Goal: Task Accomplishment & Management: Complete application form

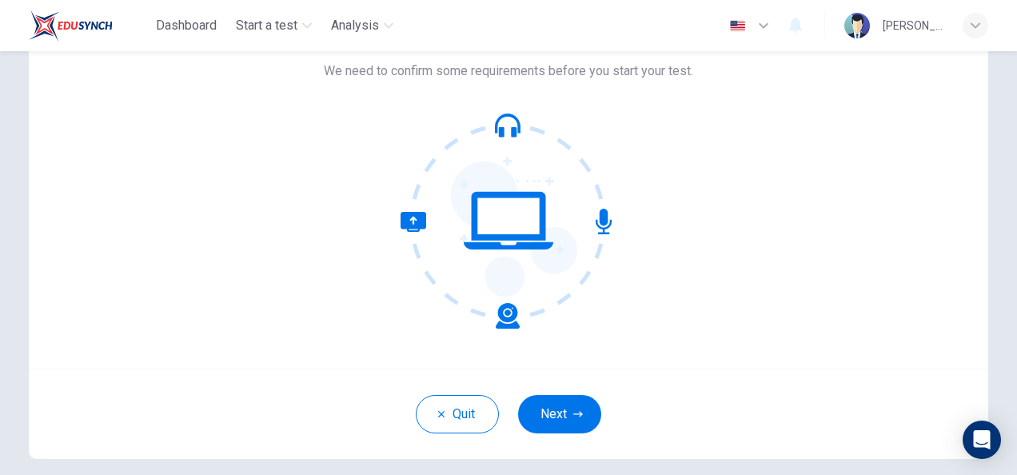
scroll to position [160, 0]
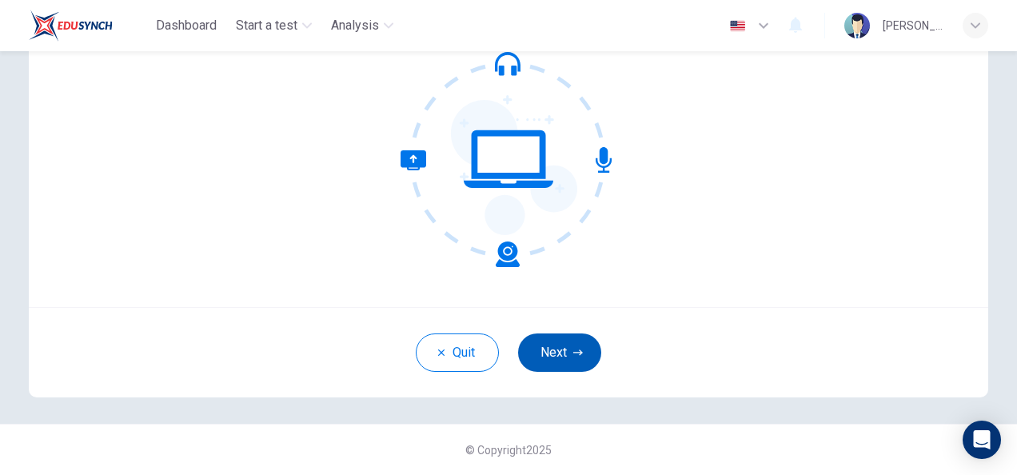
click at [581, 346] on button "Next" at bounding box center [559, 352] width 83 height 38
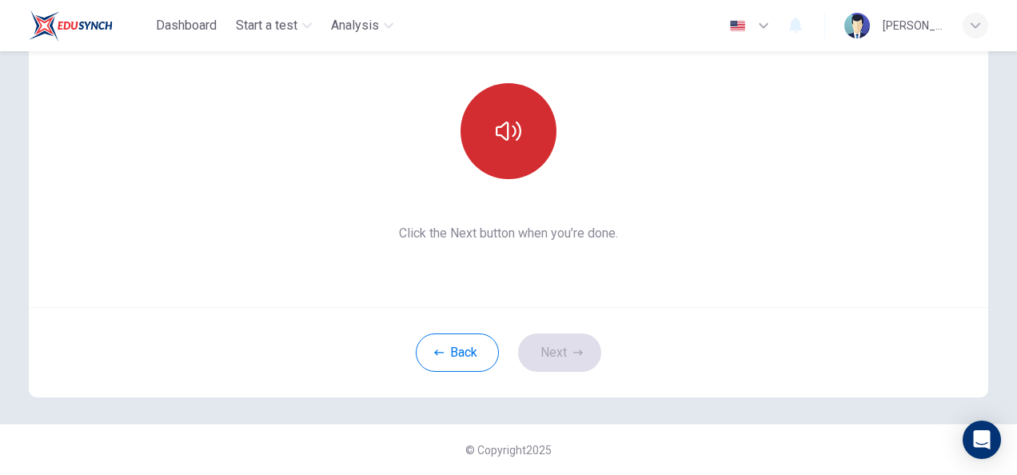
click at [516, 134] on icon "button" at bounding box center [509, 131] width 26 height 19
click at [582, 353] on button "Next" at bounding box center [559, 352] width 83 height 38
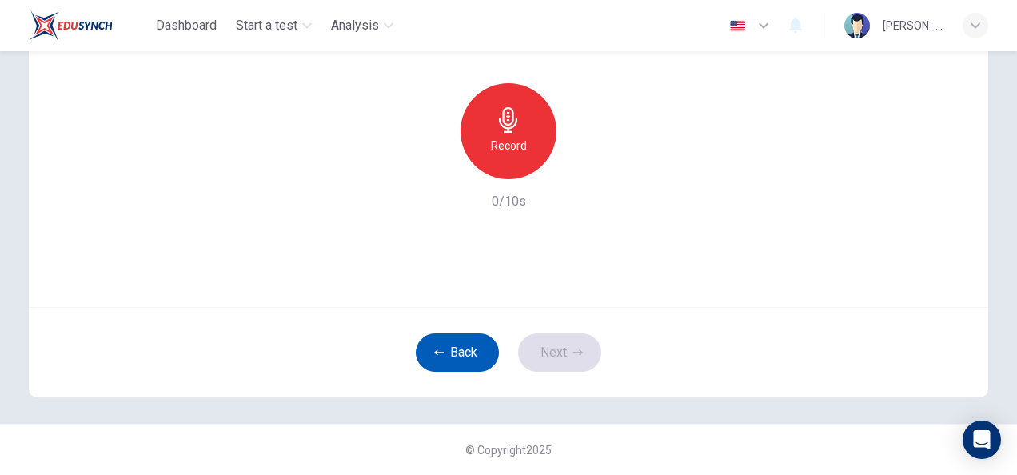
click at [450, 345] on button "Back" at bounding box center [457, 352] width 83 height 38
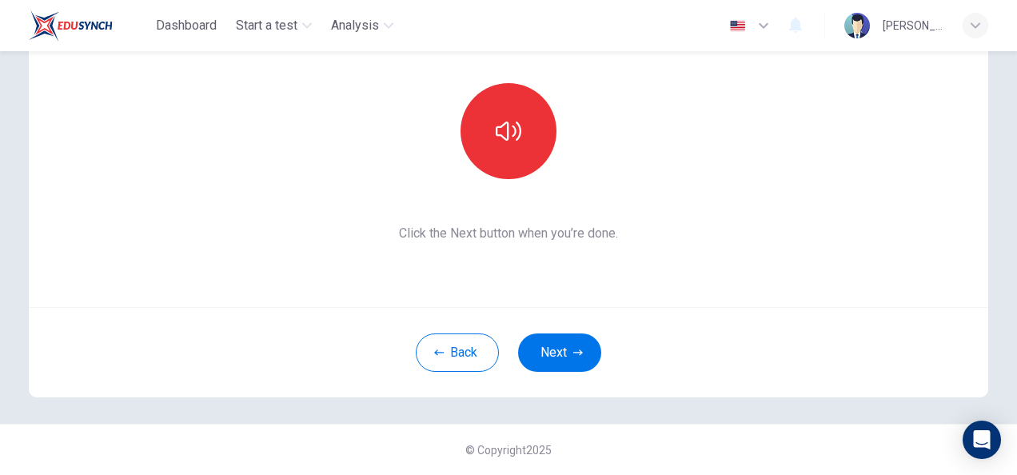
scroll to position [0, 0]
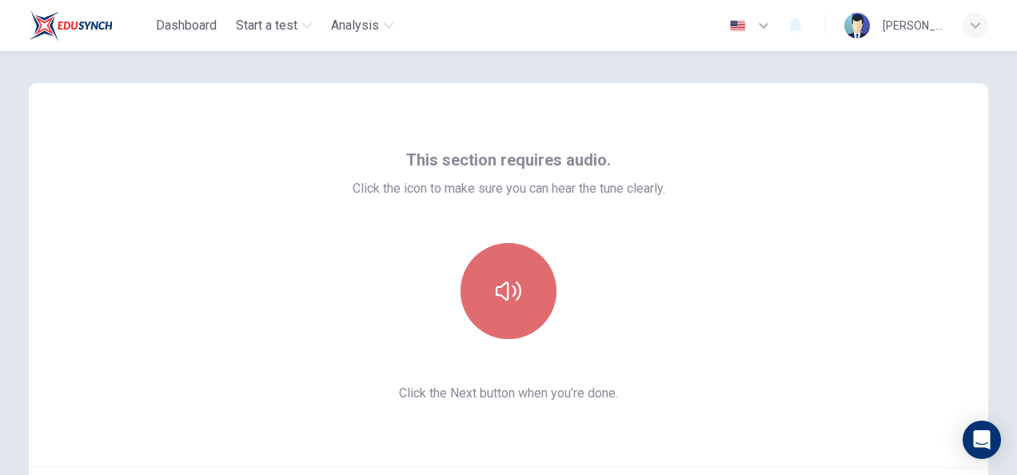
click at [509, 302] on icon "button" at bounding box center [509, 291] width 26 height 26
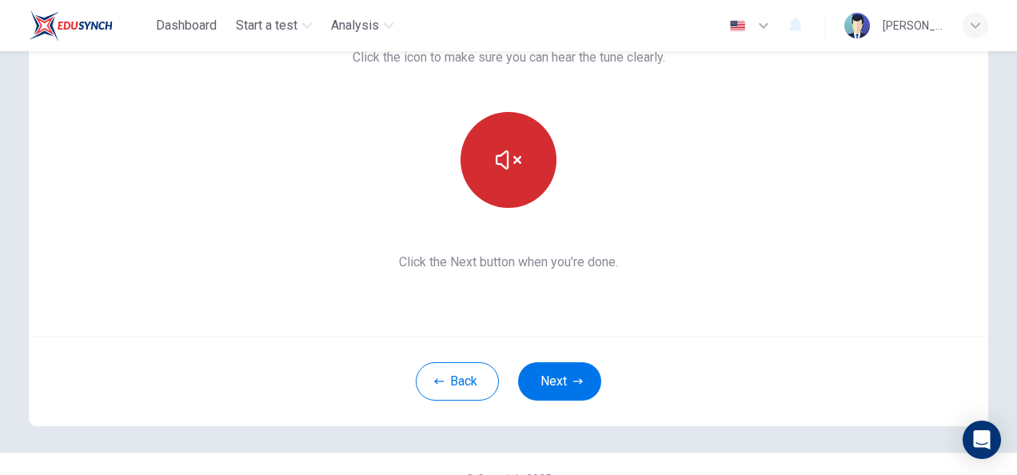
scroll to position [160, 0]
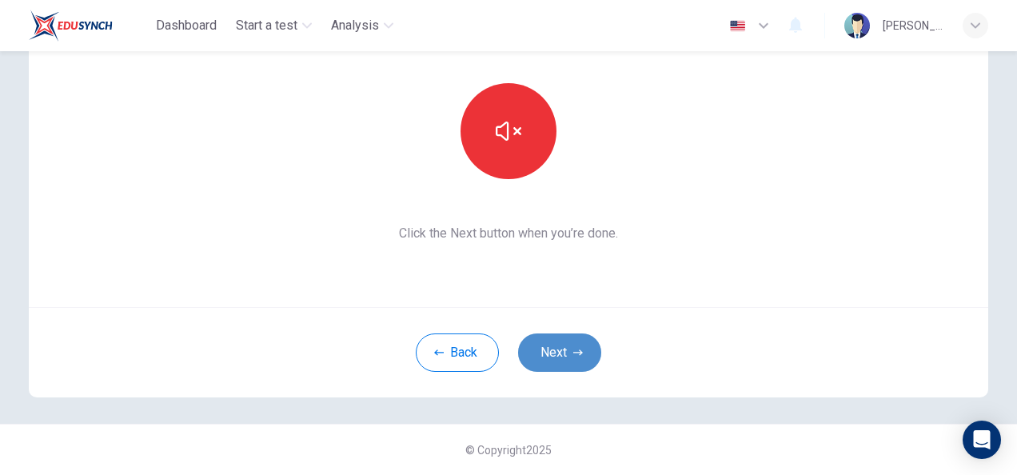
click at [553, 345] on button "Next" at bounding box center [559, 352] width 83 height 38
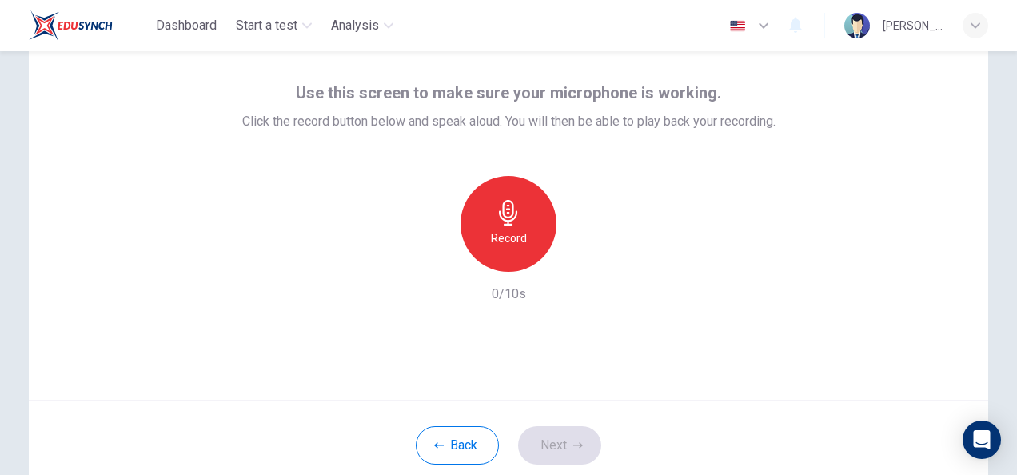
scroll to position [57, 0]
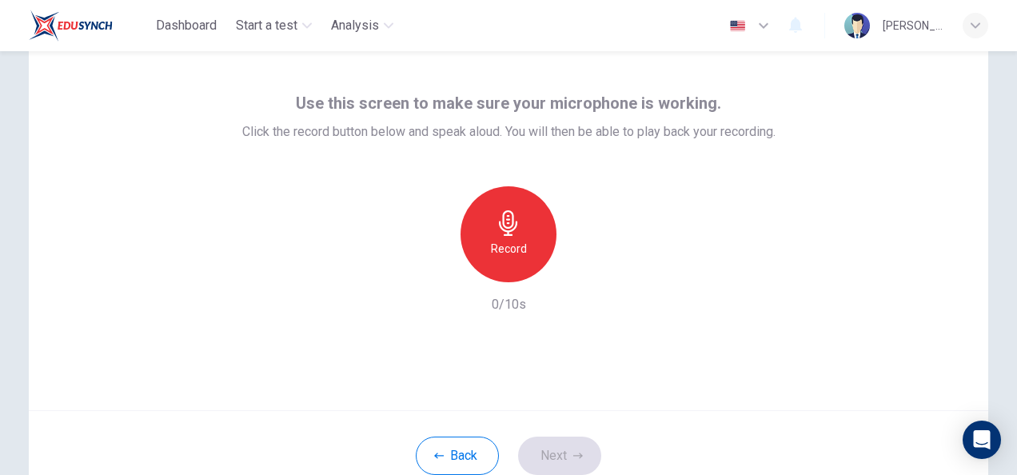
click at [512, 242] on h6 "Record" at bounding box center [509, 248] width 36 height 19
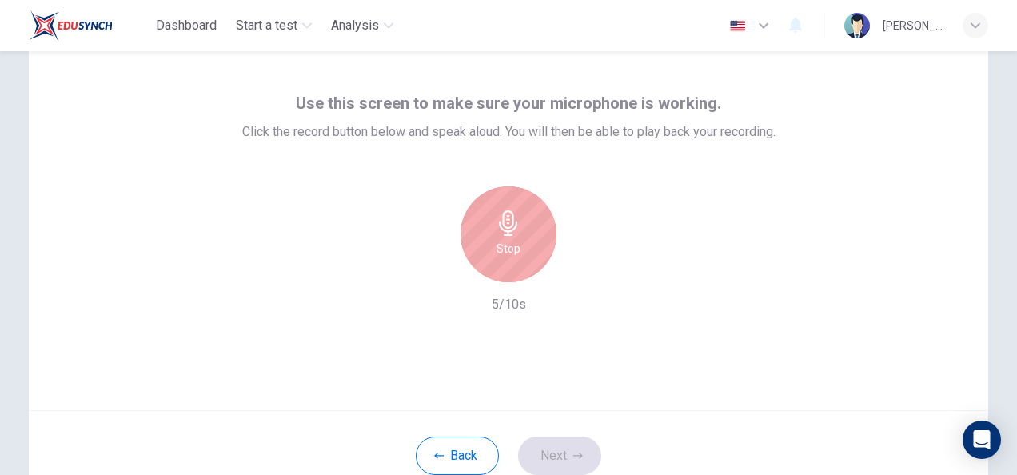
click at [514, 243] on h6 "Stop" at bounding box center [509, 248] width 24 height 19
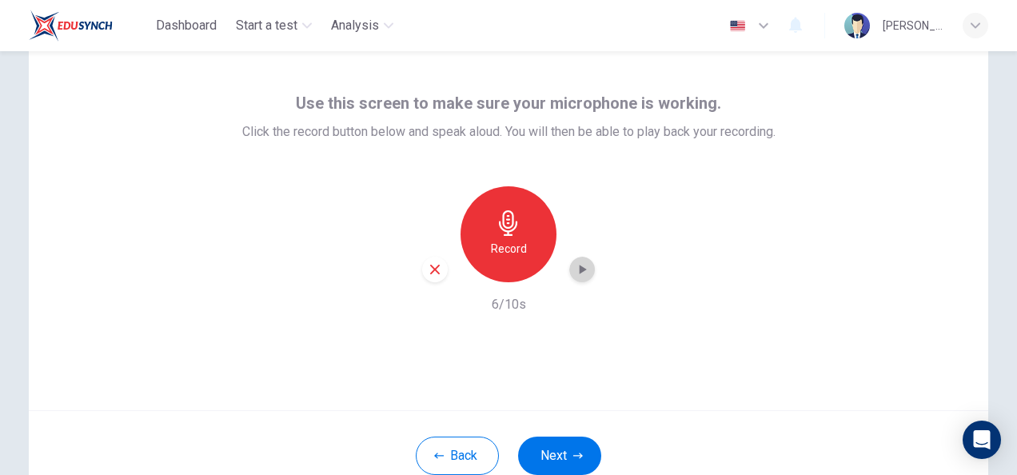
click at [581, 275] on icon "button" at bounding box center [582, 270] width 16 height 16
click at [573, 451] on icon "button" at bounding box center [578, 456] width 10 height 10
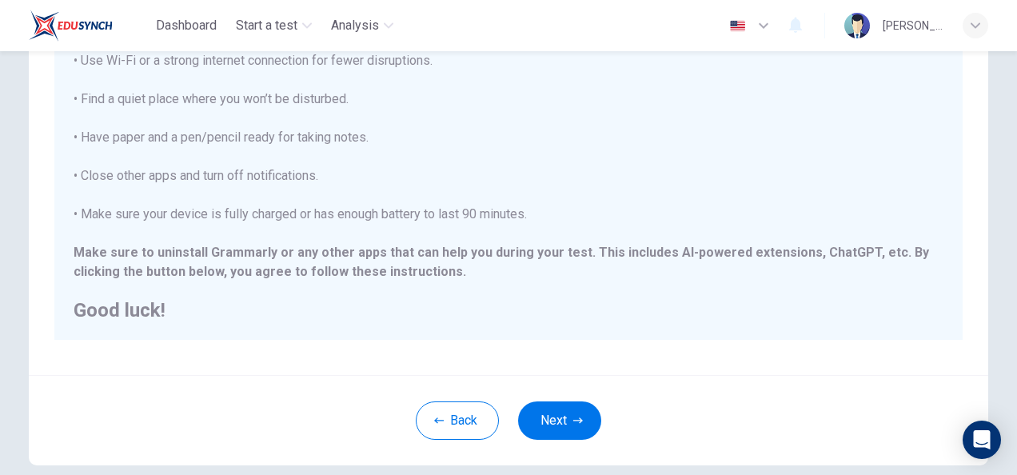
scroll to position [297, 0]
click at [578, 411] on button "Next" at bounding box center [559, 420] width 83 height 38
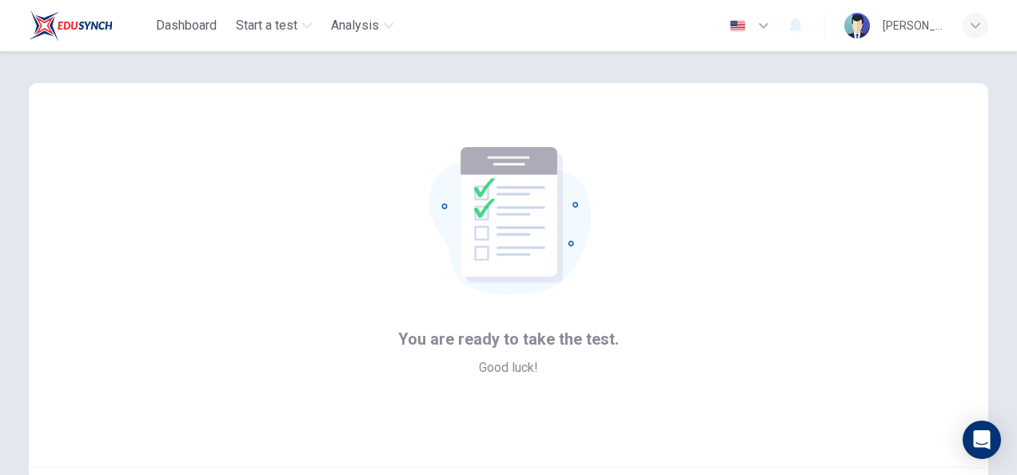
scroll to position [160, 0]
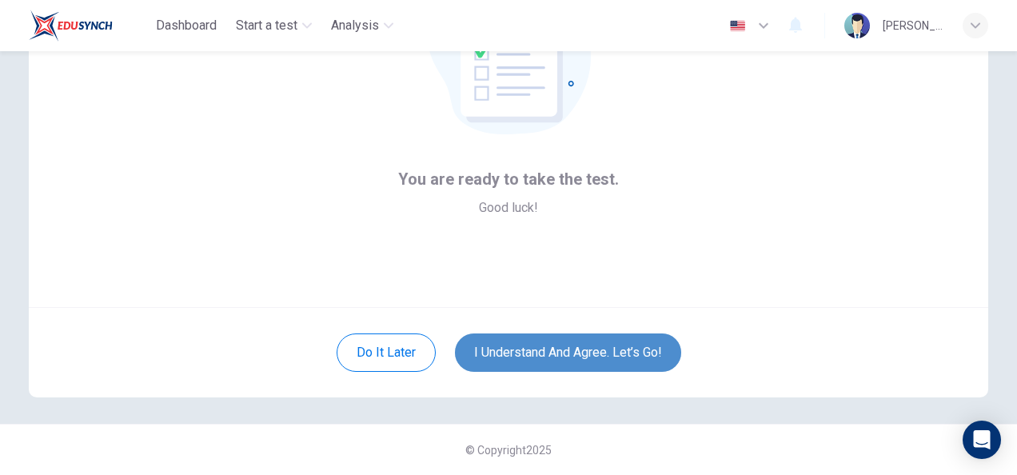
click at [608, 355] on button "I understand and agree. Let’s go!" at bounding box center [568, 352] width 226 height 38
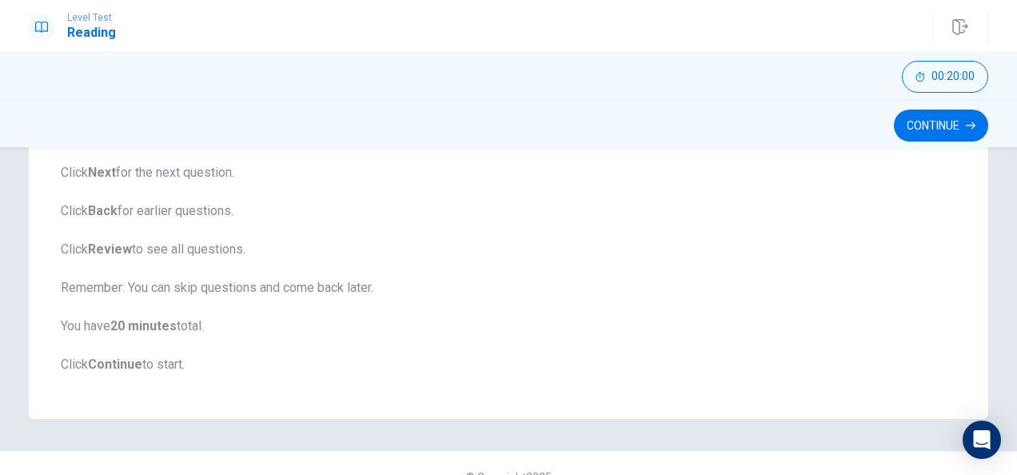
scroll to position [299, 0]
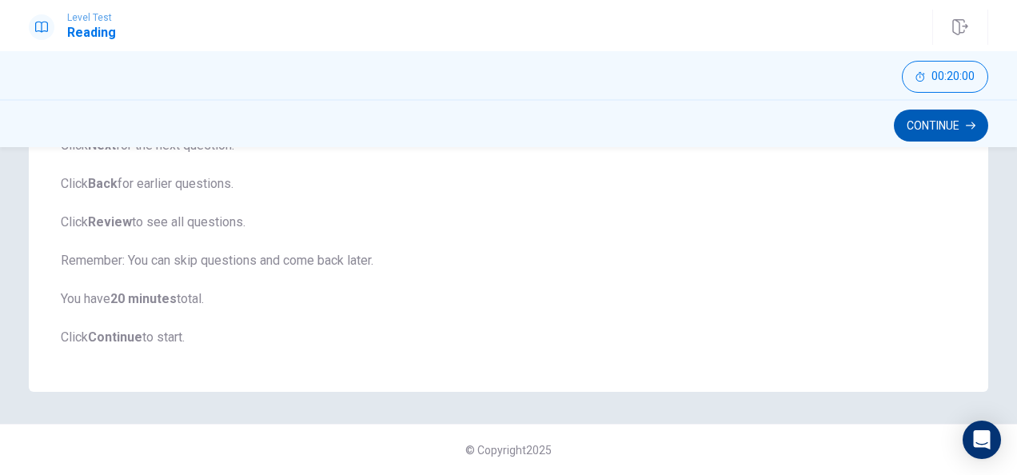
click at [929, 120] on button "Continue" at bounding box center [941, 126] width 94 height 32
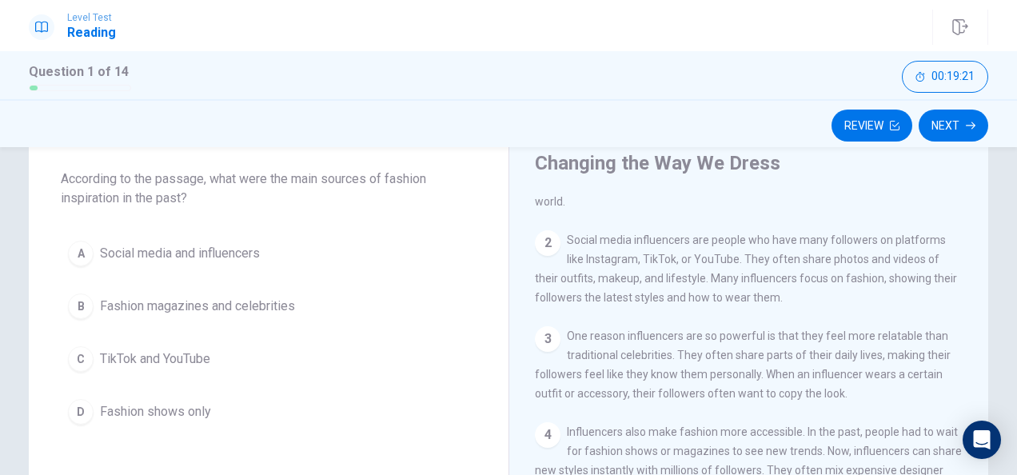
scroll to position [160, 0]
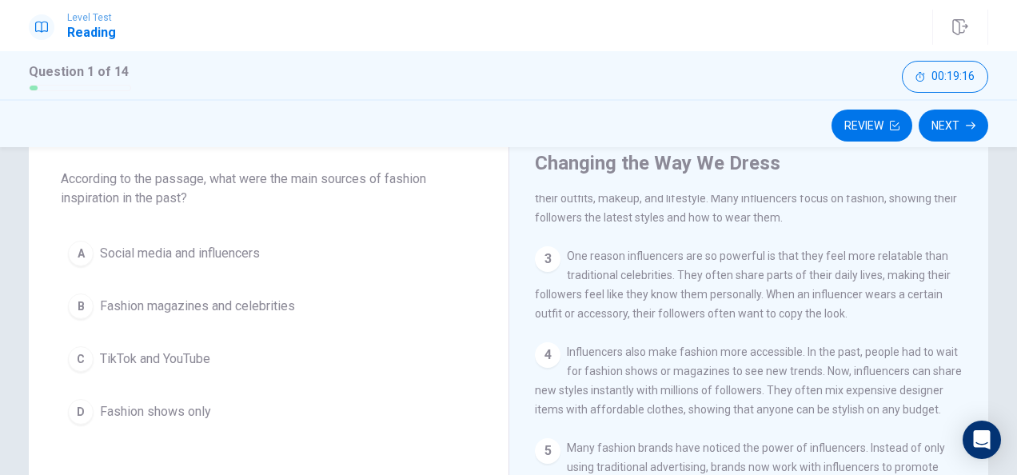
drag, startPoint x: 563, startPoint y: 259, endPoint x: 590, endPoint y: 261, distance: 27.2
click at [590, 261] on span "One reason influencers are so powerful is that they feel more relatable than tr…" at bounding box center [743, 285] width 416 height 70
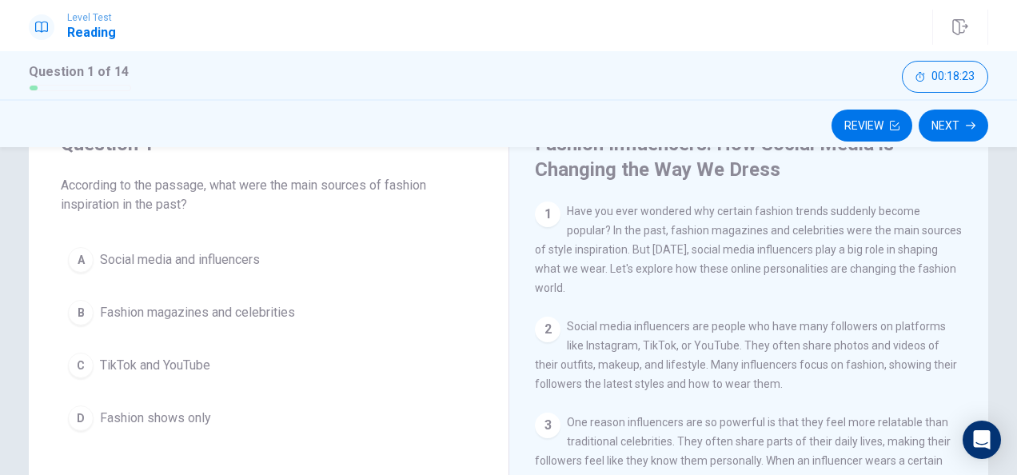
scroll to position [49, 0]
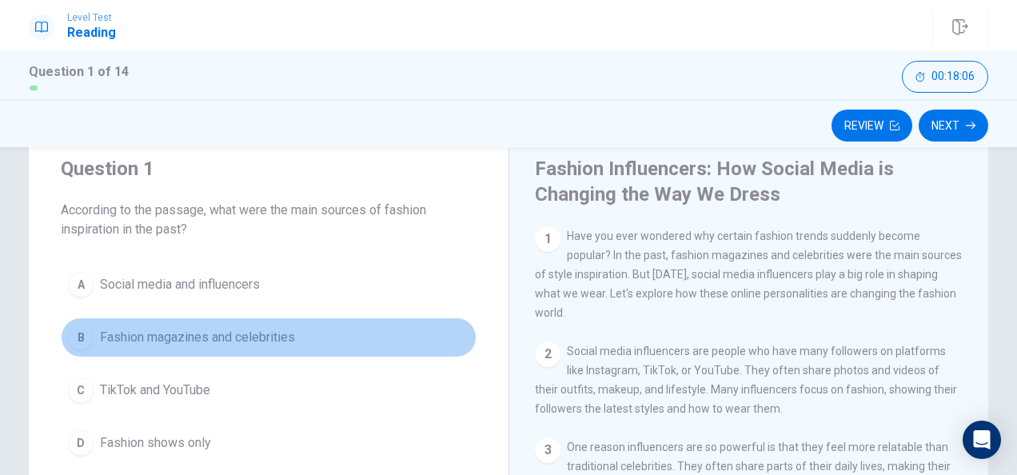
click at [153, 342] on span "Fashion magazines and celebrities" at bounding box center [197, 337] width 195 height 19
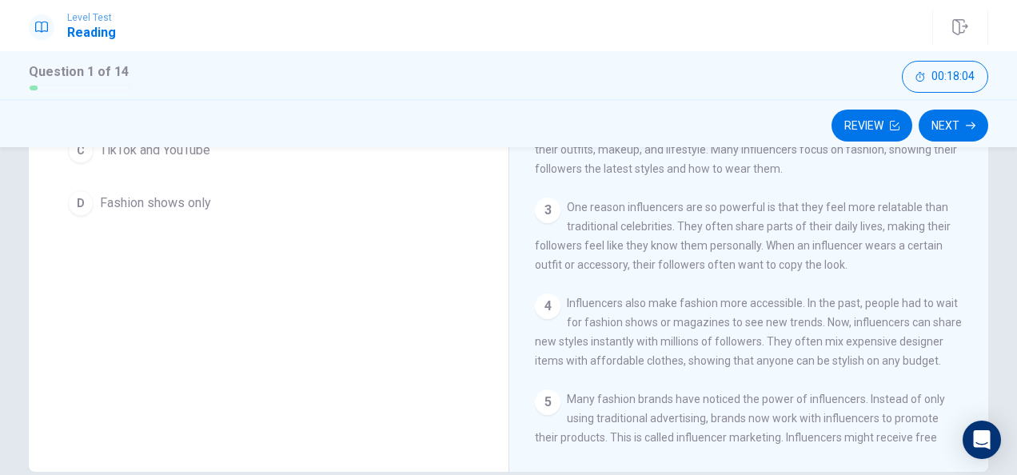
scroll to position [80, 0]
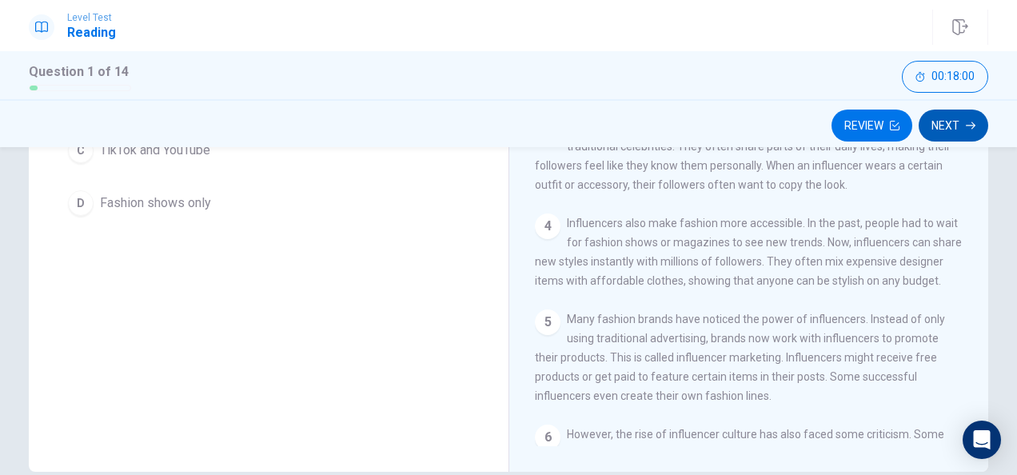
click at [948, 126] on button "Next" at bounding box center [954, 126] width 70 height 32
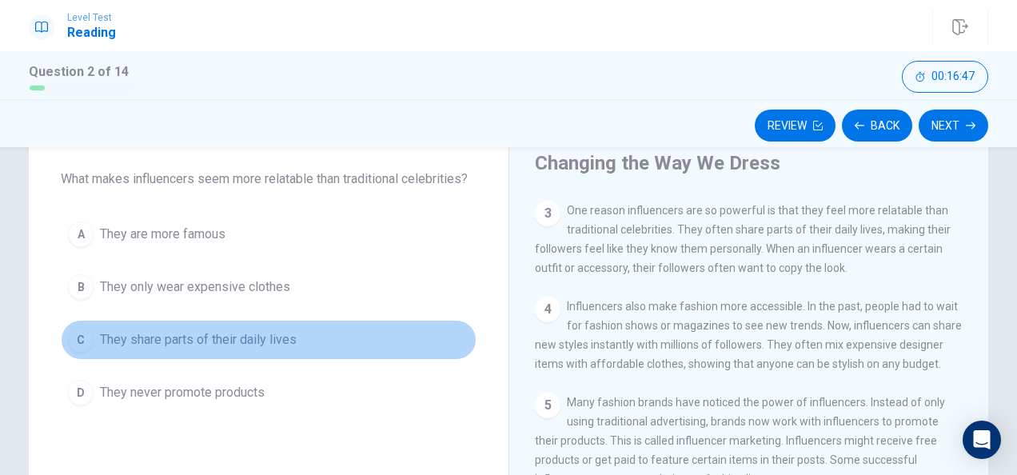
click at [218, 342] on span "They share parts of their daily lives" at bounding box center [198, 339] width 197 height 19
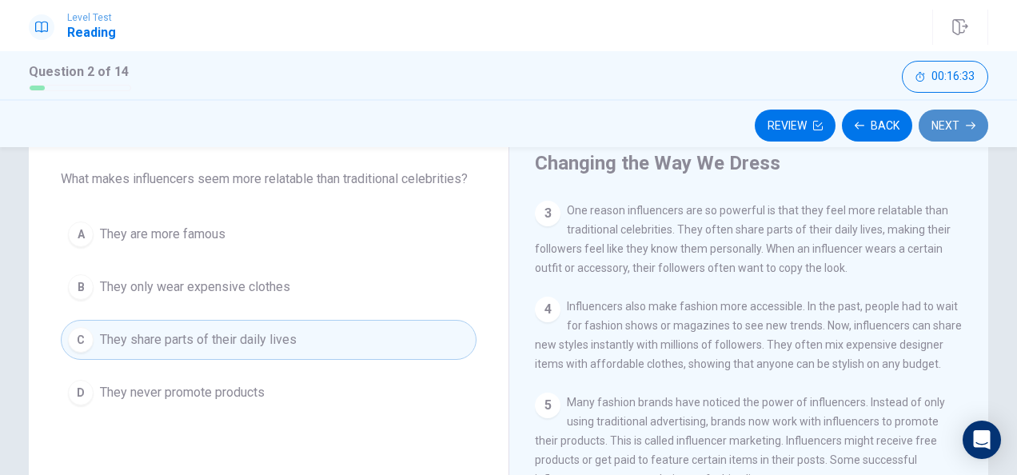
click at [950, 122] on button "Next" at bounding box center [954, 126] width 70 height 32
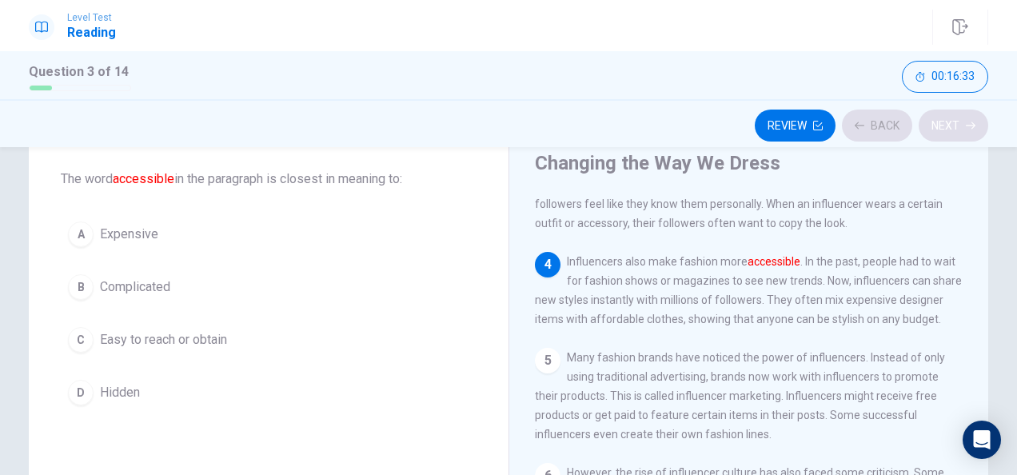
scroll to position [286, 0]
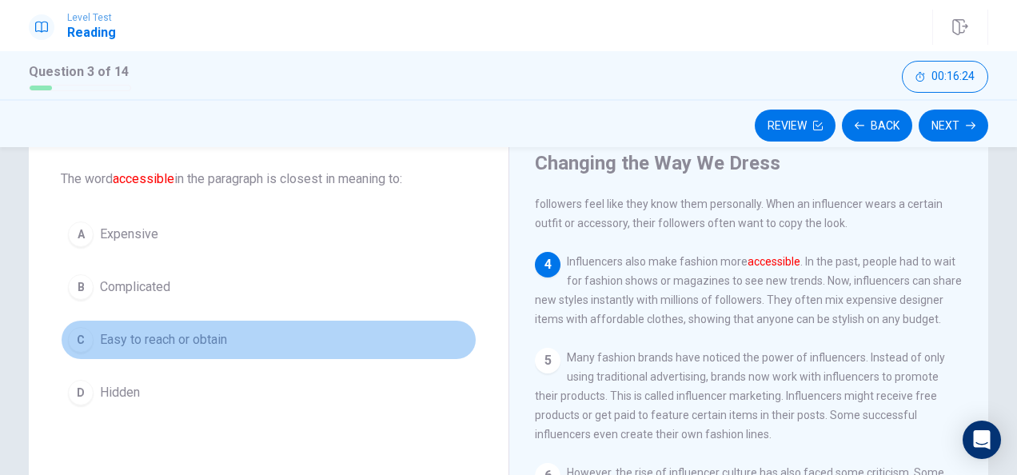
click at [206, 345] on span "Easy to reach or obtain" at bounding box center [163, 339] width 127 height 19
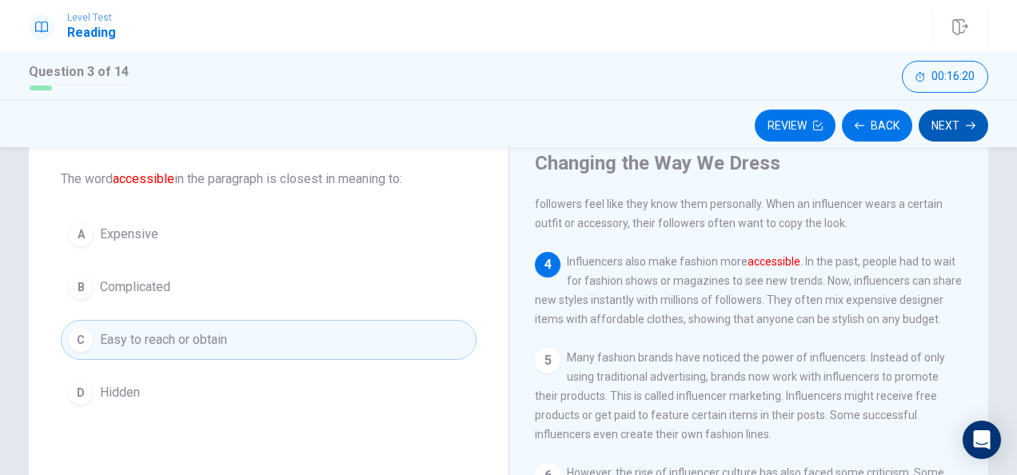
click at [972, 134] on button "Next" at bounding box center [954, 126] width 70 height 32
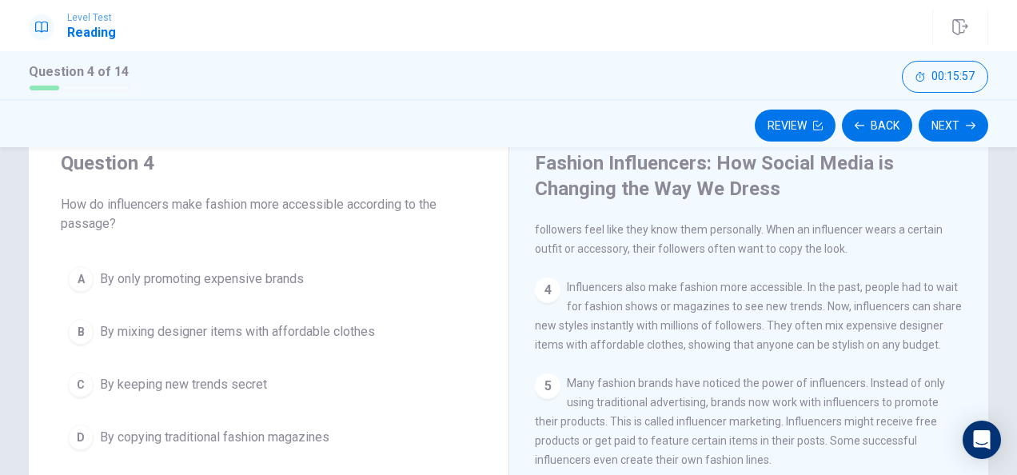
scroll to position [80, 0]
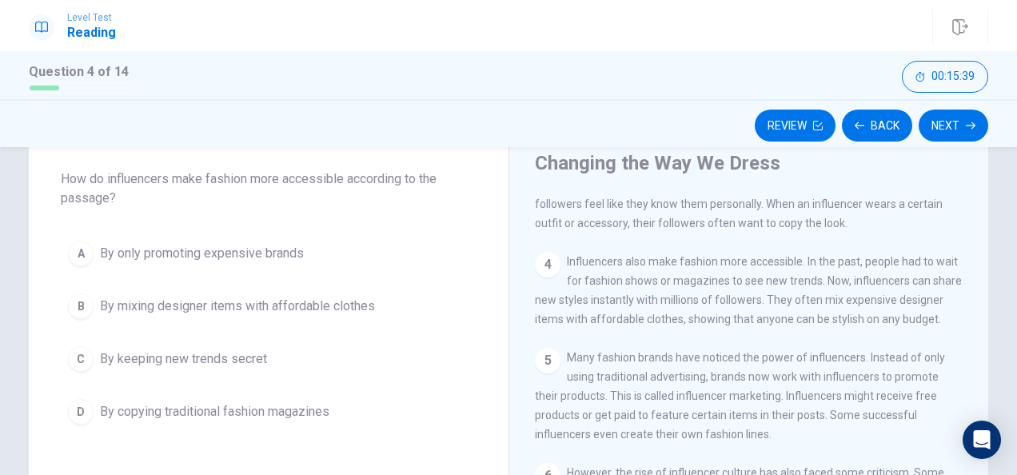
click at [321, 305] on span "By mixing designer items with affordable clothes" at bounding box center [237, 306] width 275 height 19
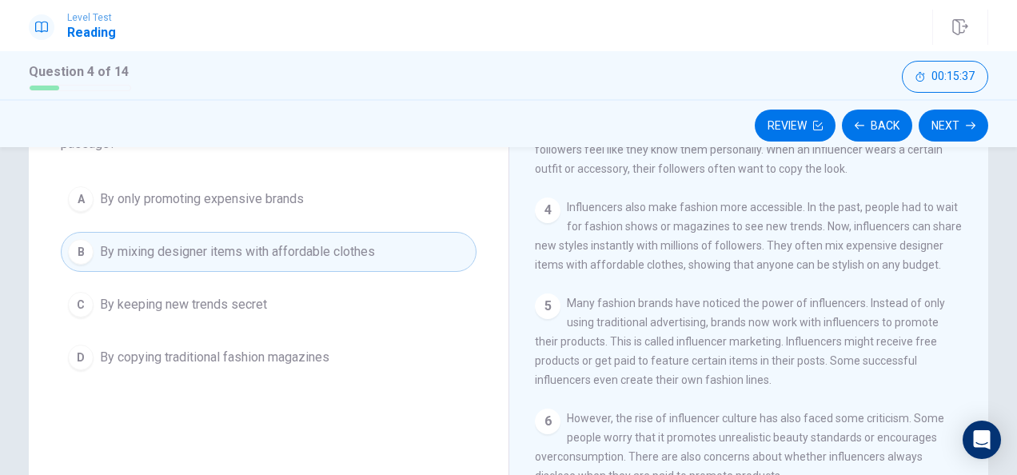
scroll to position [160, 0]
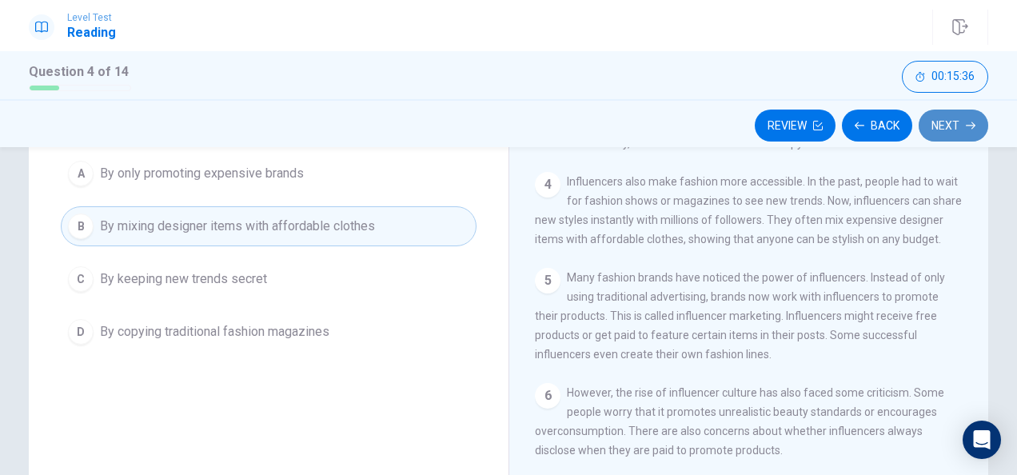
click at [971, 121] on icon "button" at bounding box center [971, 126] width 10 height 10
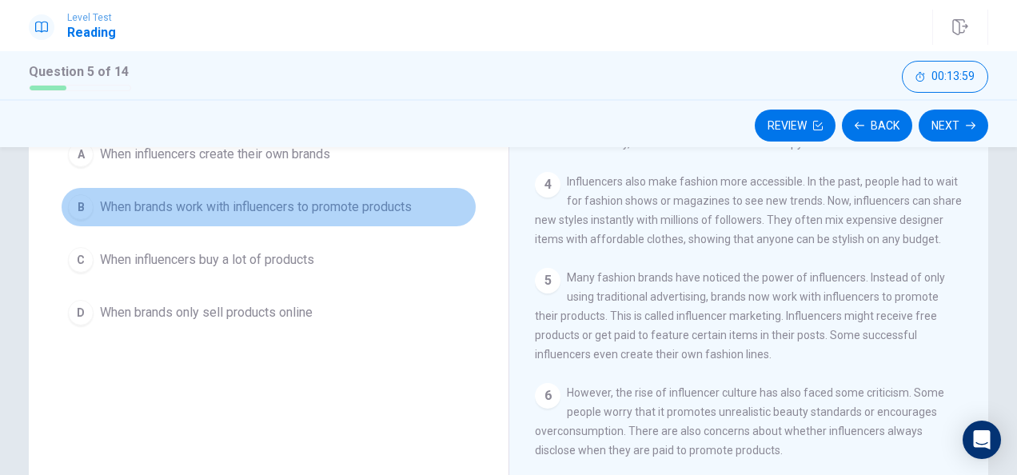
click at [266, 212] on span "When brands work with influencers to promote products" at bounding box center [256, 207] width 312 height 19
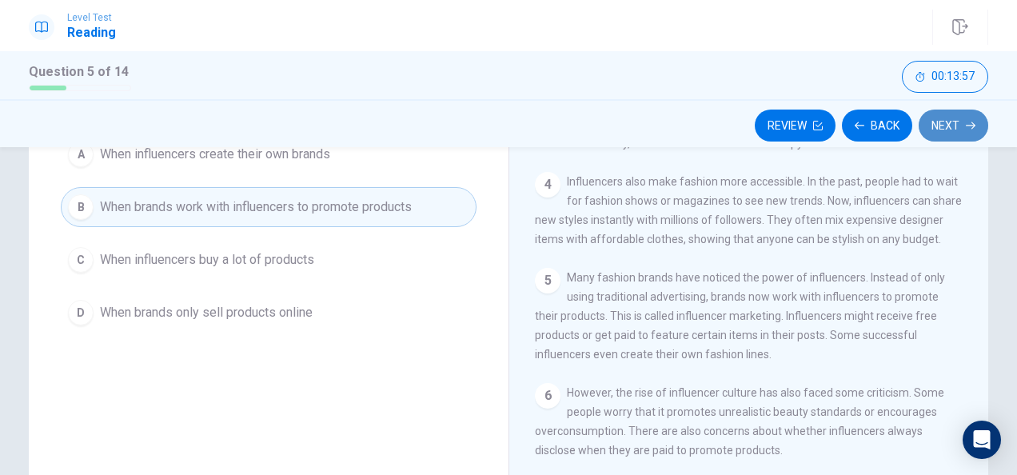
click at [956, 122] on button "Next" at bounding box center [954, 126] width 70 height 32
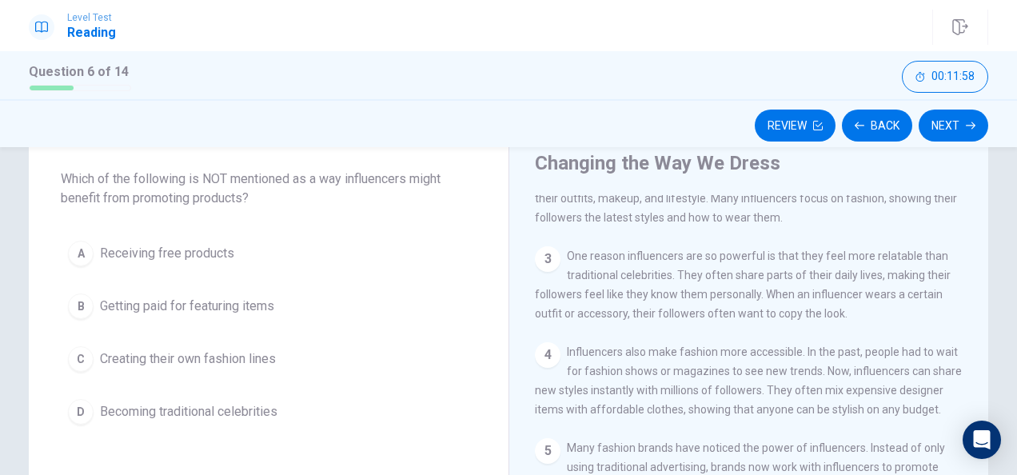
click at [159, 248] on span "Receiving free products" at bounding box center [167, 253] width 134 height 19
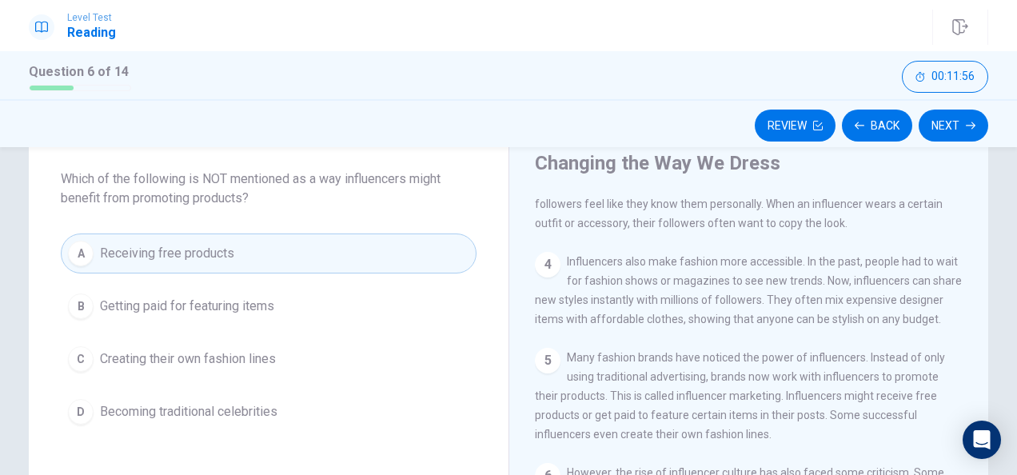
scroll to position [286, 0]
click at [966, 131] on button "Next" at bounding box center [954, 126] width 70 height 32
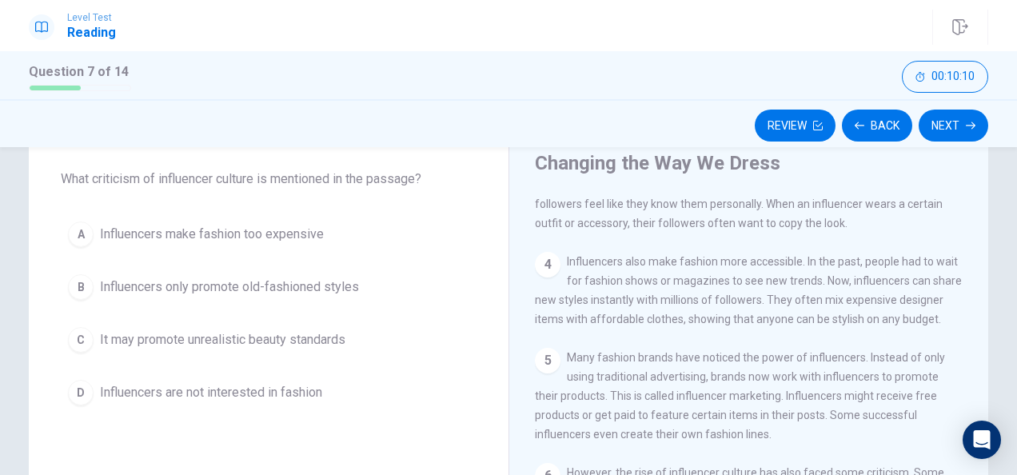
scroll to position [160, 0]
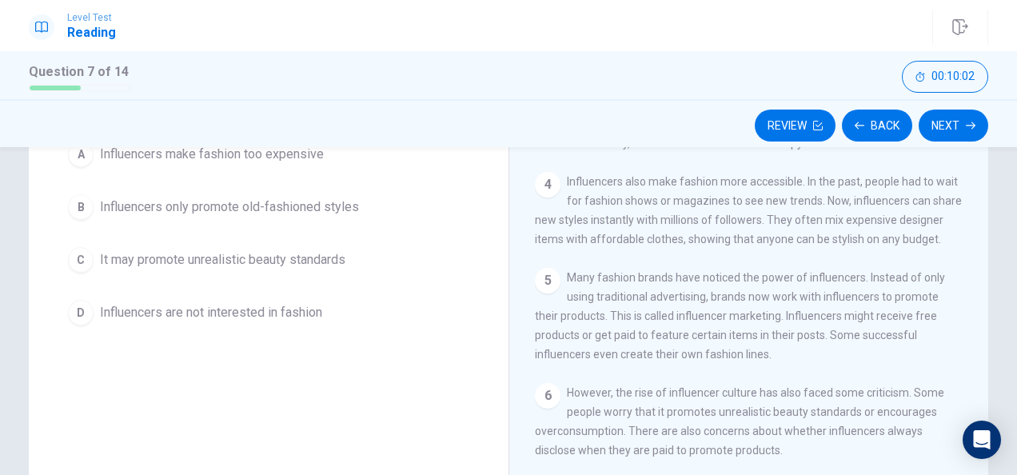
click at [340, 257] on span "It may promote unrealistic beauty standards" at bounding box center [223, 259] width 246 height 19
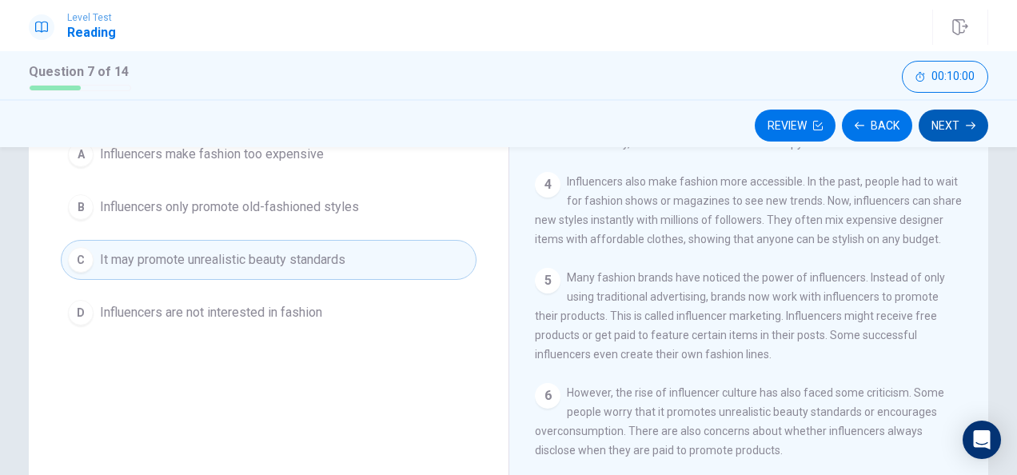
click at [956, 122] on button "Next" at bounding box center [954, 126] width 70 height 32
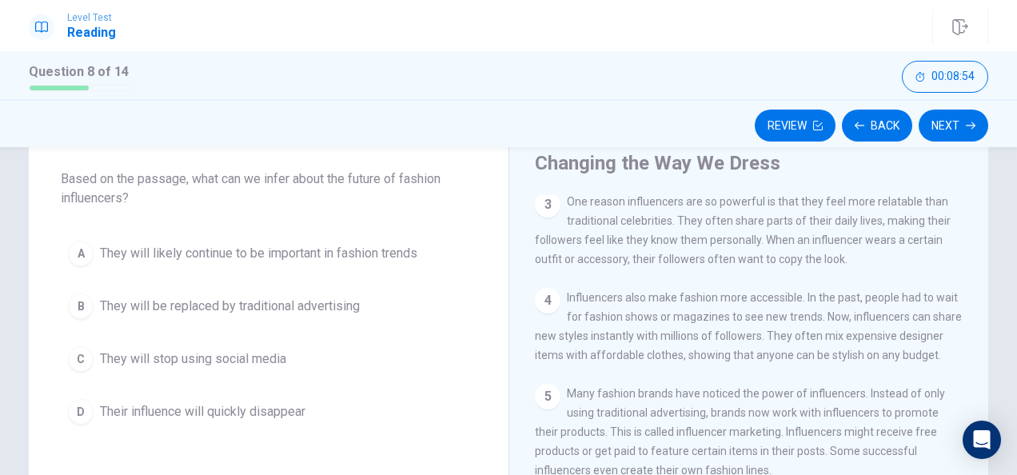
scroll to position [240, 0]
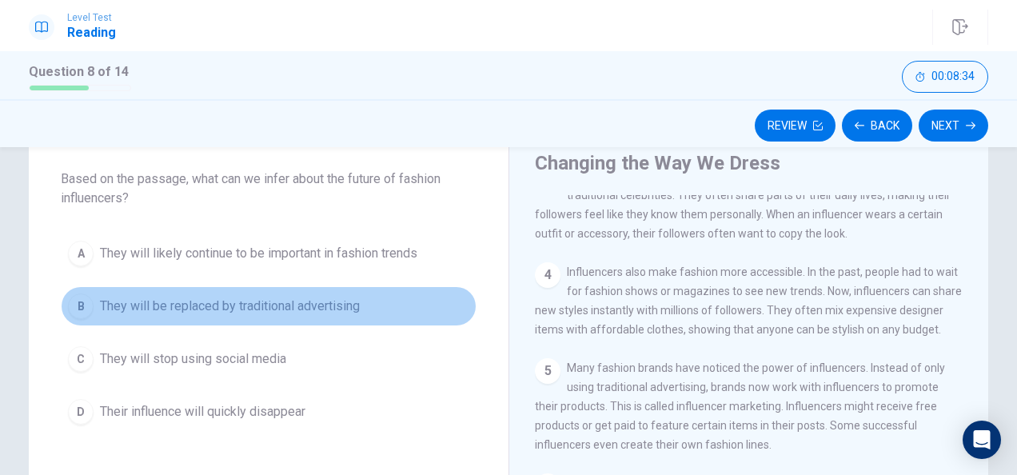
click at [299, 307] on span "They will be replaced by traditional advertising" at bounding box center [230, 306] width 260 height 19
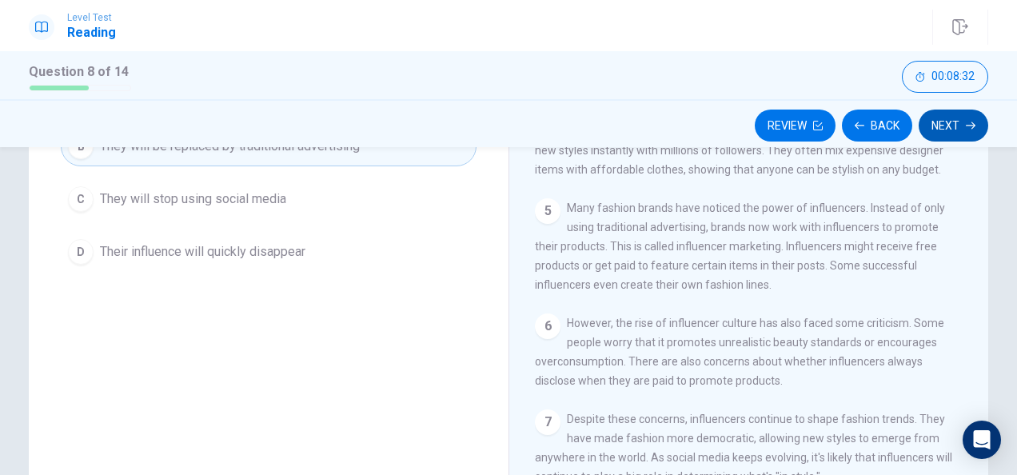
click at [967, 128] on icon "button" at bounding box center [971, 126] width 10 height 10
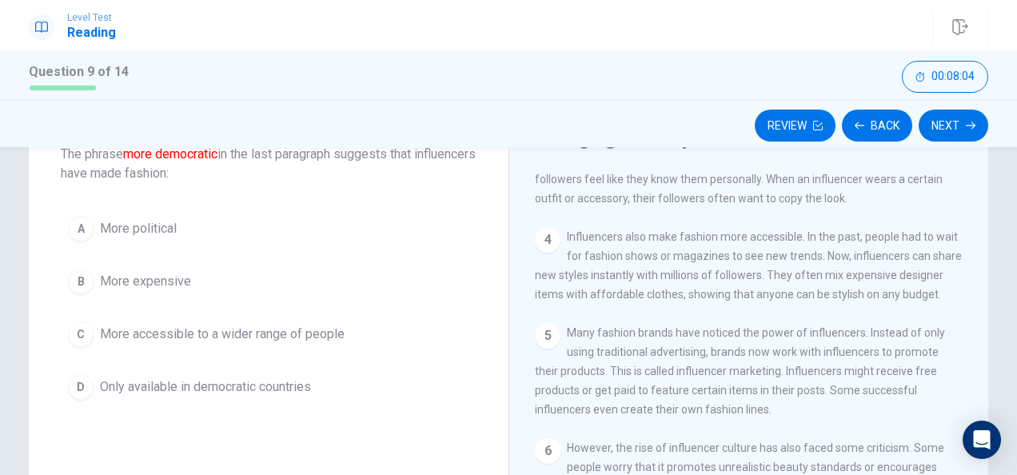
scroll to position [80, 0]
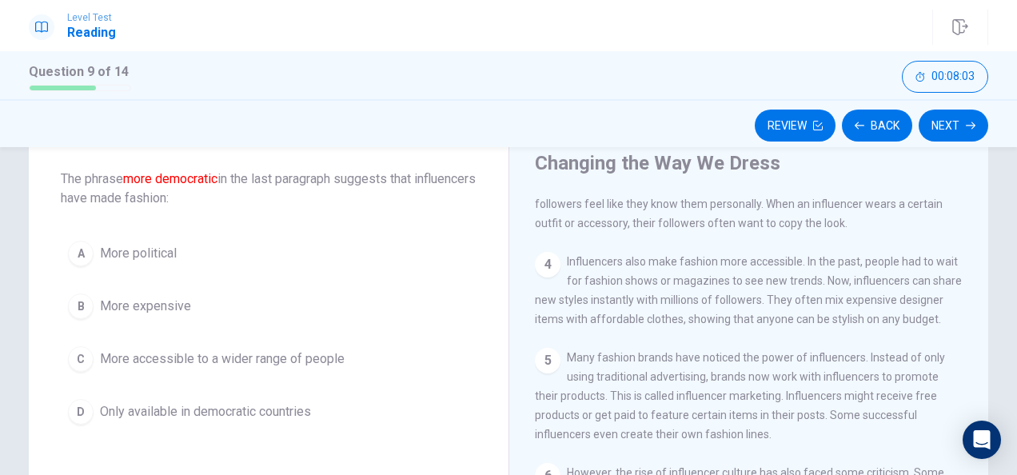
click at [225, 355] on span "More accessible to a wider range of people" at bounding box center [222, 358] width 245 height 19
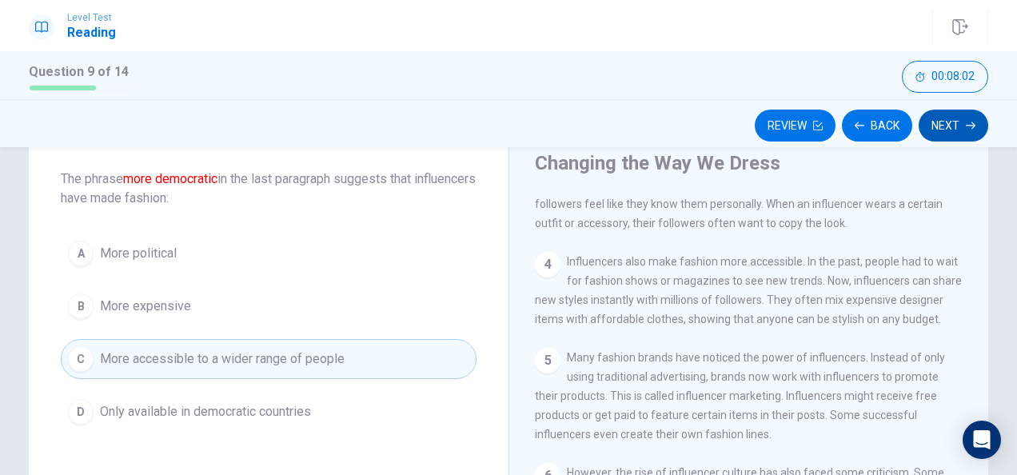
click at [964, 121] on button "Next" at bounding box center [954, 126] width 70 height 32
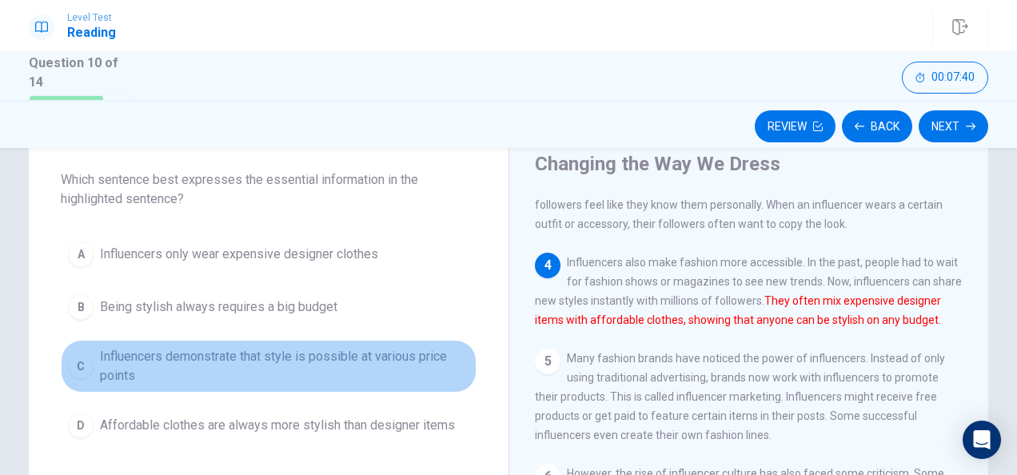
click at [385, 363] on span "Influencers demonstrate that style is possible at various price points" at bounding box center [284, 366] width 369 height 38
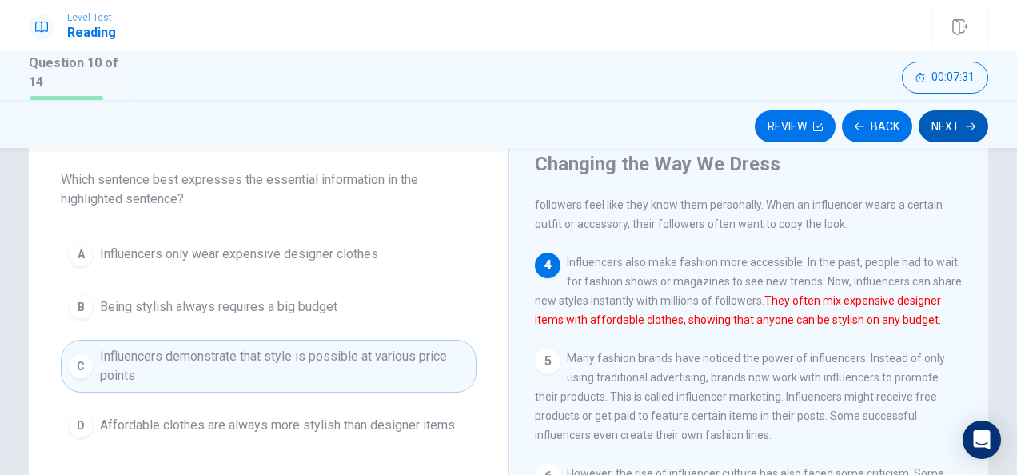
click at [948, 134] on button "Next" at bounding box center [954, 126] width 70 height 32
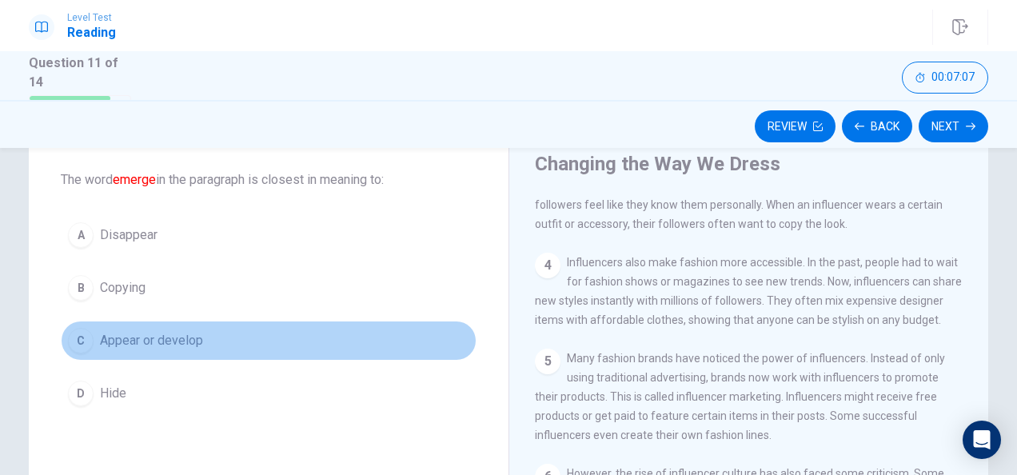
click at [172, 342] on span "Appear or develop" at bounding box center [151, 340] width 103 height 19
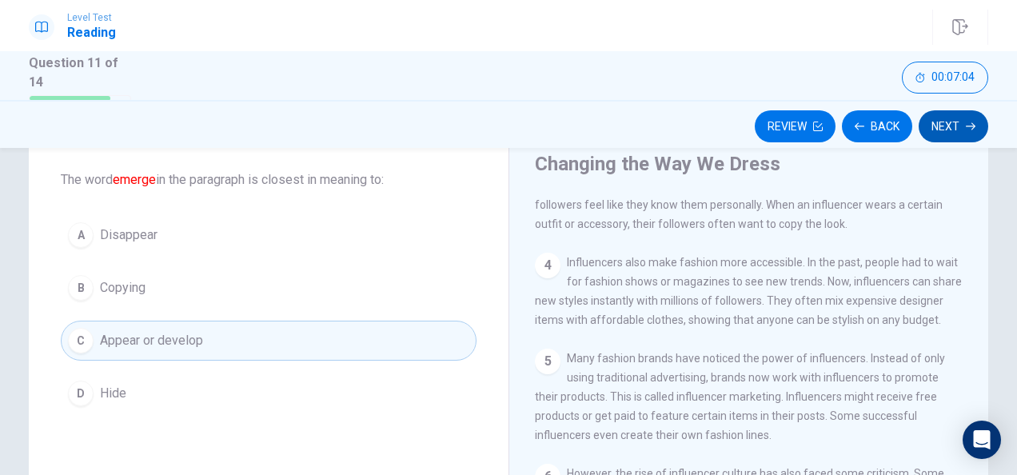
click at [942, 126] on button "Next" at bounding box center [954, 126] width 70 height 32
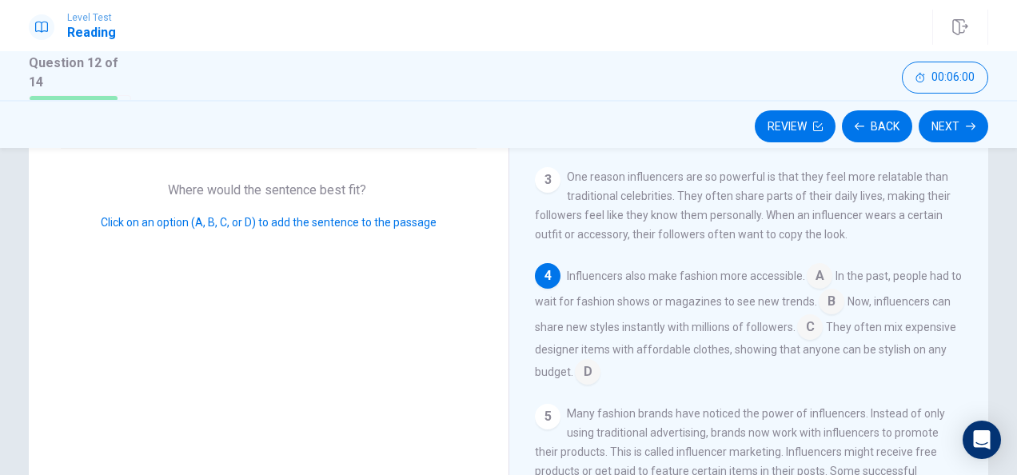
click at [601, 379] on input at bounding box center [588, 374] width 26 height 26
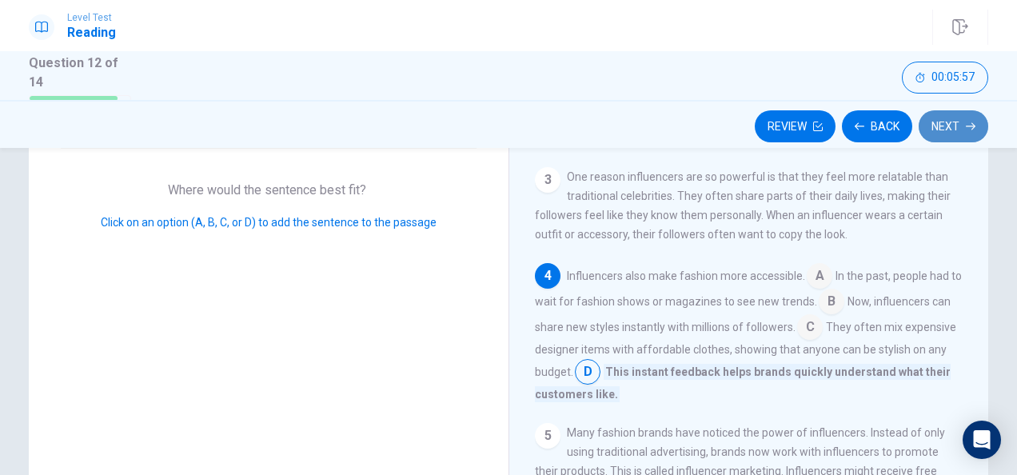
click at [942, 138] on button "Next" at bounding box center [954, 126] width 70 height 32
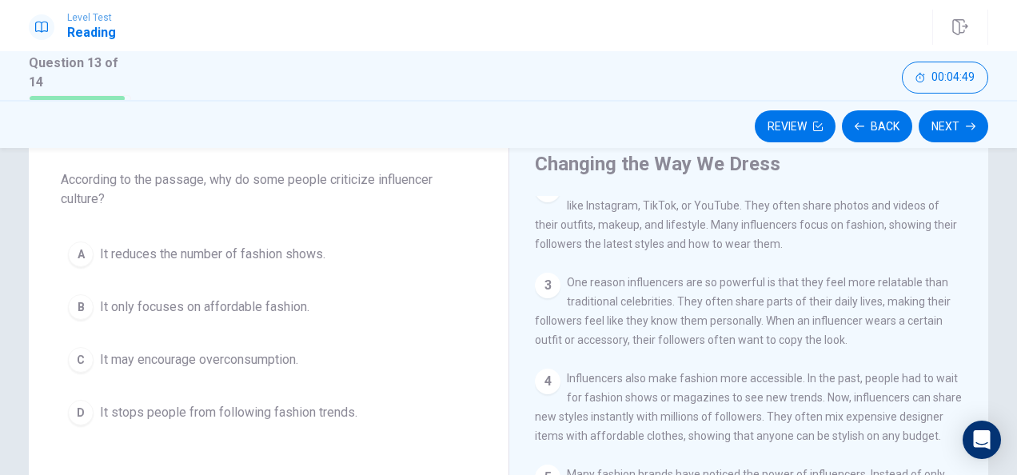
scroll to position [160, 0]
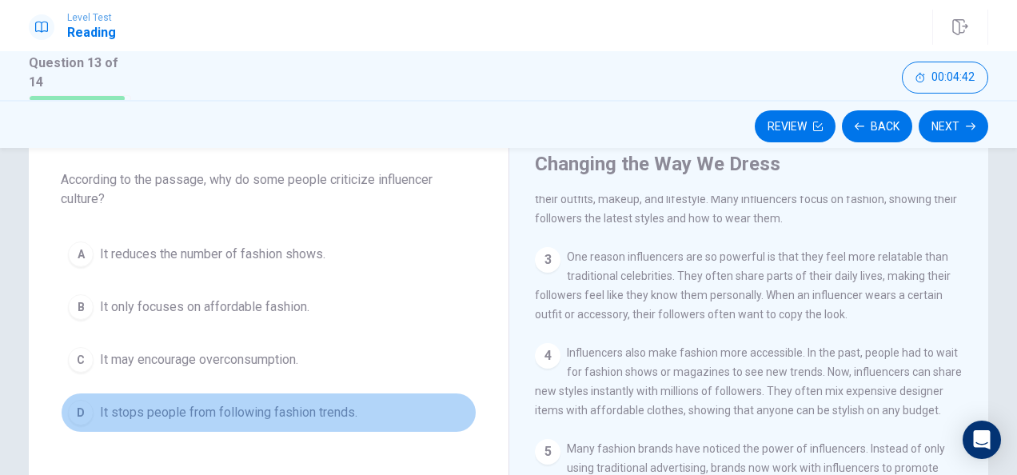
click at [293, 411] on span "It stops people from following fashion trends." at bounding box center [229, 412] width 258 height 19
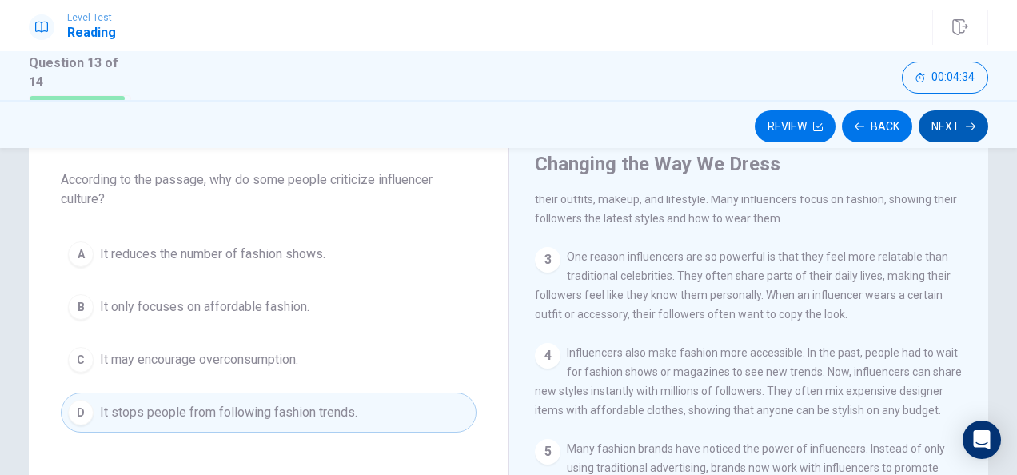
click at [956, 132] on button "Next" at bounding box center [954, 126] width 70 height 32
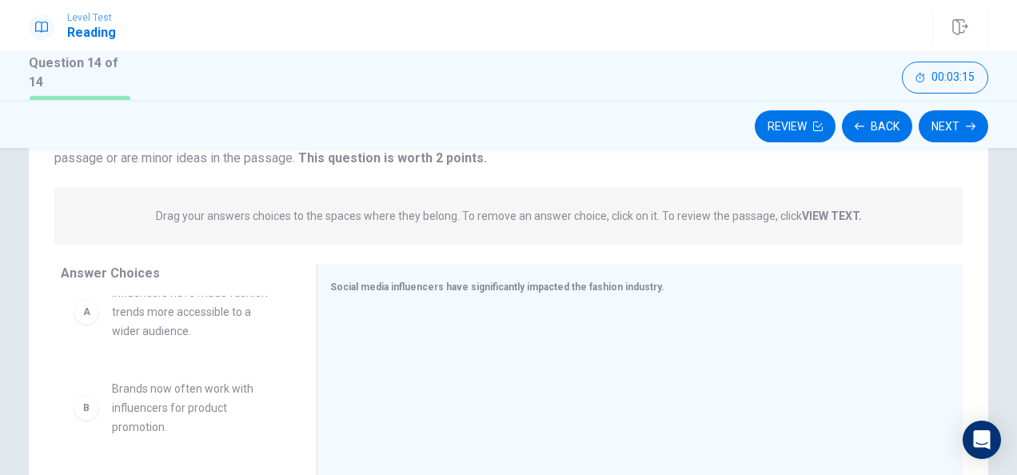
scroll to position [0, 0]
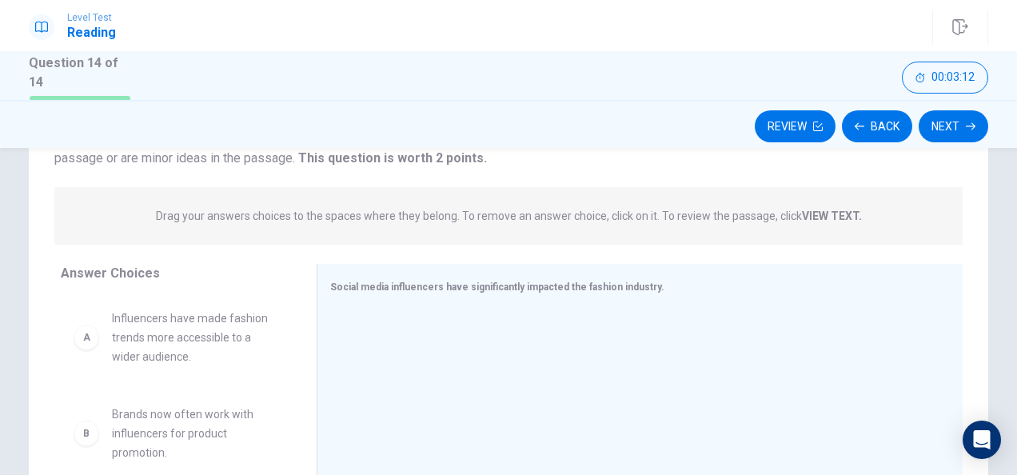
click at [198, 350] on span "Influencers have made fashion trends more accessible to a wider audience." at bounding box center [195, 338] width 166 height 58
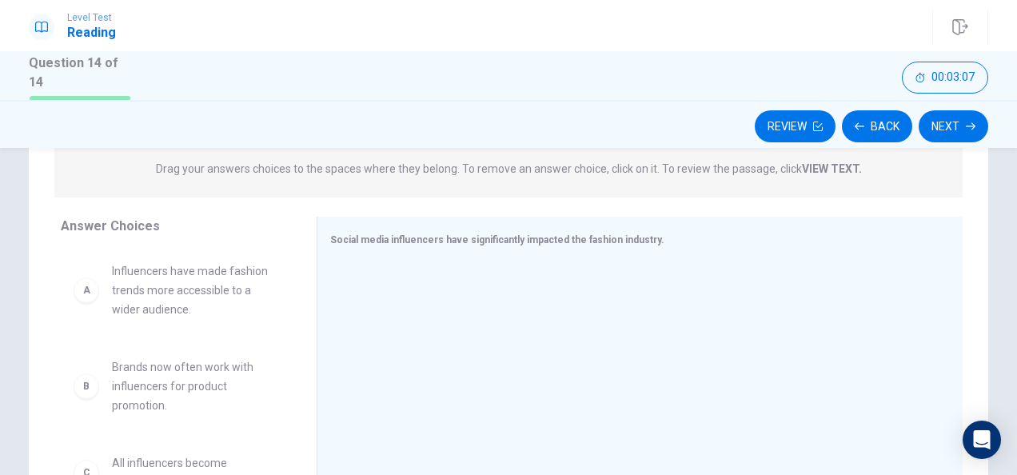
scroll to position [240, 0]
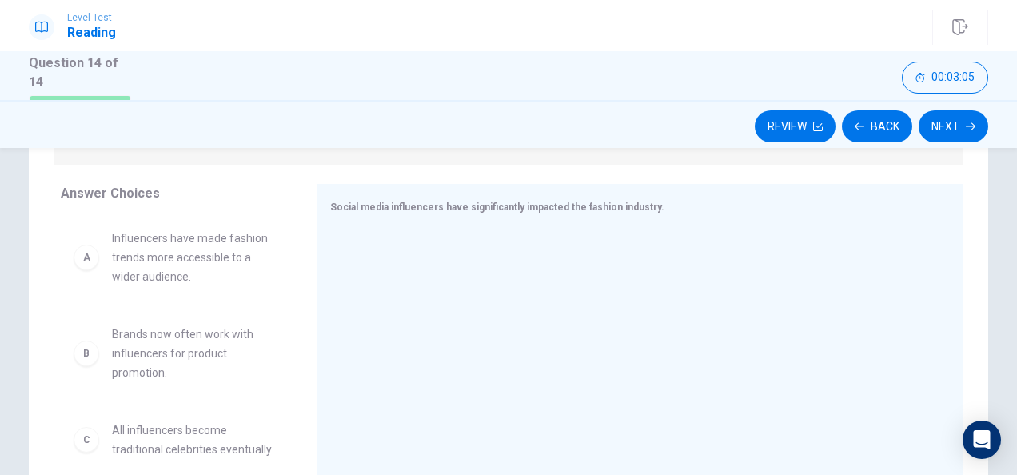
click at [155, 254] on span "Influencers have made fashion trends more accessible to a wider audience." at bounding box center [195, 258] width 166 height 58
click at [86, 268] on div "A" at bounding box center [87, 258] width 26 height 26
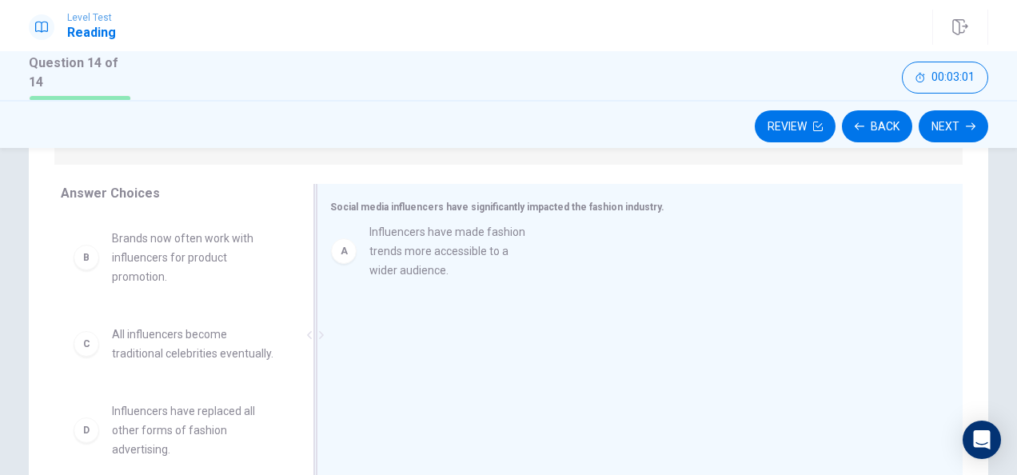
drag, startPoint x: 126, startPoint y: 262, endPoint x: 392, endPoint y: 257, distance: 266.4
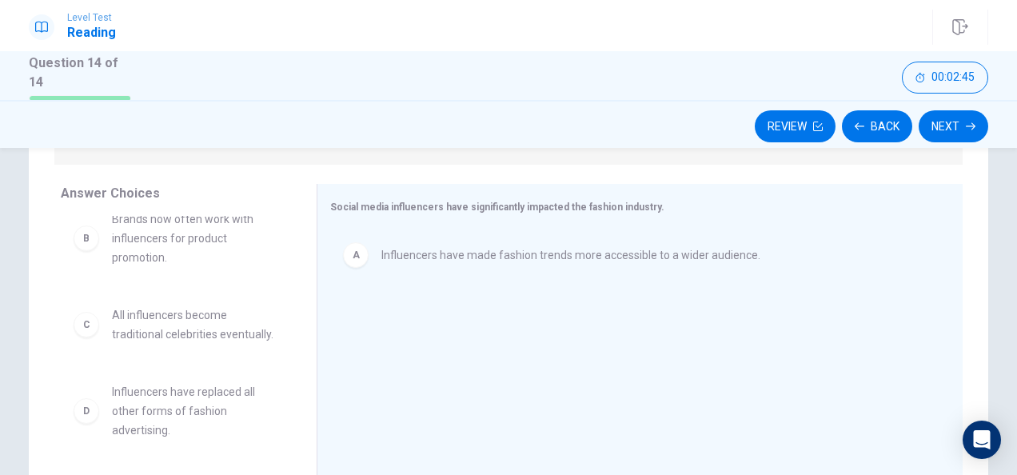
scroll to position [0, 0]
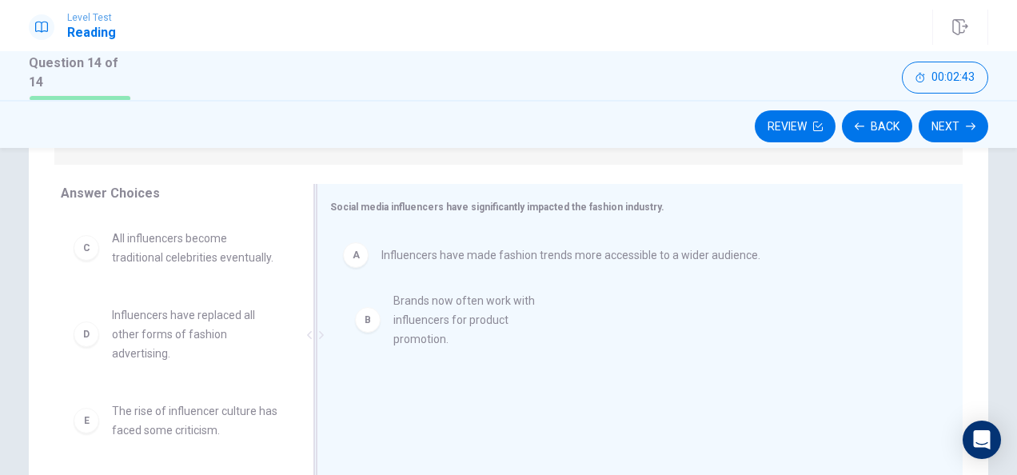
drag, startPoint x: 166, startPoint y: 262, endPoint x: 461, endPoint y: 325, distance: 301.0
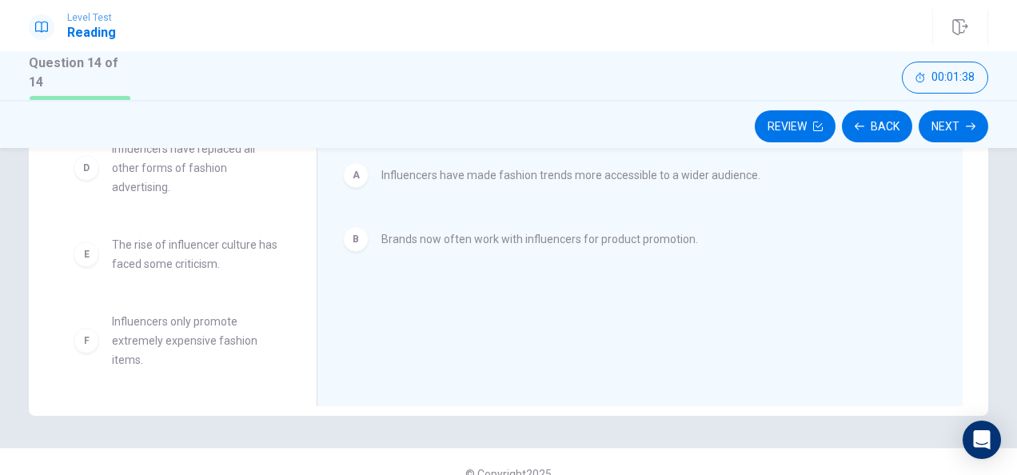
scroll to position [106, 0]
click at [174, 318] on span "Influencers only promote extremely expensive fashion items." at bounding box center [195, 341] width 166 height 58
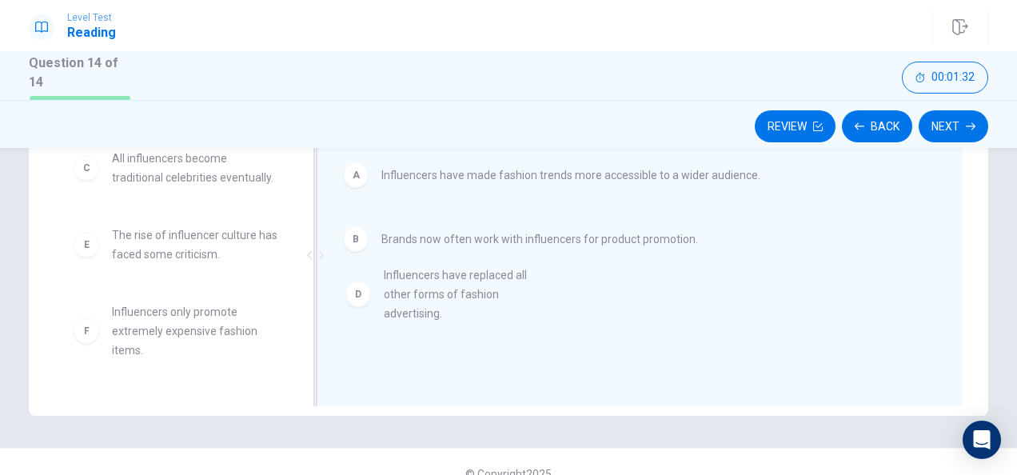
drag, startPoint x: 166, startPoint y: 290, endPoint x: 453, endPoint y: 311, distance: 287.1
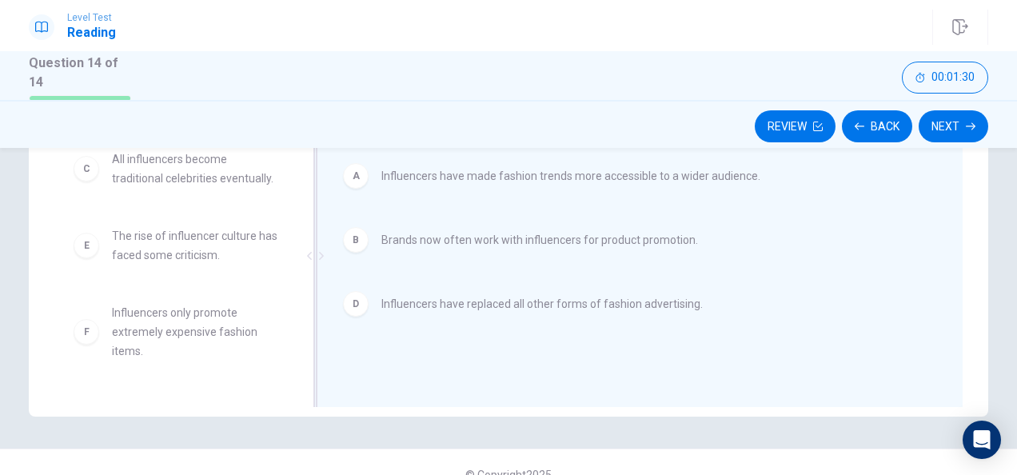
scroll to position [320, 0]
click at [948, 128] on button "Next" at bounding box center [954, 126] width 70 height 32
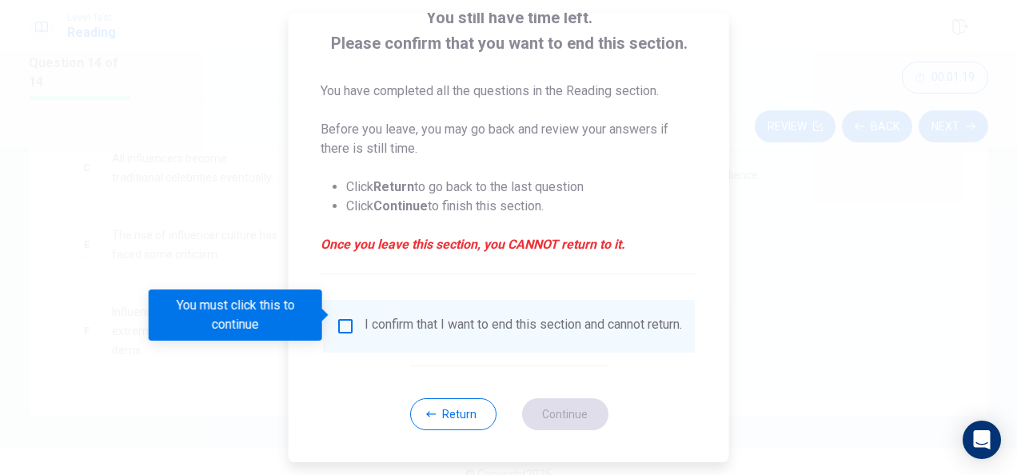
scroll to position [122, 0]
click at [422, 409] on button "Return" at bounding box center [452, 414] width 86 height 32
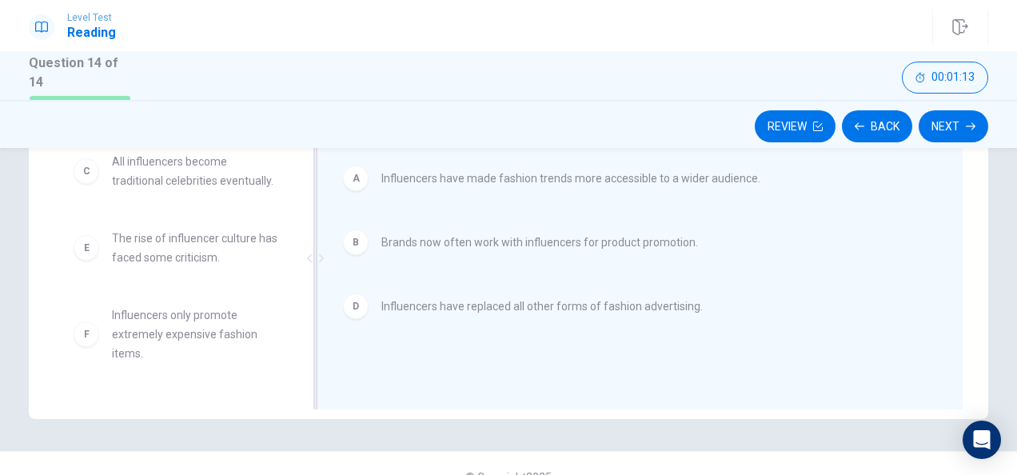
scroll to position [320, 0]
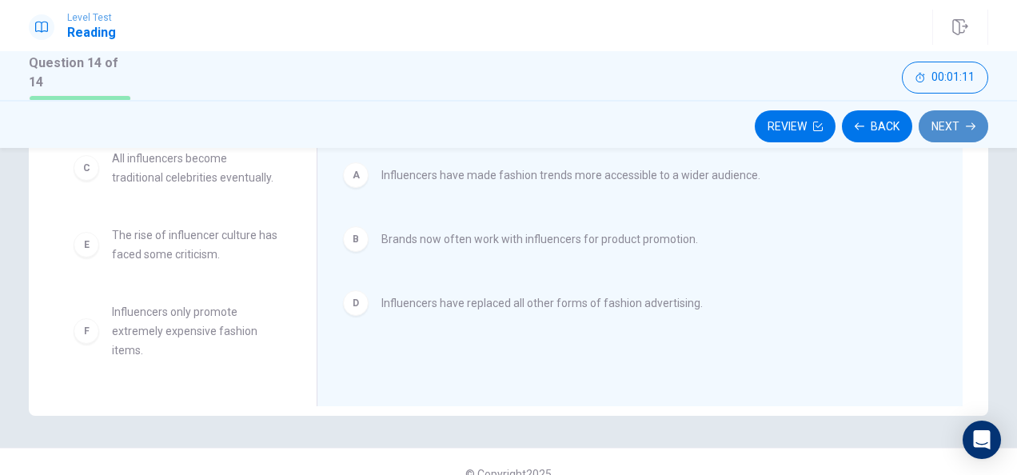
click at [960, 126] on button "Next" at bounding box center [954, 126] width 70 height 32
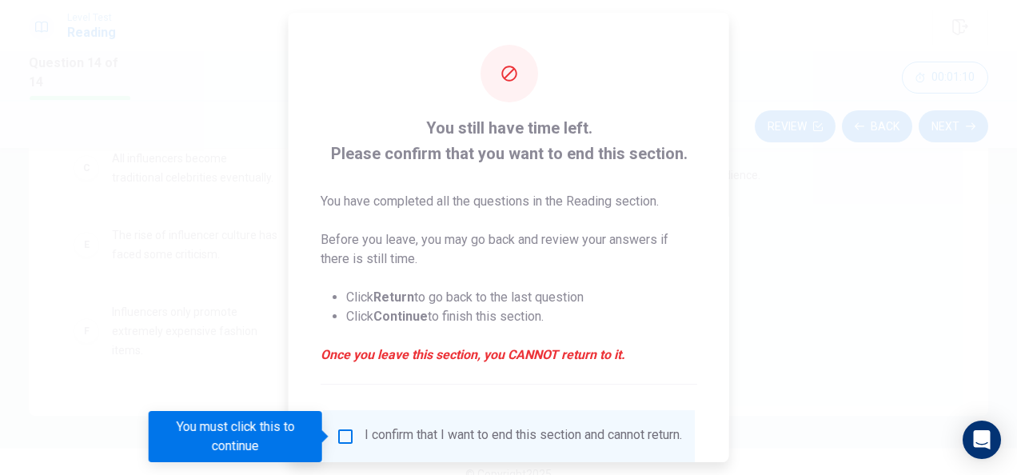
click at [343, 438] on input "You must click this to continue" at bounding box center [345, 436] width 19 height 19
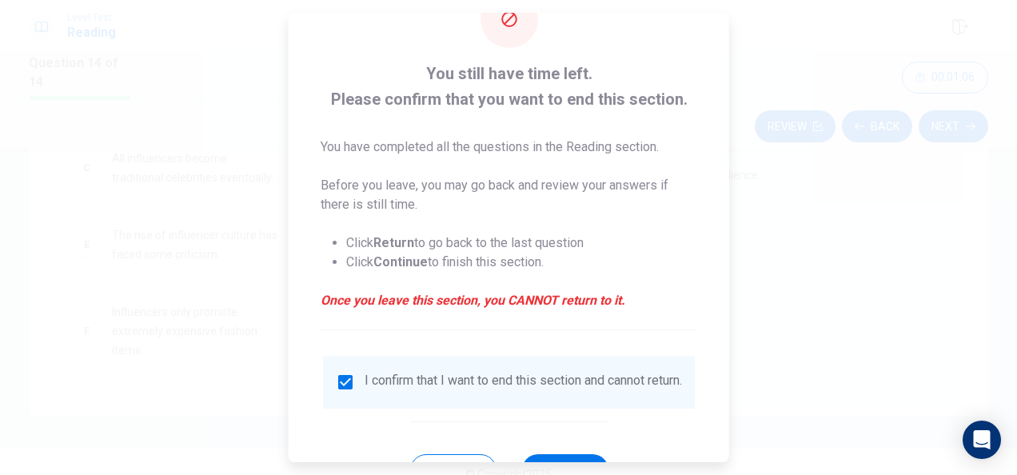
scroll to position [122, 0]
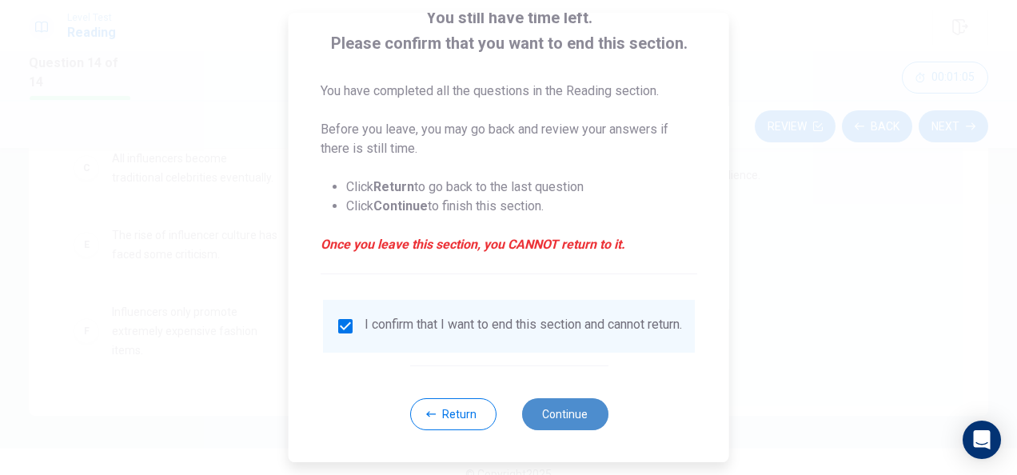
click at [569, 411] on button "Continue" at bounding box center [564, 414] width 86 height 32
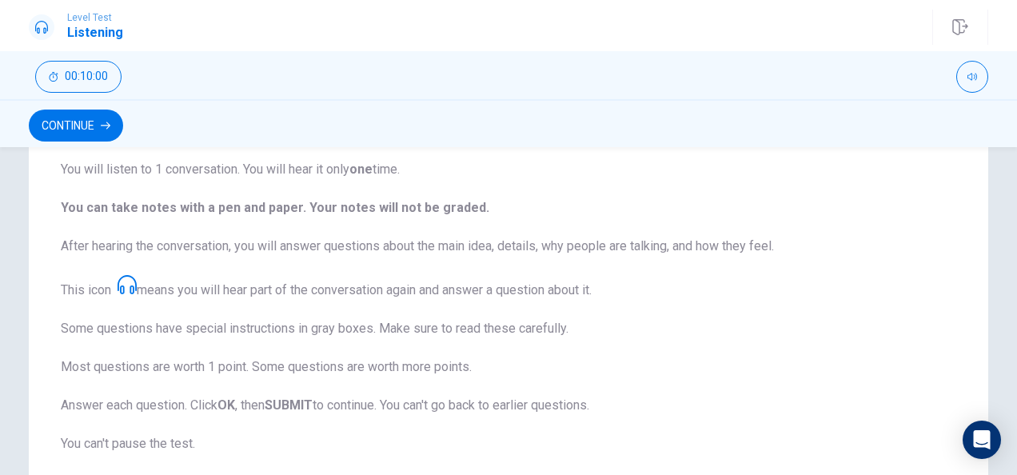
scroll to position [381, 0]
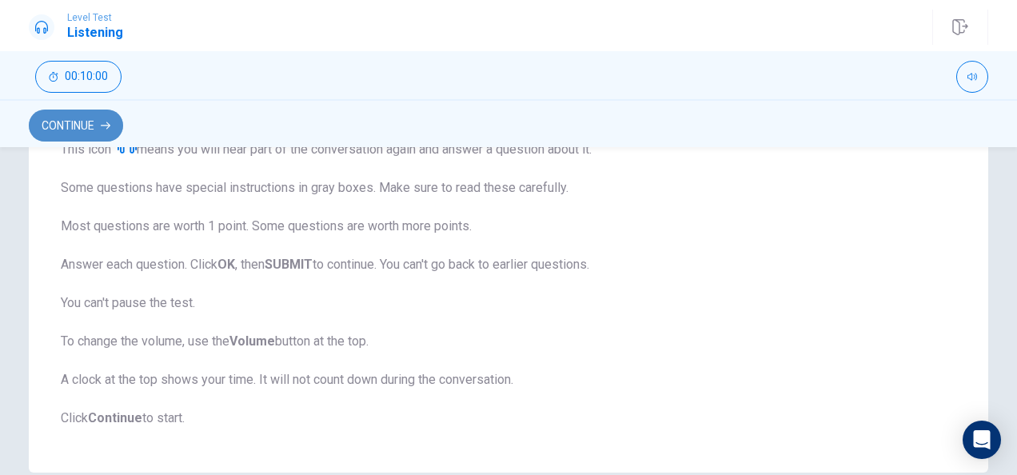
click at [74, 134] on button "Continue" at bounding box center [76, 126] width 94 height 32
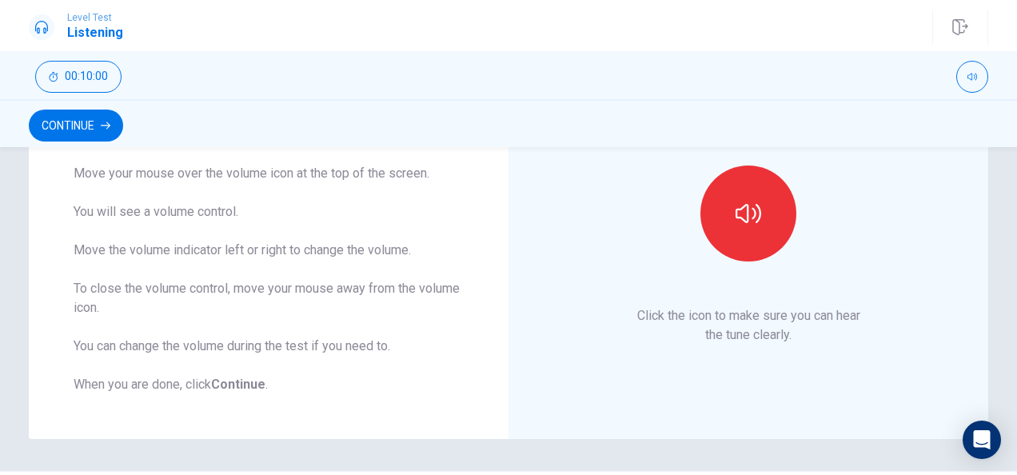
scroll to position [139, 0]
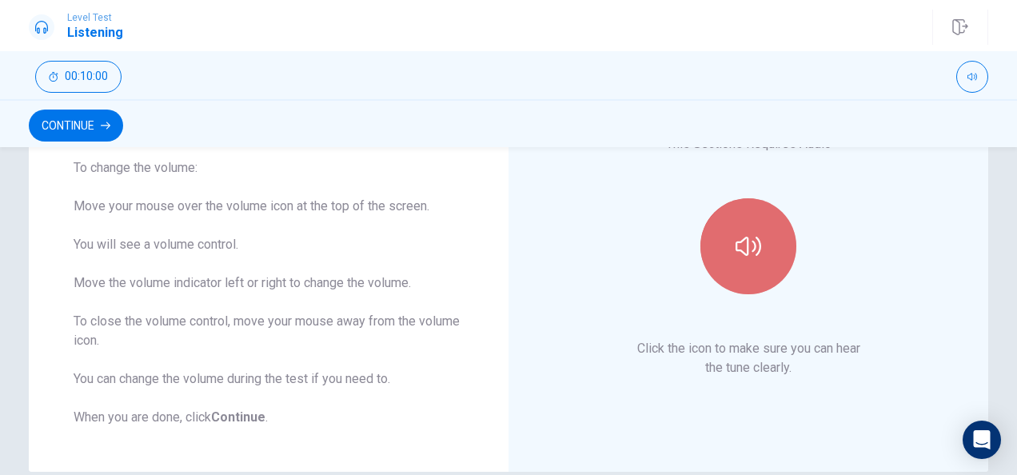
click at [753, 248] on icon "button" at bounding box center [749, 247] width 26 height 26
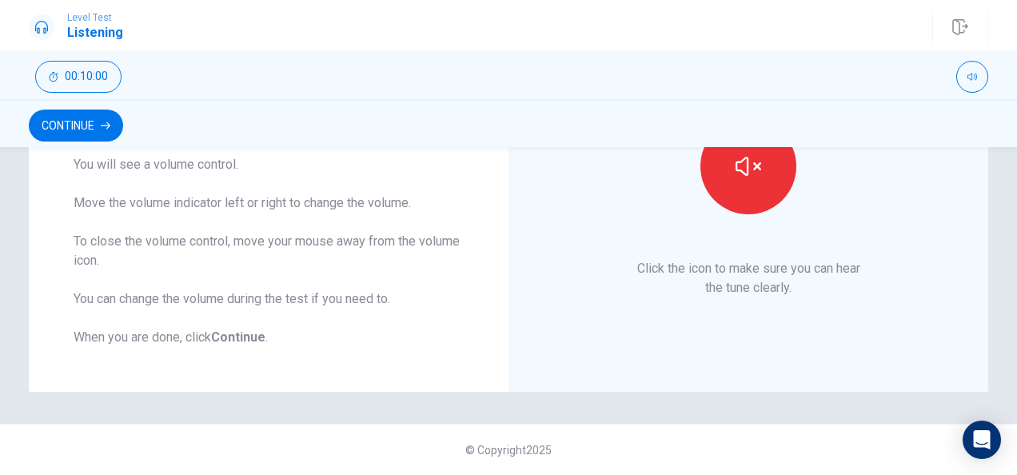
scroll to position [0, 0]
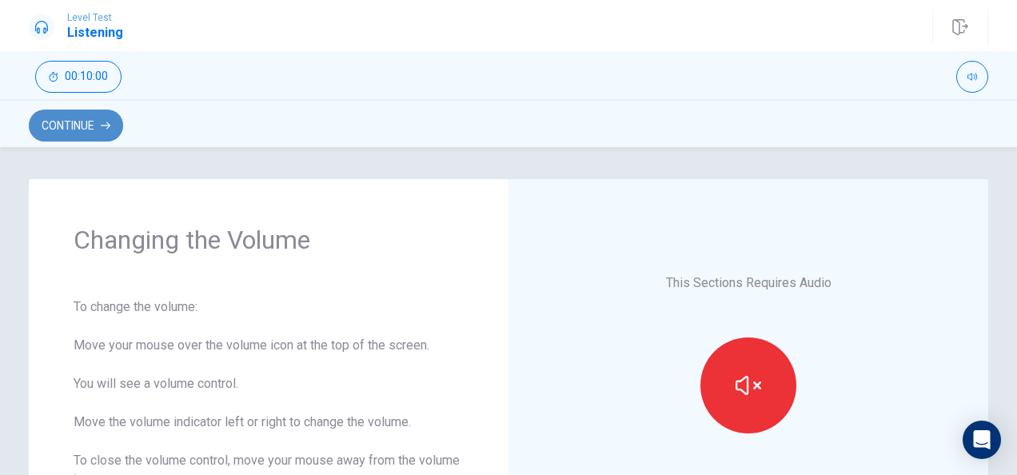
click at [78, 126] on button "Continue" at bounding box center [76, 126] width 94 height 32
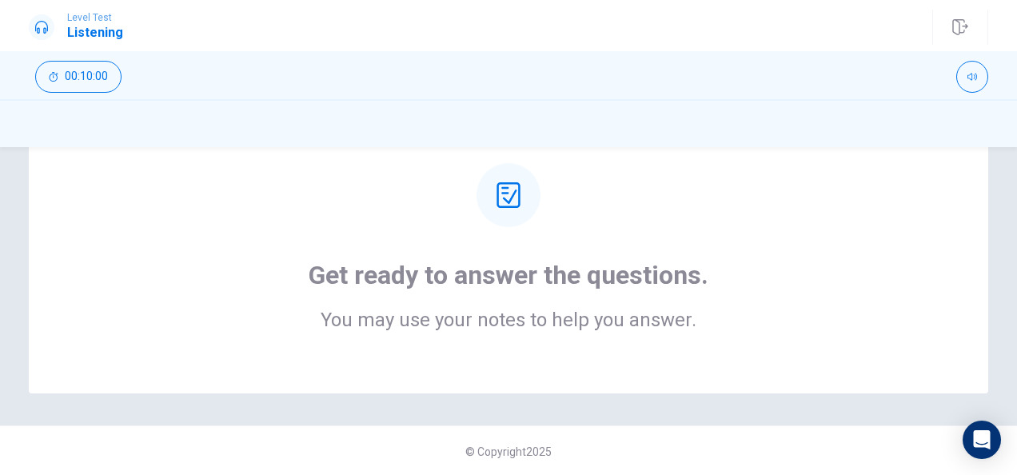
scroll to position [82, 0]
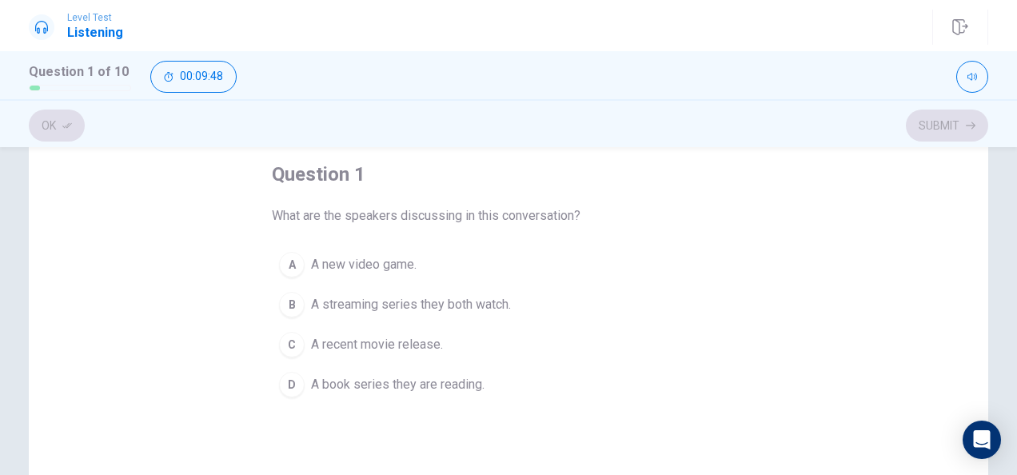
click at [438, 309] on span "A streaming series they both watch." at bounding box center [411, 304] width 200 height 19
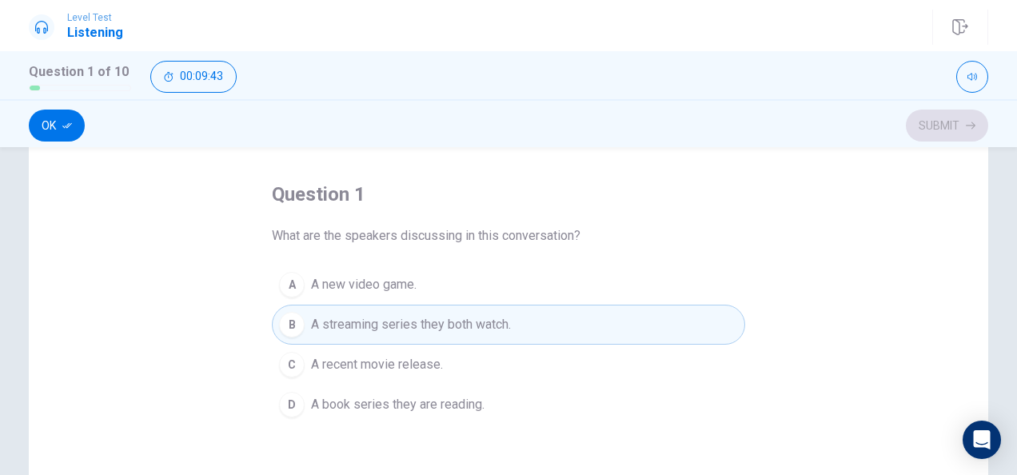
scroll to position [0, 0]
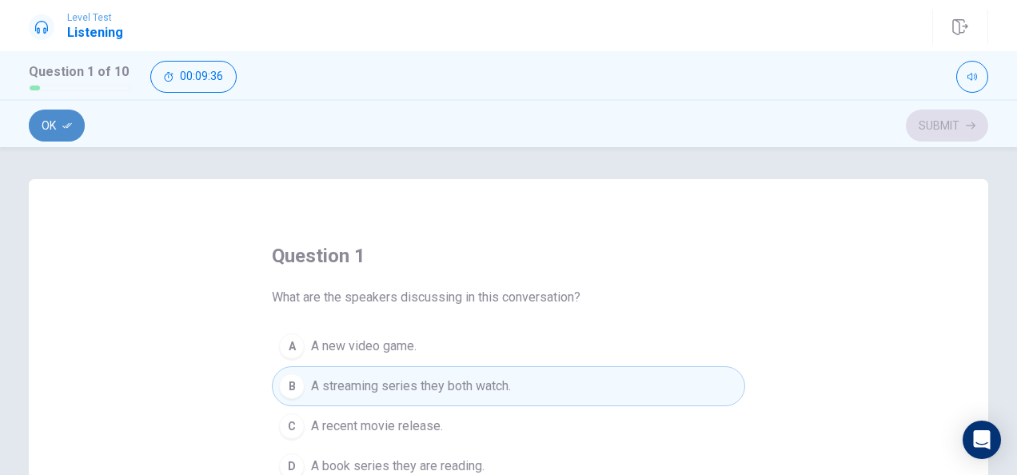
click at [74, 126] on button "Ok" at bounding box center [57, 126] width 56 height 32
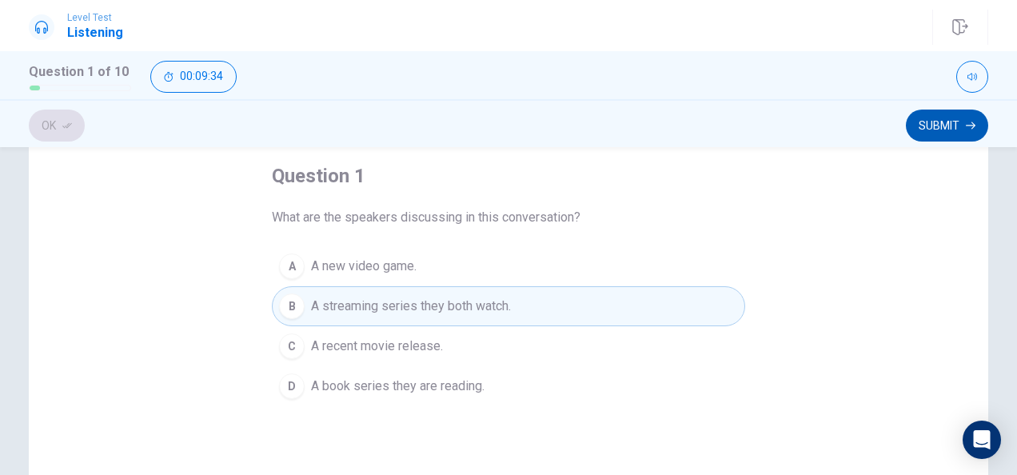
click at [924, 128] on button "Submit" at bounding box center [947, 126] width 82 height 32
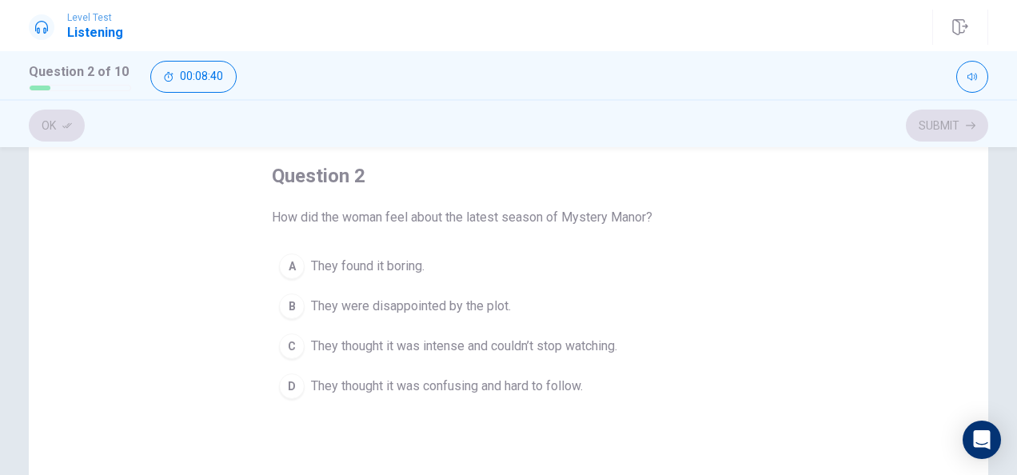
click at [429, 349] on span "They thought it was intense and couldn’t stop watching." at bounding box center [464, 346] width 306 height 19
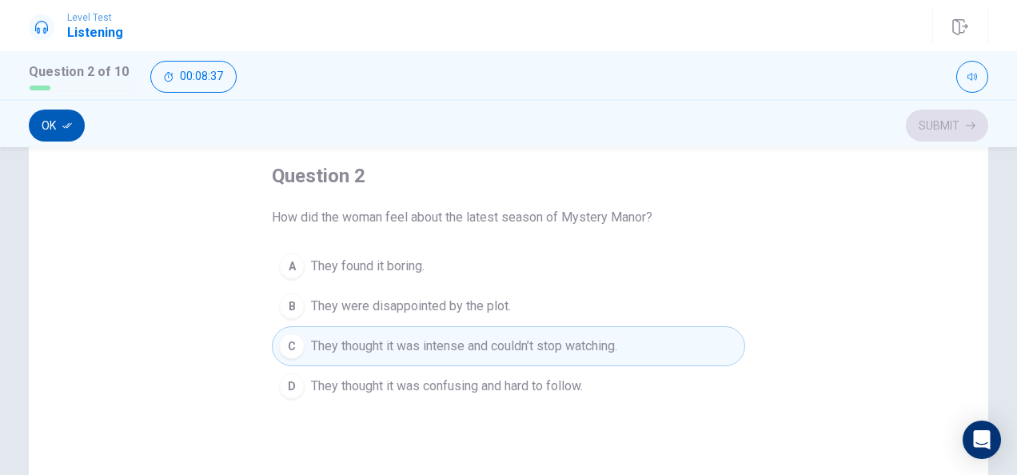
click at [68, 121] on icon "button" at bounding box center [67, 126] width 10 height 10
click at [952, 131] on button "Submit" at bounding box center [947, 126] width 82 height 32
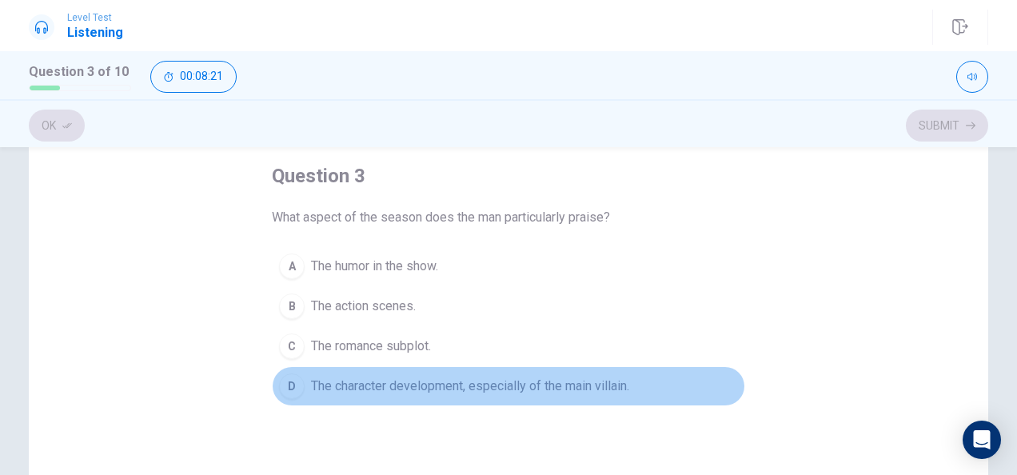
click at [323, 389] on span "The character development, especially of the main villain." at bounding box center [470, 386] width 318 height 19
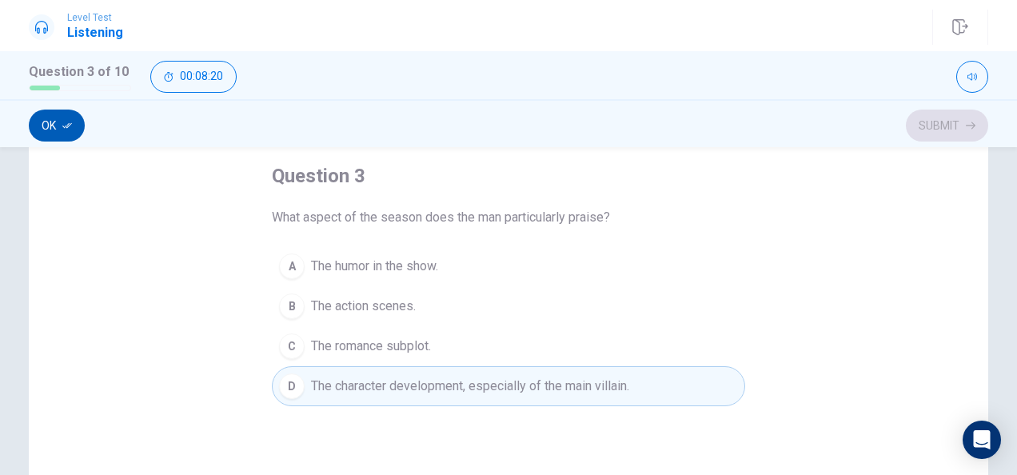
click at [59, 128] on button "Ok" at bounding box center [57, 126] width 56 height 32
click at [942, 136] on button "Submit" at bounding box center [947, 126] width 82 height 32
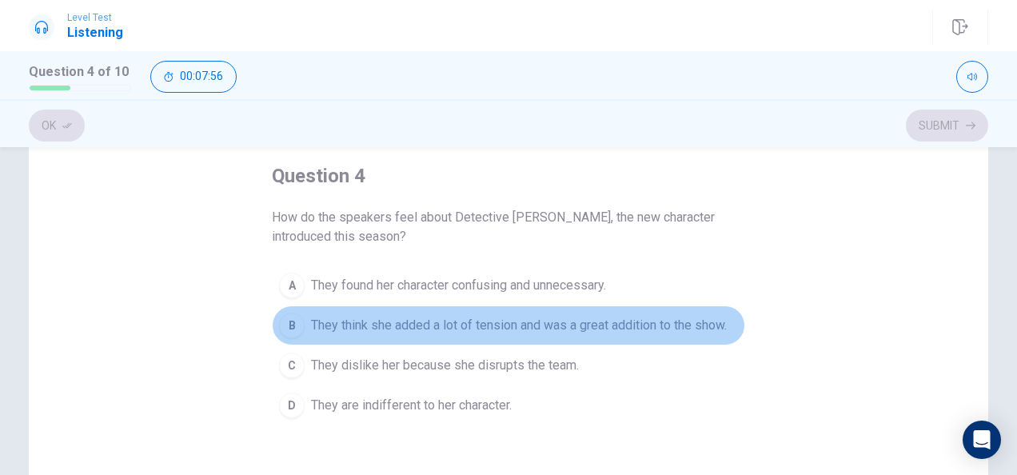
click at [502, 326] on span "They think she added a lot of tension and was a great addition to the show." at bounding box center [519, 325] width 416 height 19
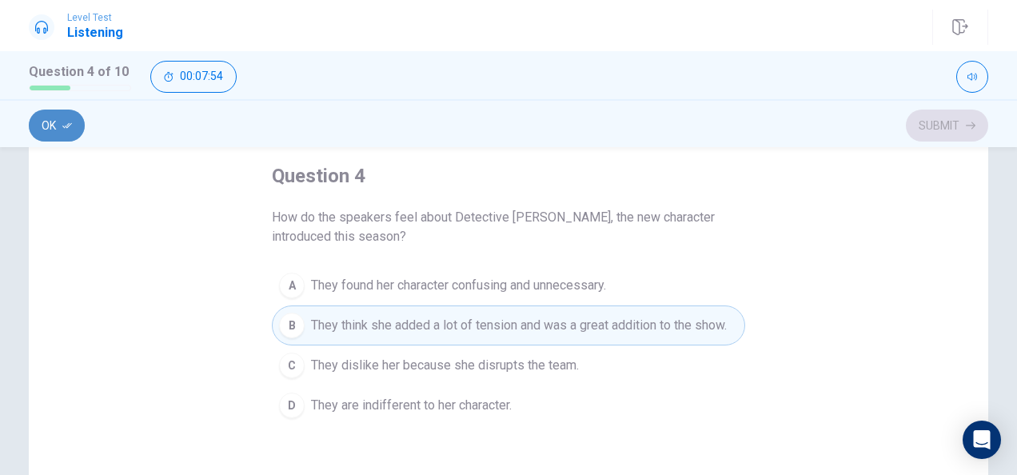
click at [72, 126] on button "Ok" at bounding box center [57, 126] width 56 height 32
click at [917, 123] on button "Submit" at bounding box center [947, 126] width 82 height 32
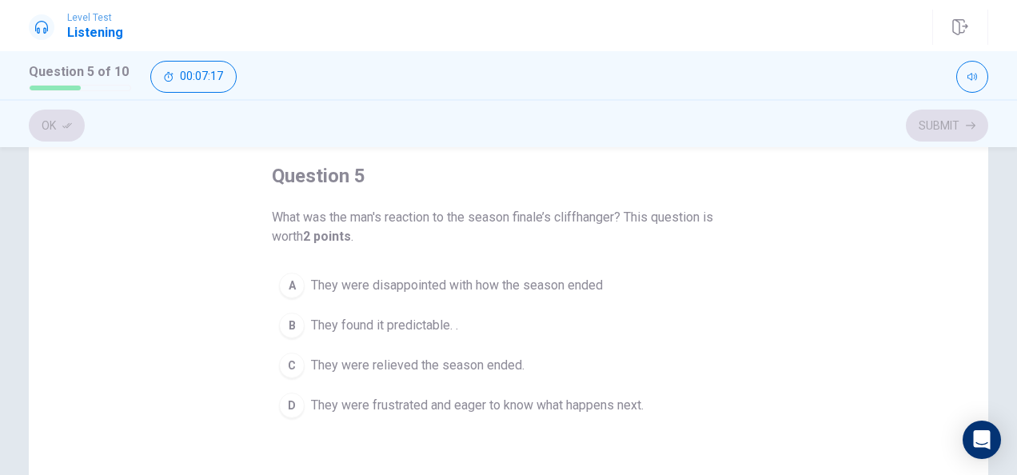
click at [343, 310] on button "B They found it predictable. ." at bounding box center [508, 325] width 473 height 40
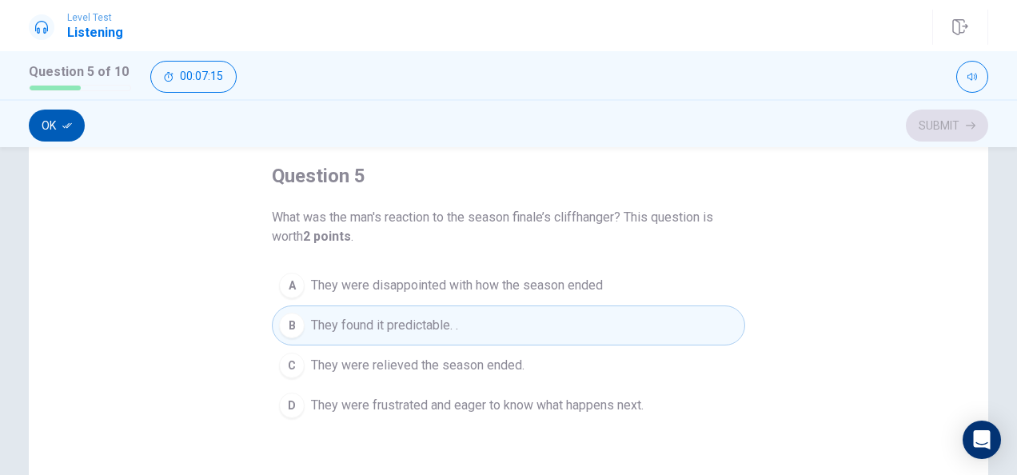
click at [32, 130] on button "Ok" at bounding box center [57, 126] width 56 height 32
click at [952, 130] on button "Submit" at bounding box center [947, 126] width 82 height 32
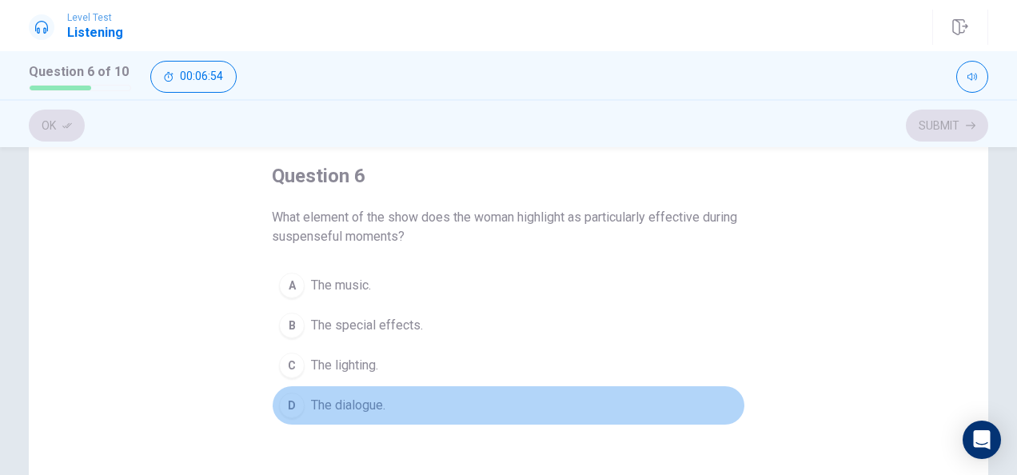
click at [358, 401] on span "The dialogue." at bounding box center [348, 405] width 74 height 19
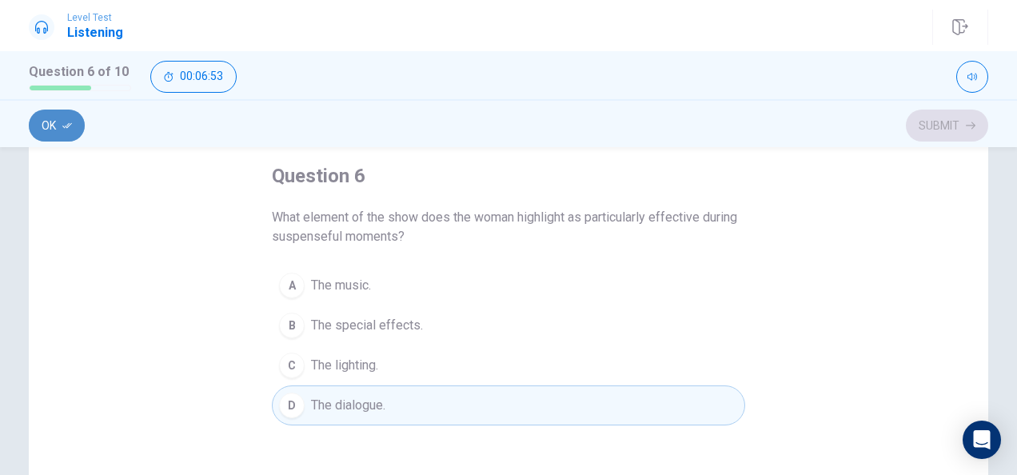
click at [81, 130] on button "Ok" at bounding box center [57, 126] width 56 height 32
click at [951, 117] on button "Submit" at bounding box center [947, 126] width 82 height 32
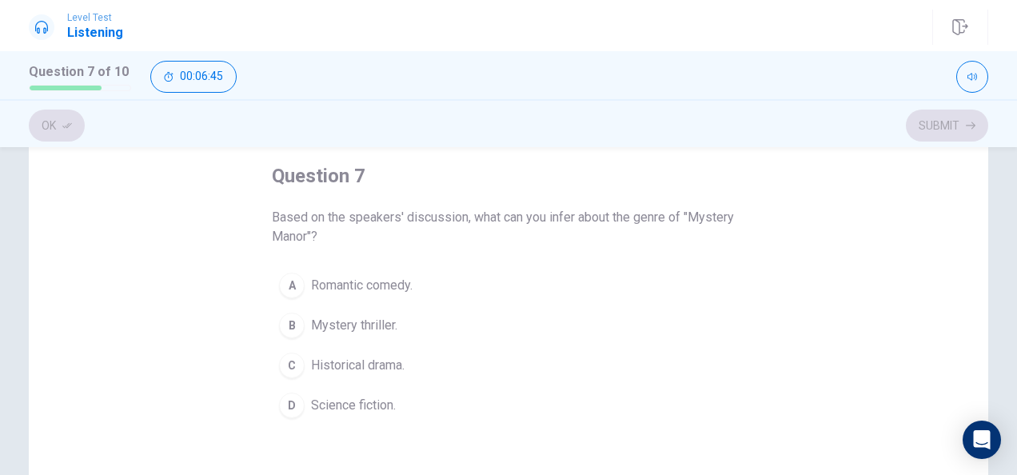
click at [370, 324] on span "Mystery thriller." at bounding box center [354, 325] width 86 height 19
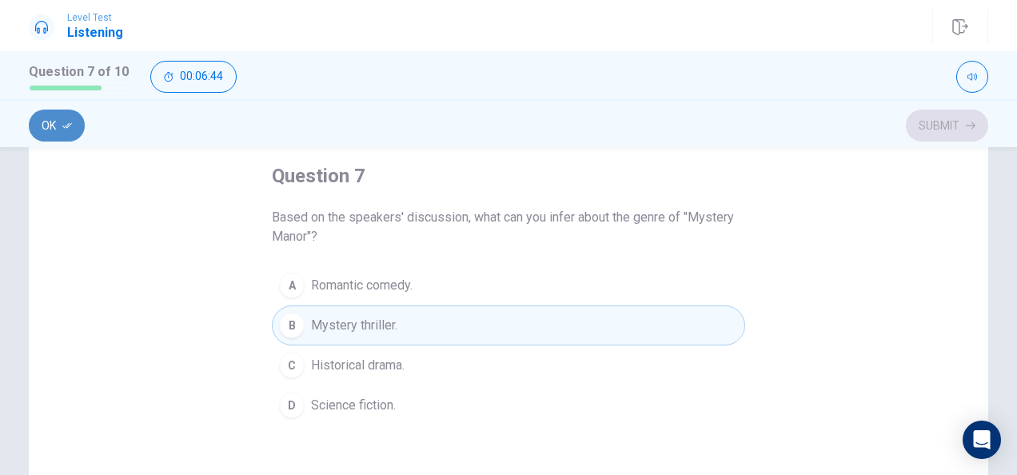
click at [58, 125] on button "Ok" at bounding box center [57, 126] width 56 height 32
click at [924, 123] on button "Submit" at bounding box center [947, 126] width 82 height 32
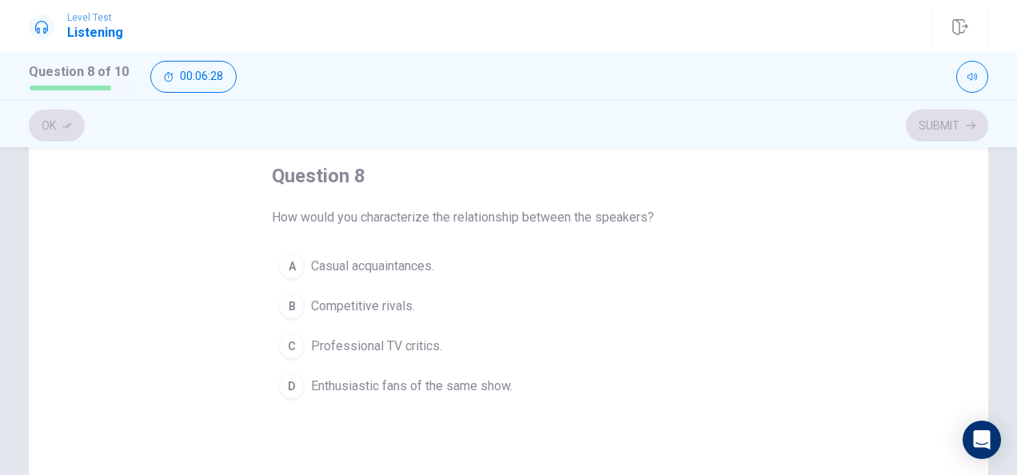
click at [427, 382] on span "Enthusiastic fans of the same show." at bounding box center [412, 386] width 202 height 19
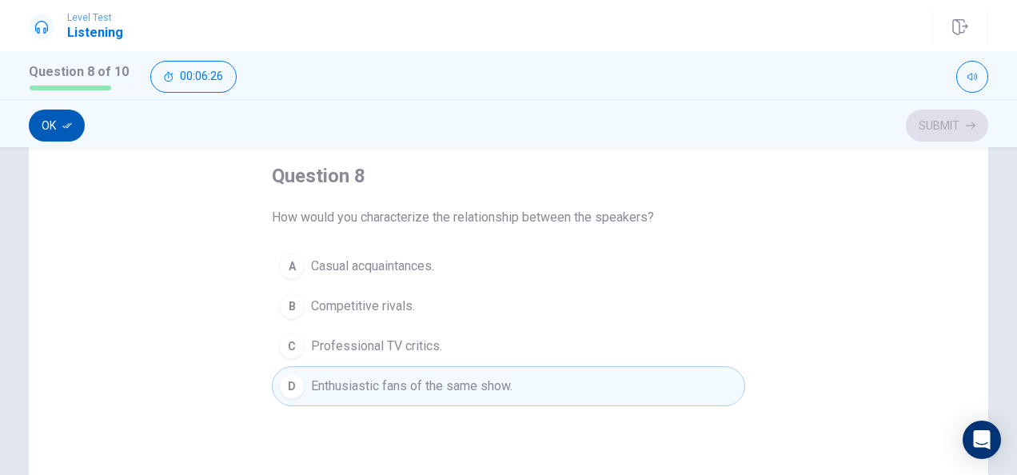
click at [50, 133] on button "Ok" at bounding box center [57, 126] width 56 height 32
click at [964, 131] on button "Submit" at bounding box center [947, 126] width 82 height 32
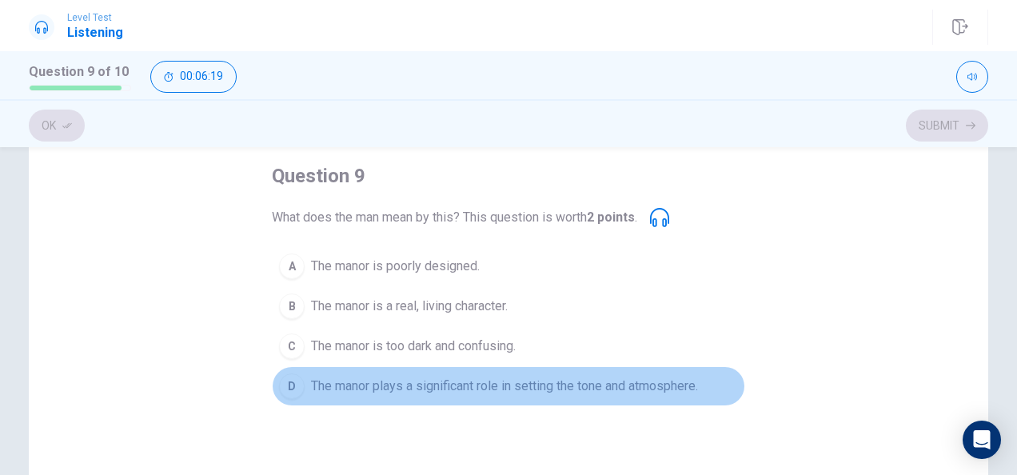
click at [512, 386] on span "The manor plays a significant role in setting the tone and atmosphere." at bounding box center [504, 386] width 387 height 19
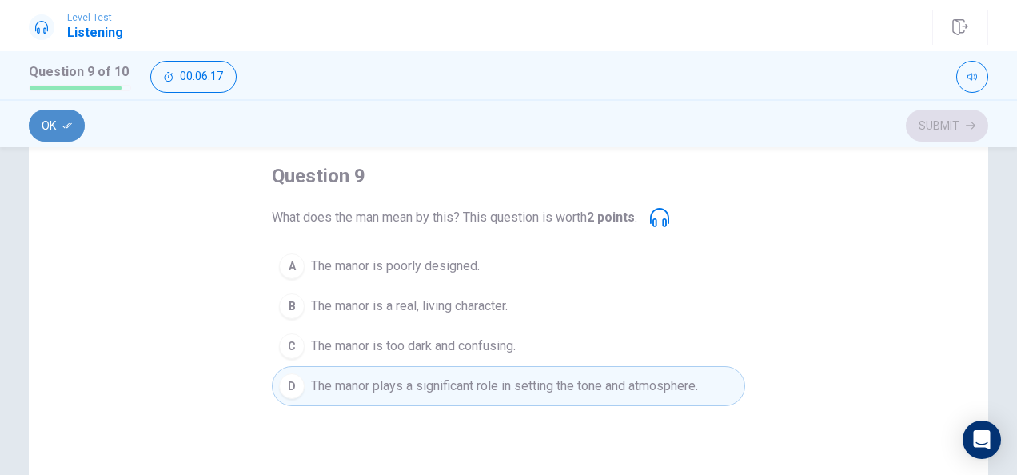
click at [51, 116] on button "Ok" at bounding box center [57, 126] width 56 height 32
click at [949, 135] on button "Submit" at bounding box center [947, 126] width 82 height 32
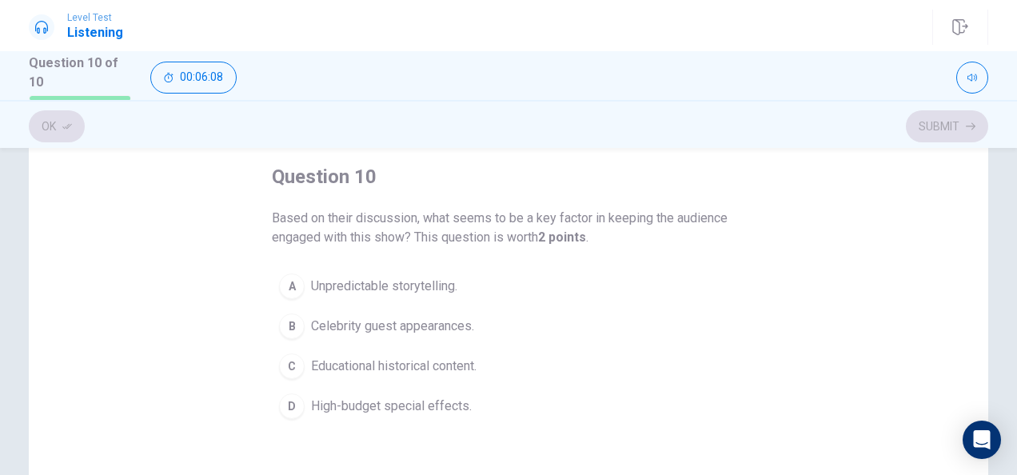
click at [409, 293] on span "Unpredictable storytelling." at bounding box center [384, 286] width 146 height 19
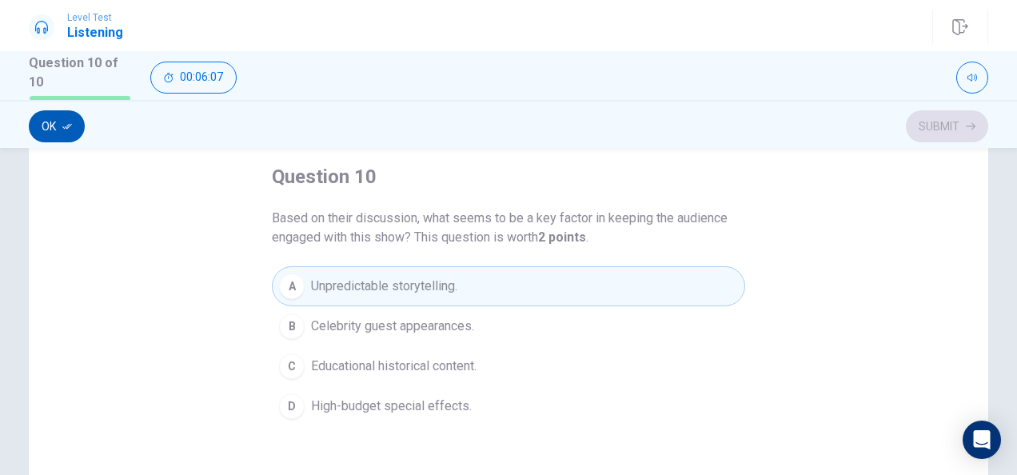
click at [49, 131] on button "Ok" at bounding box center [57, 126] width 56 height 32
click at [929, 125] on button "Submit" at bounding box center [947, 126] width 82 height 32
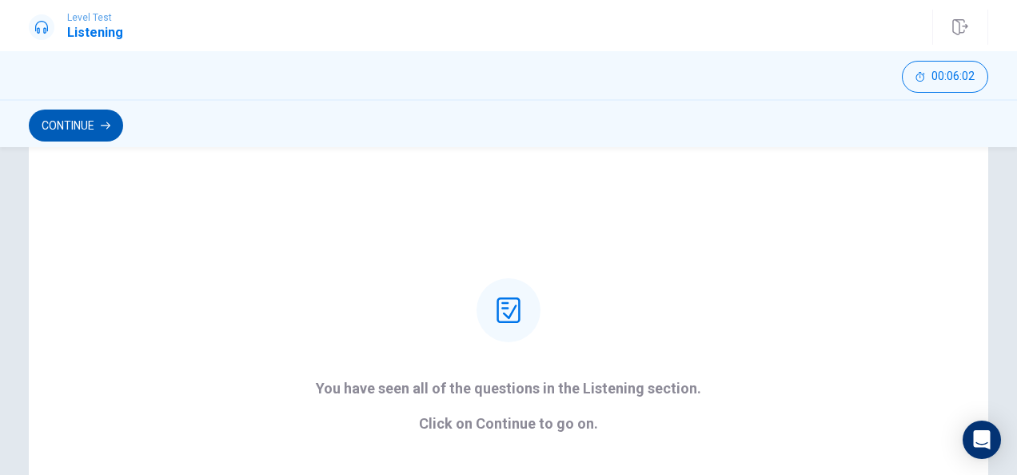
click at [106, 131] on button "Continue" at bounding box center [76, 126] width 94 height 32
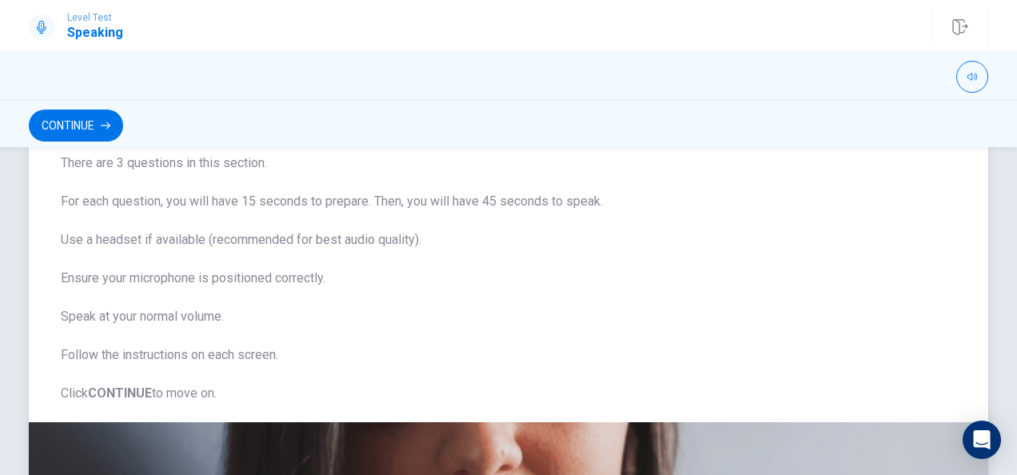
scroll to position [0, 0]
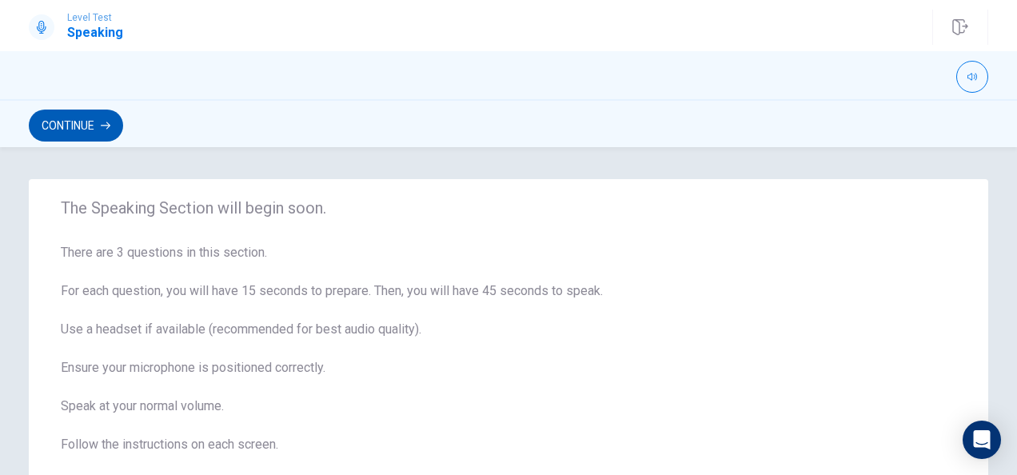
click at [113, 125] on button "Continue" at bounding box center [76, 126] width 94 height 32
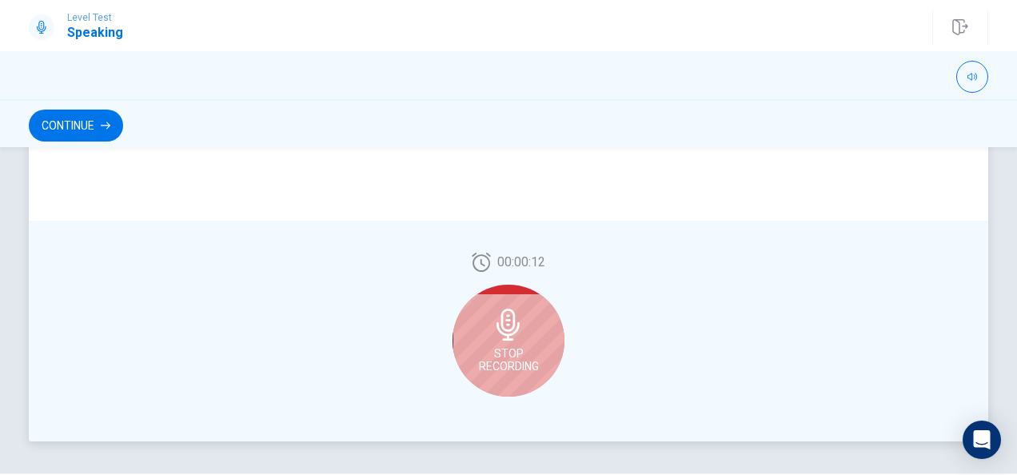
scroll to position [400, 0]
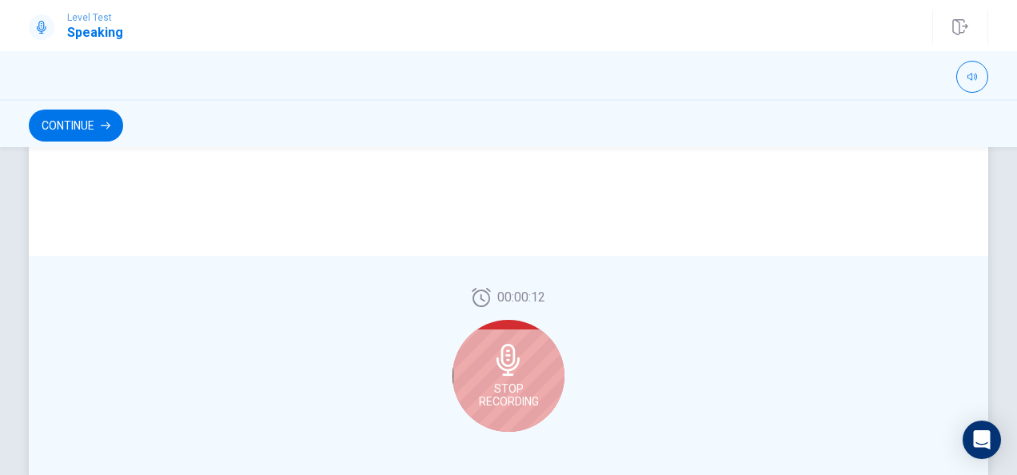
click at [525, 386] on span "Stop Recording" at bounding box center [509, 395] width 60 height 26
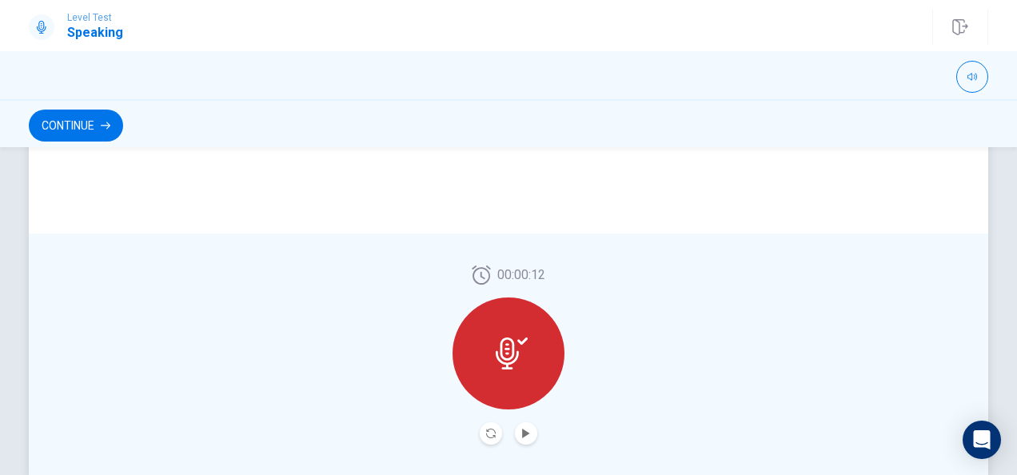
scroll to position [480, 0]
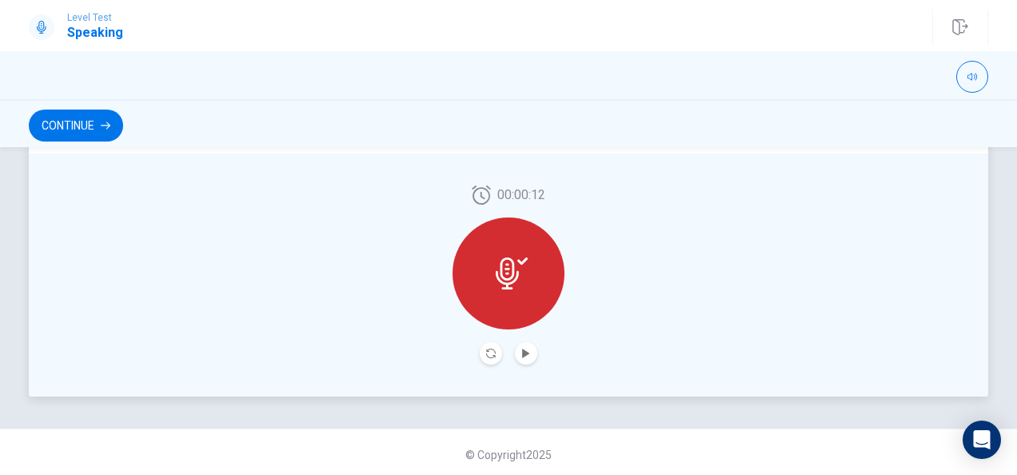
click at [497, 280] on icon at bounding box center [512, 274] width 32 height 32
click at [521, 349] on icon "Play Audio" at bounding box center [526, 354] width 10 height 10
click at [504, 272] on icon at bounding box center [512, 274] width 32 height 32
click at [522, 350] on icon "Play Audio" at bounding box center [525, 354] width 7 height 10
click at [487, 352] on icon "Record Again" at bounding box center [491, 354] width 10 height 10
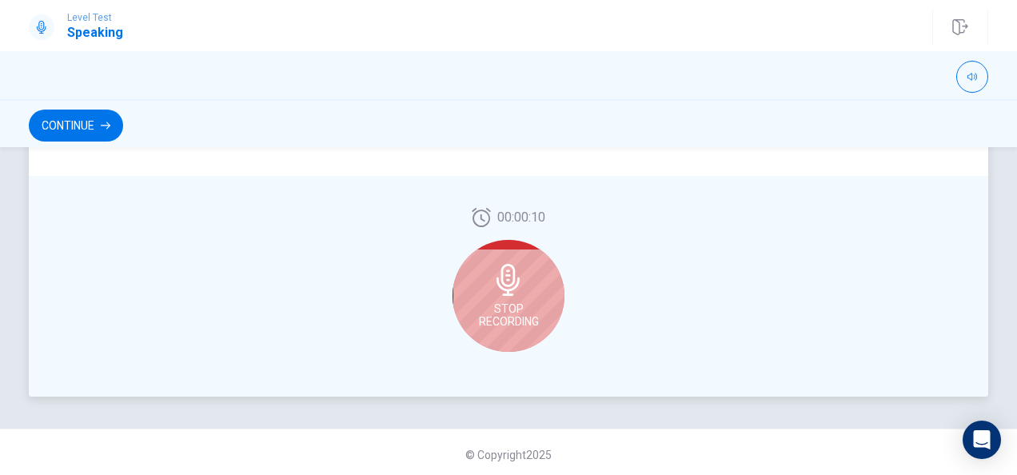
click at [508, 302] on span "Stop Recording" at bounding box center [509, 315] width 60 height 26
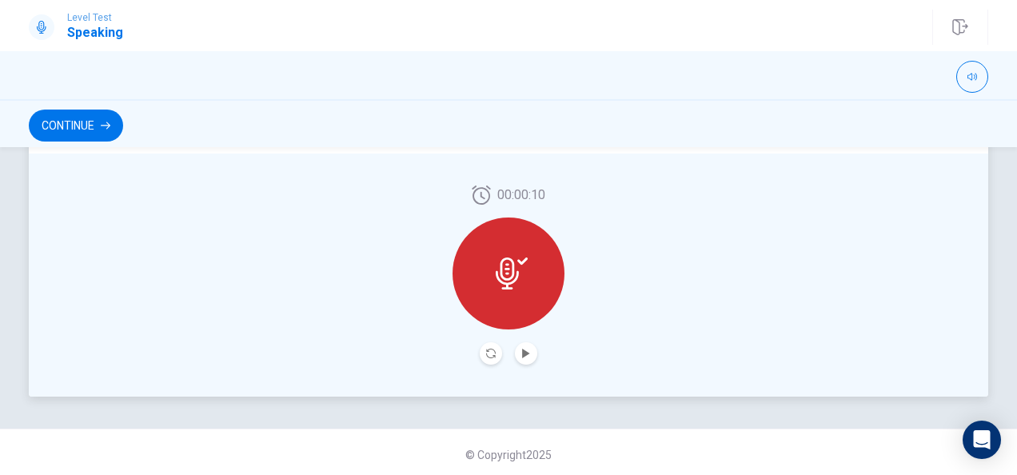
click at [529, 344] on button "Play Audio" at bounding box center [526, 353] width 22 height 22
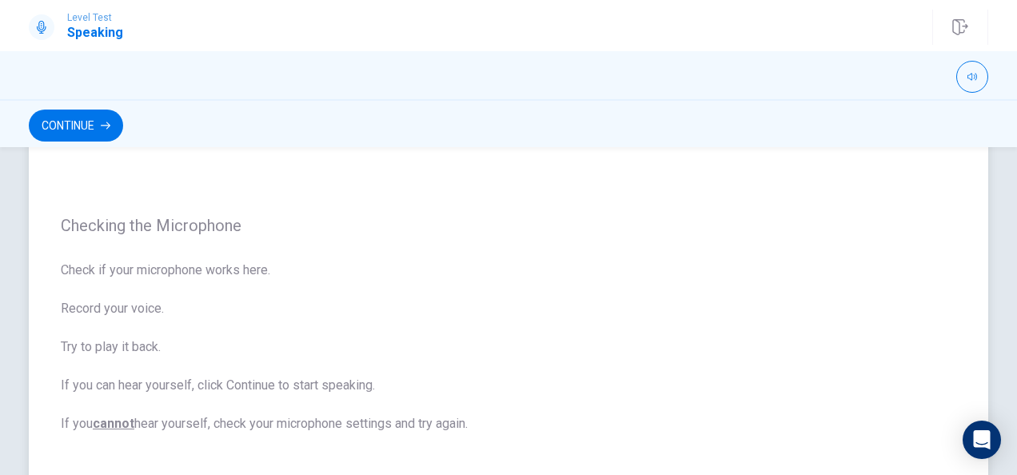
scroll to position [80, 0]
click at [97, 123] on button "Continue" at bounding box center [76, 126] width 94 height 32
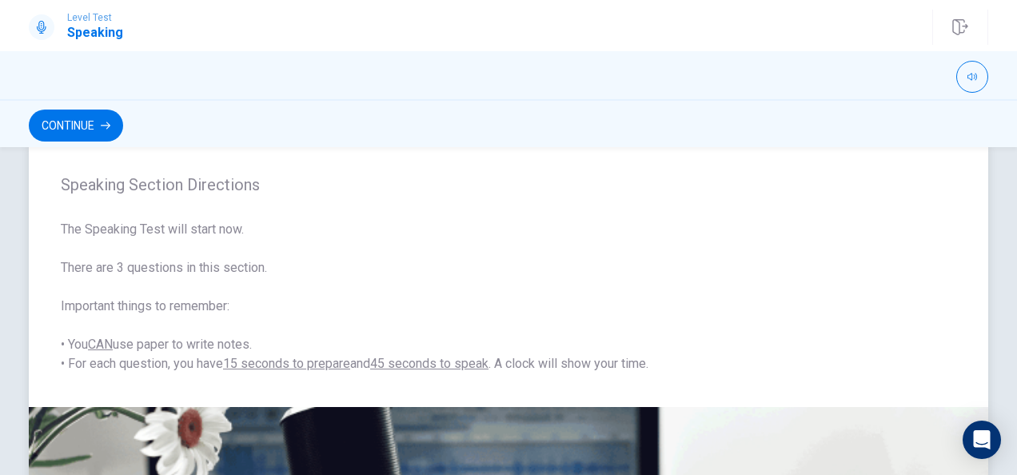
scroll to position [0, 0]
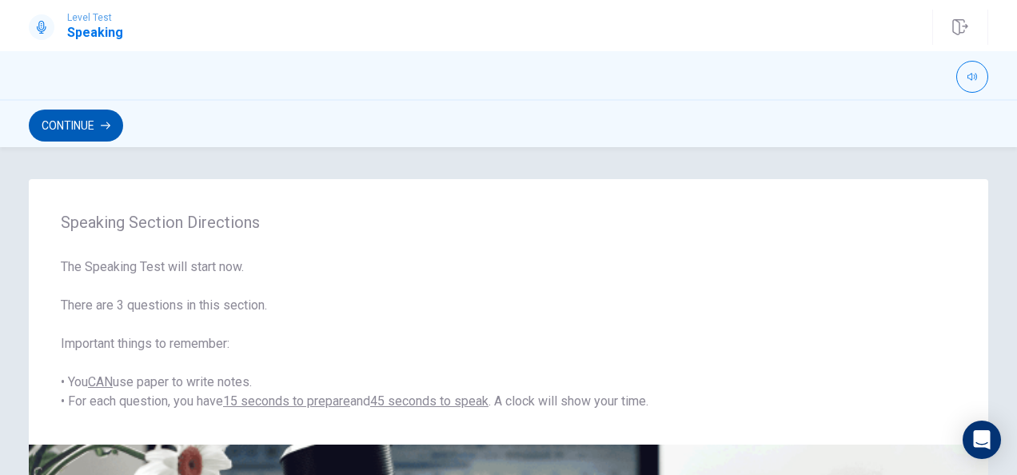
click at [89, 120] on button "Continue" at bounding box center [76, 126] width 94 height 32
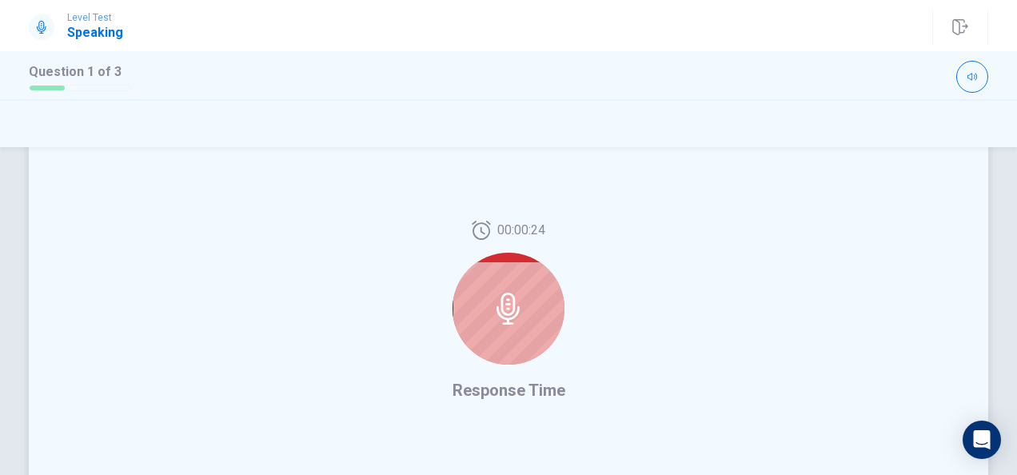
scroll to position [400, 0]
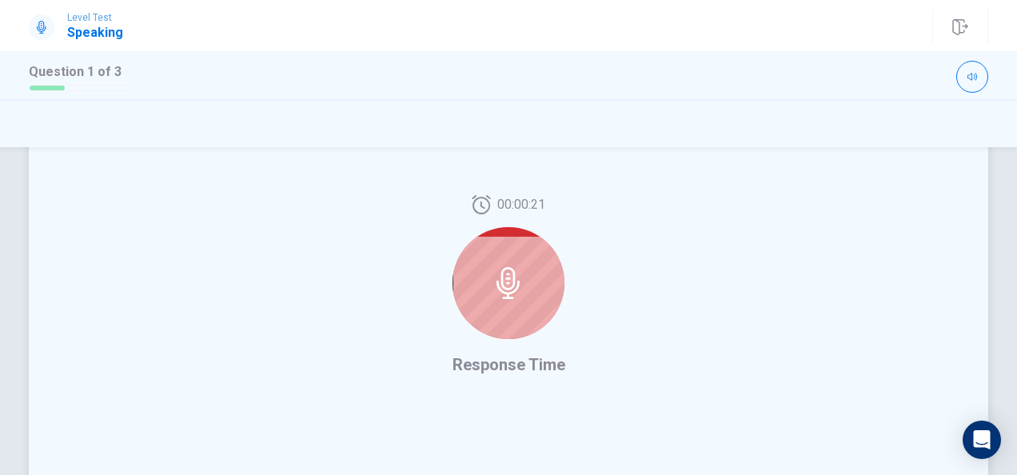
click at [507, 286] on icon at bounding box center [509, 283] width 32 height 32
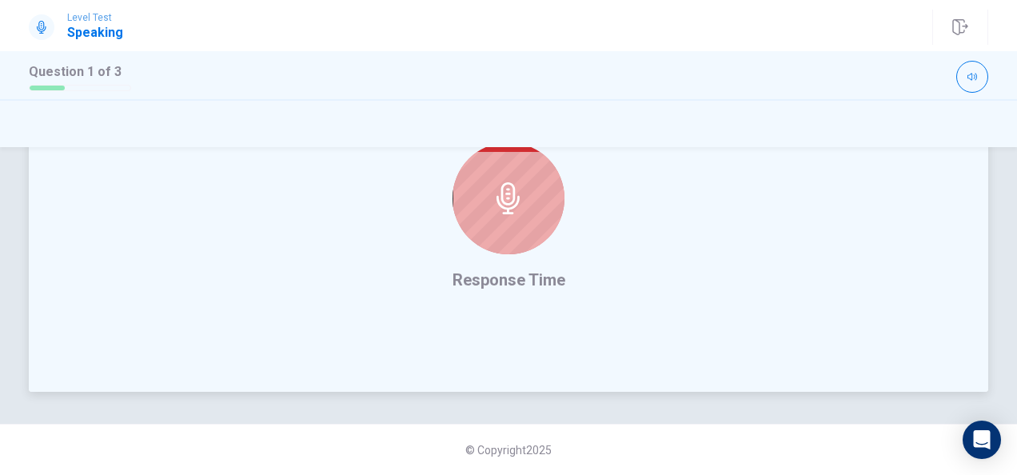
click at [508, 202] on icon at bounding box center [508, 198] width 23 height 32
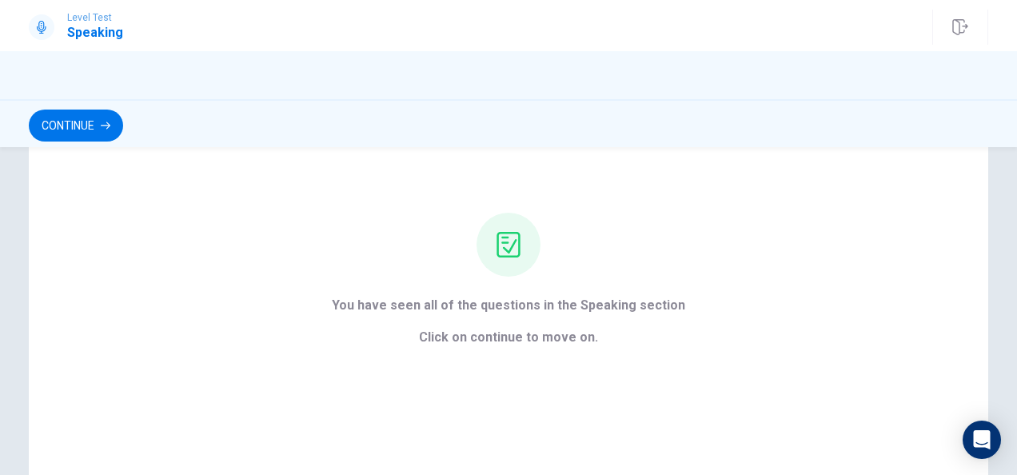
scroll to position [0, 0]
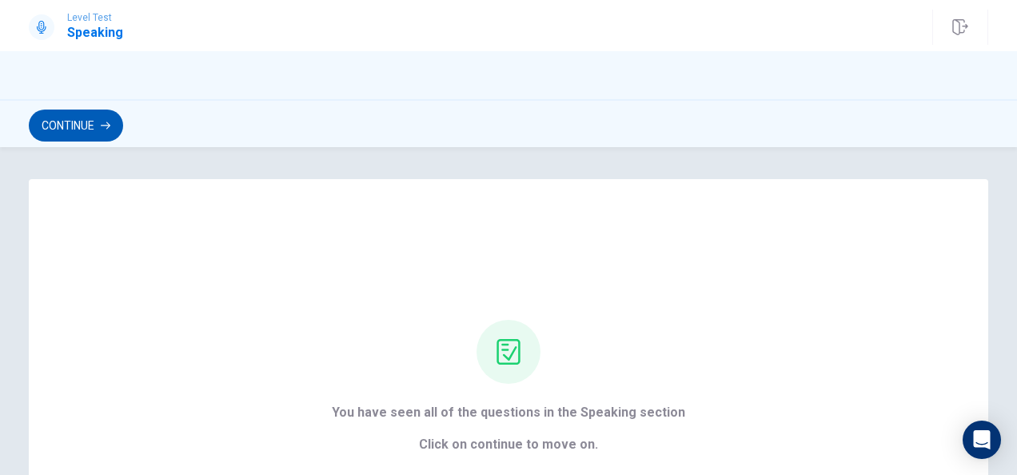
click at [93, 131] on button "Continue" at bounding box center [76, 126] width 94 height 32
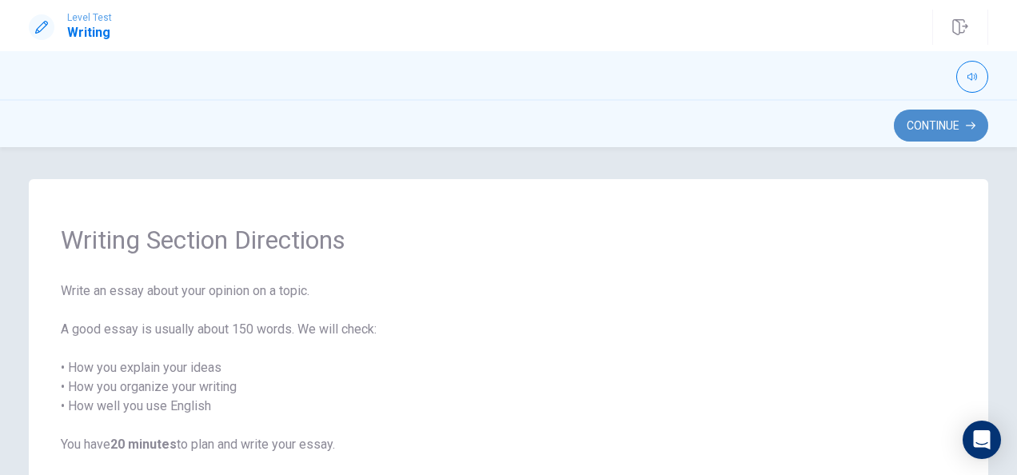
click at [963, 130] on button "Continue" at bounding box center [941, 126] width 94 height 32
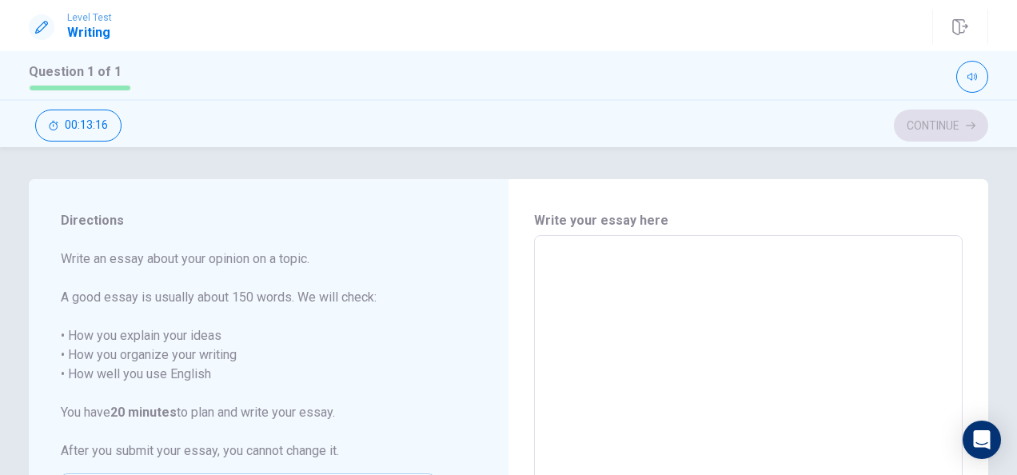
click at [581, 267] on textarea at bounding box center [748, 457] width 406 height 416
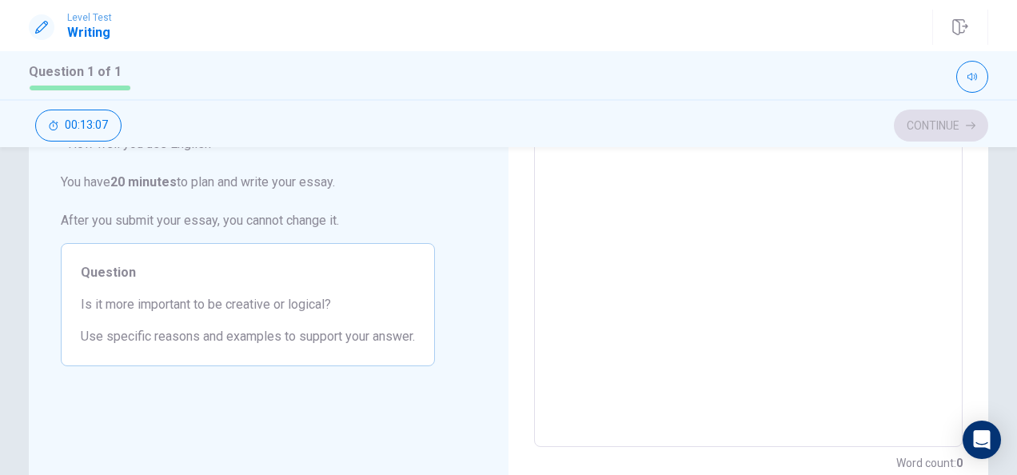
scroll to position [240, 0]
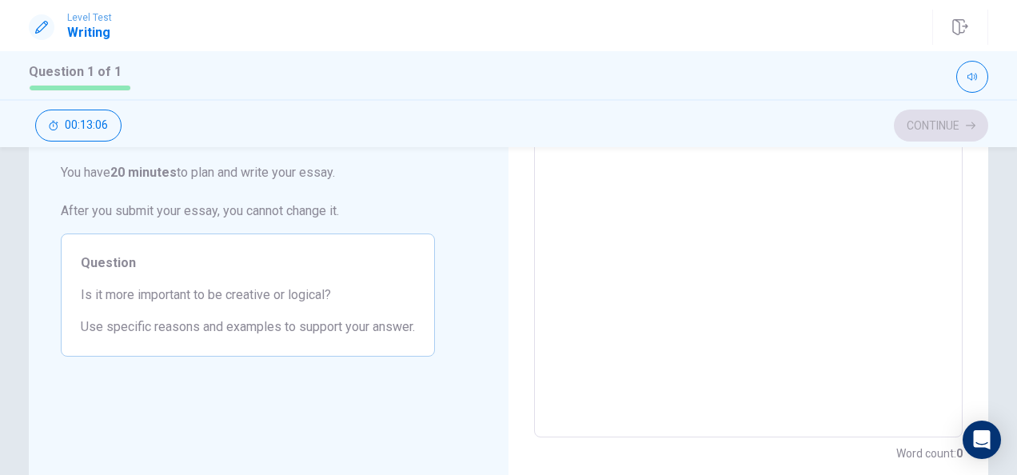
click at [573, 230] on textarea at bounding box center [748, 217] width 406 height 416
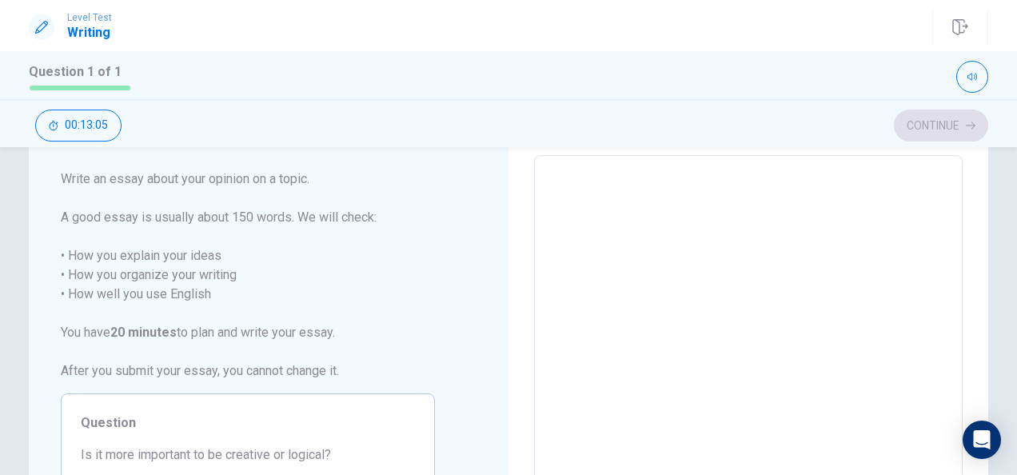
scroll to position [0, 0]
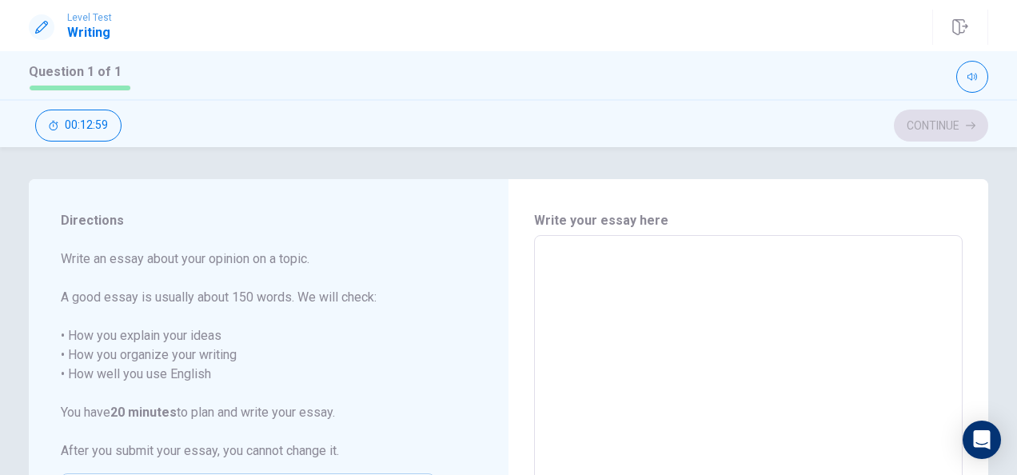
type textarea "I"
type textarea "x"
type textarea "It"
type textarea "x"
type textarea "Its"
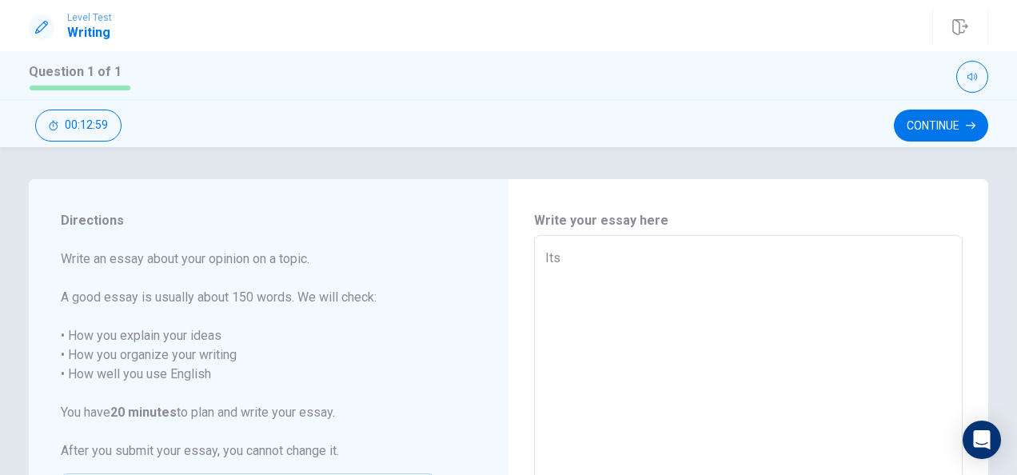
type textarea "x"
type textarea "It"
type textarea "x"
type textarea "I"
type textarea "x"
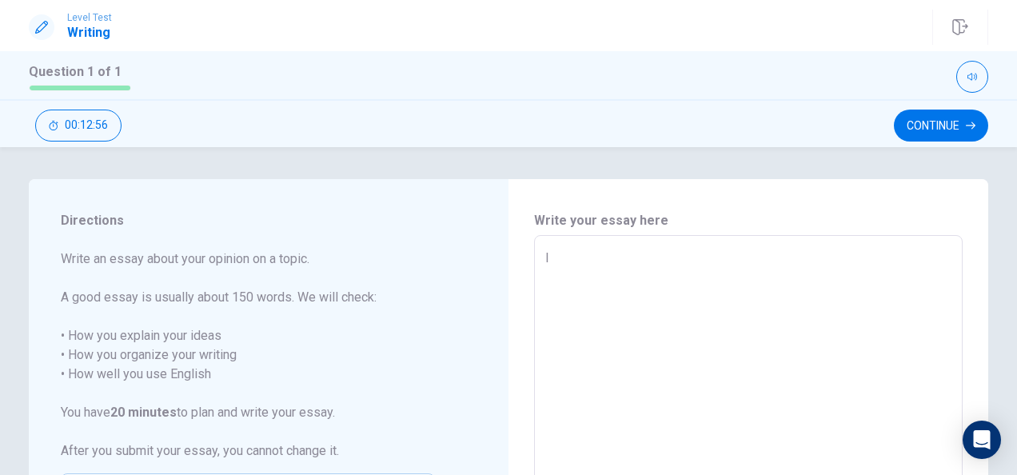
type textarea "It"
type textarea "x"
type textarea "Its"
type textarea "x"
type textarea "Its"
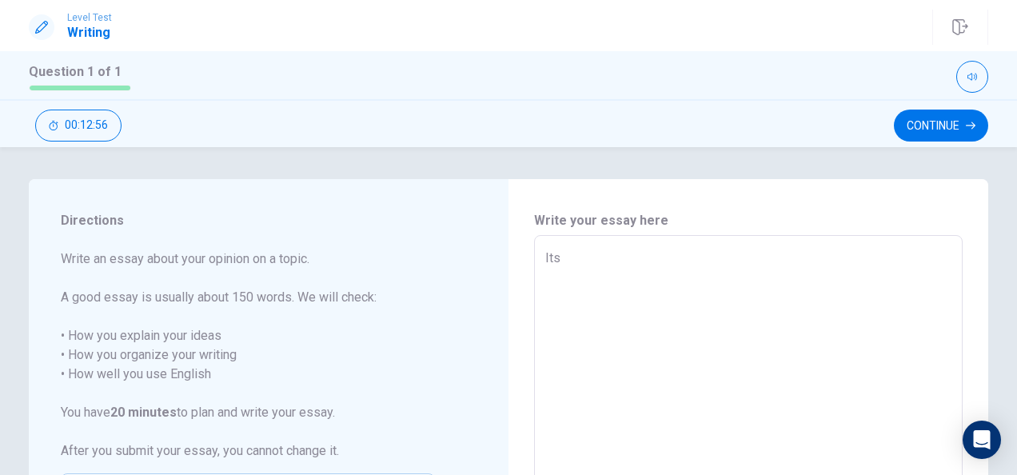
type textarea "x"
type textarea "Its i"
type textarea "x"
type textarea "Its im"
type textarea "x"
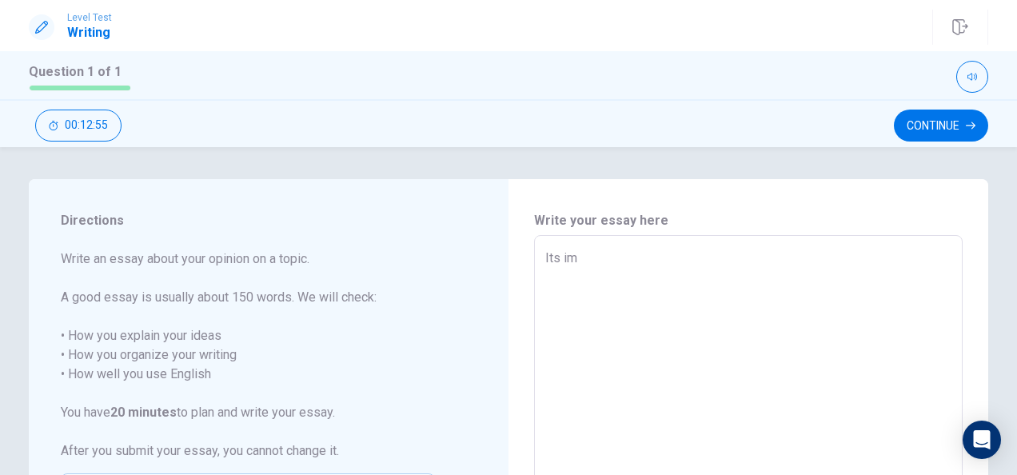
type textarea "Its imp"
type textarea "x"
type textarea "Its impo"
type textarea "x"
type textarea "Its impor"
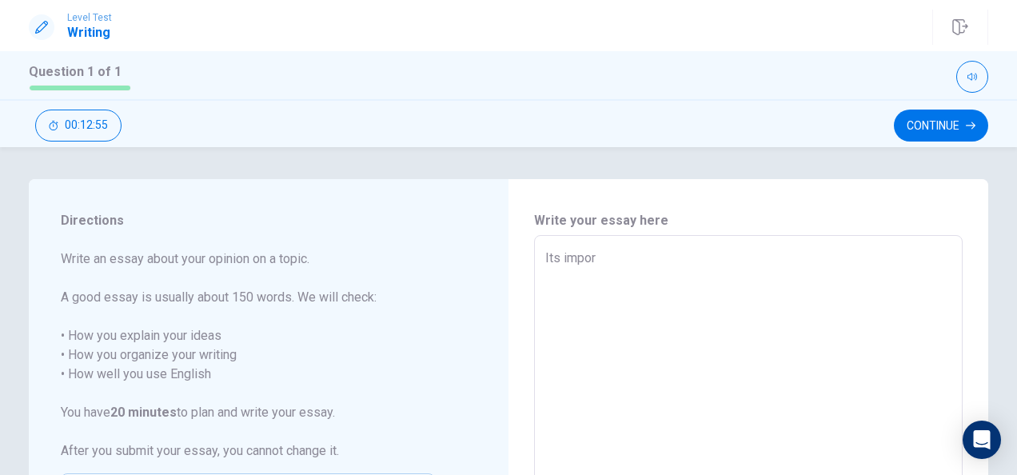
type textarea "x"
type textarea "Its import"
type textarea "x"
type textarea "Its importa"
type textarea "x"
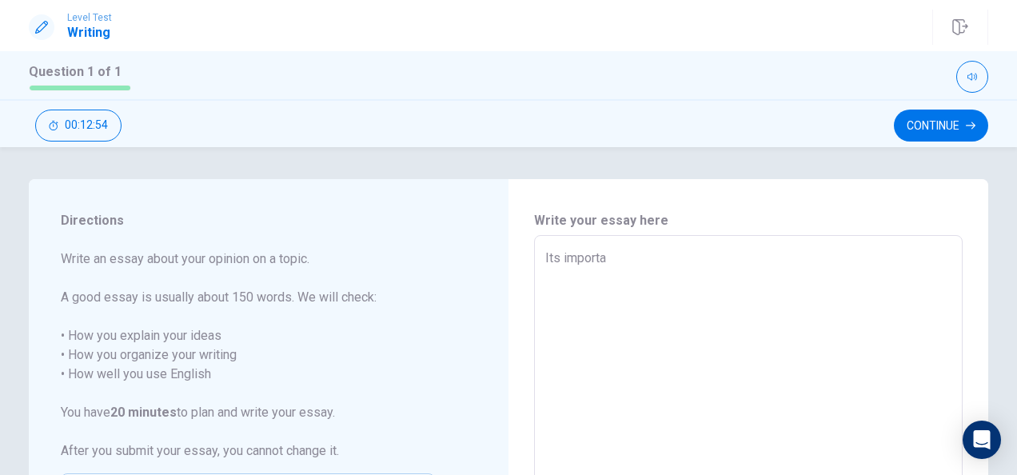
type textarea "Its importan"
type textarea "x"
type textarea "Its important"
type textarea "x"
type textarea "Its important"
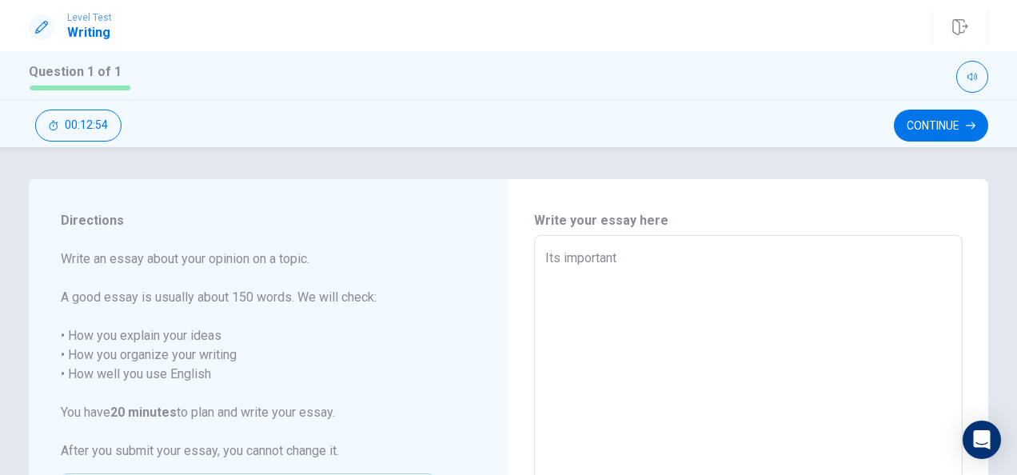
type textarea "x"
type textarea "Its important f"
type textarea "x"
type textarea "Its important fo"
type textarea "x"
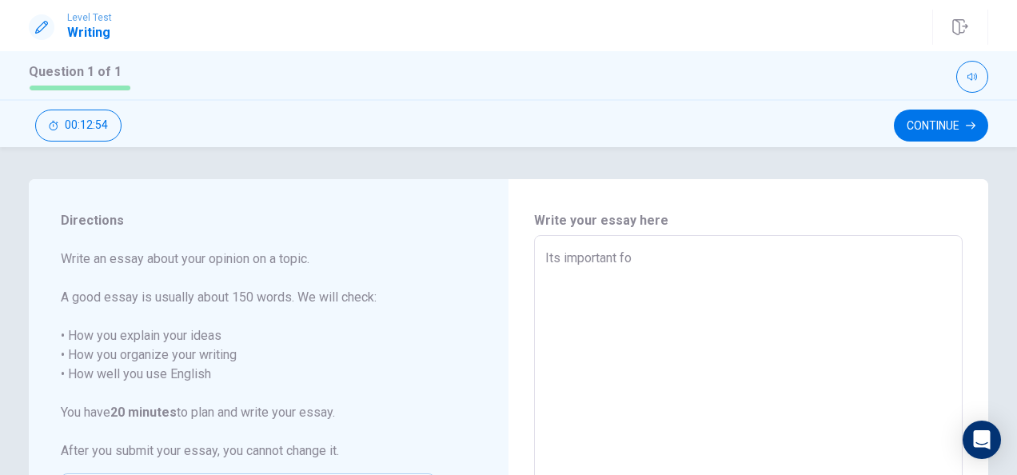
type textarea "Its important for"
type textarea "x"
type textarea "Its important for"
type textarea "x"
type textarea "Its important for m"
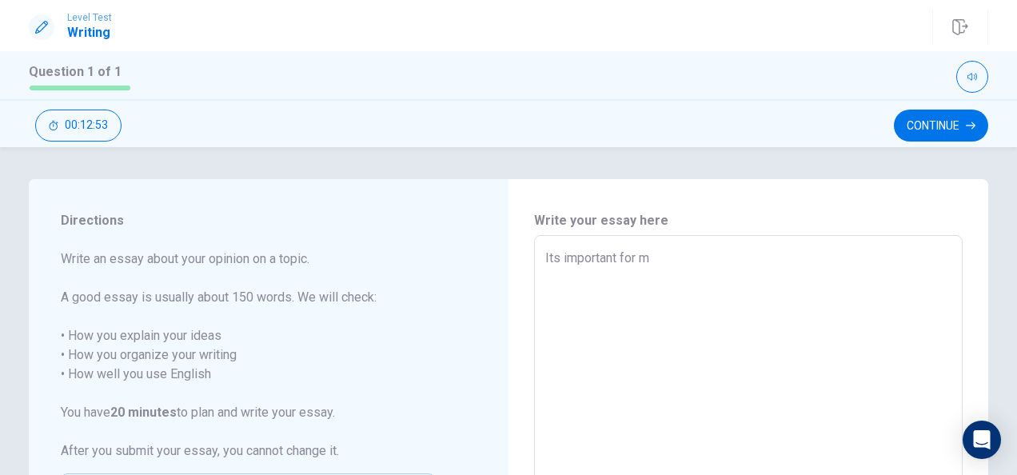
type textarea "x"
type textarea "Its important for me"
type textarea "x"
type textarea "Its important for me"
type textarea "x"
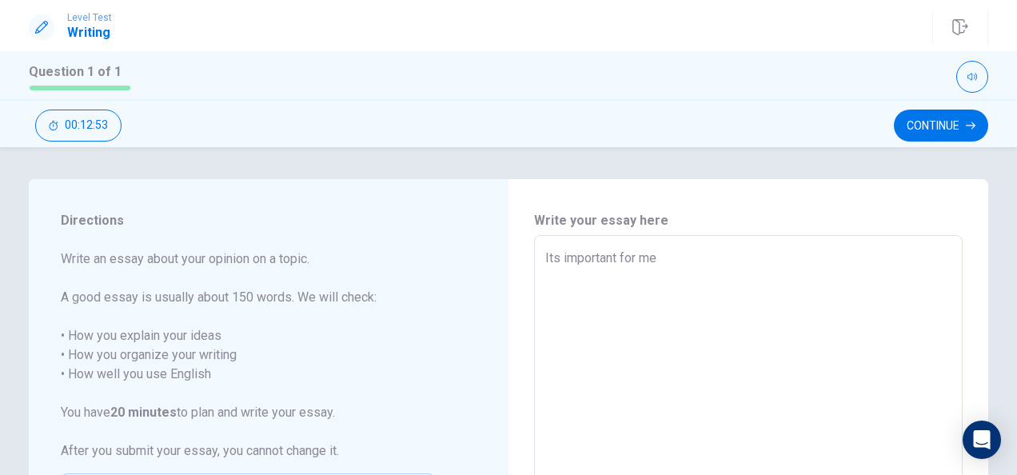
type textarea "Its important for me t"
type textarea "x"
type textarea "Its important for me to"
type textarea "x"
type textarea "Its important for me to"
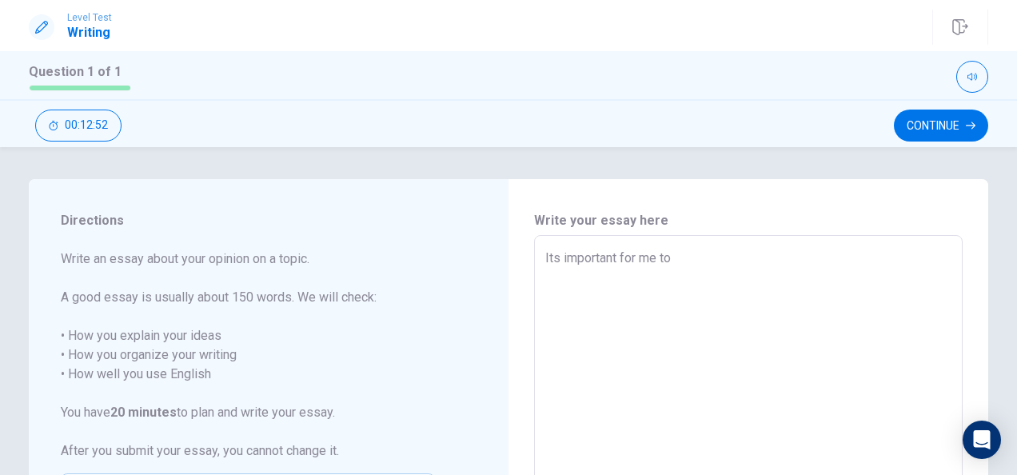
type textarea "x"
type textarea "Its important for me to b"
type textarea "x"
type textarea "Its important for me to be"
type textarea "x"
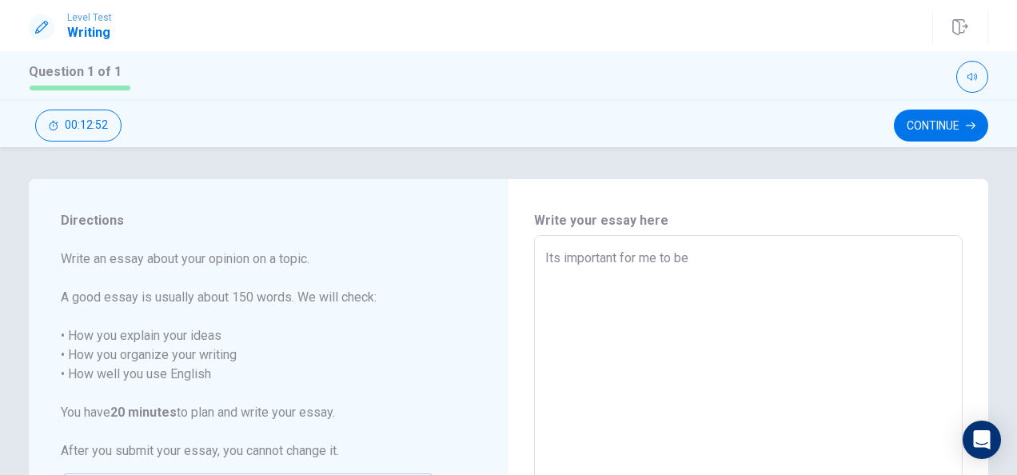
type textarea "Its important for me to be"
type textarea "x"
type textarea "Its important for me to be m"
type textarea "x"
type textarea "Its important for me to be mo"
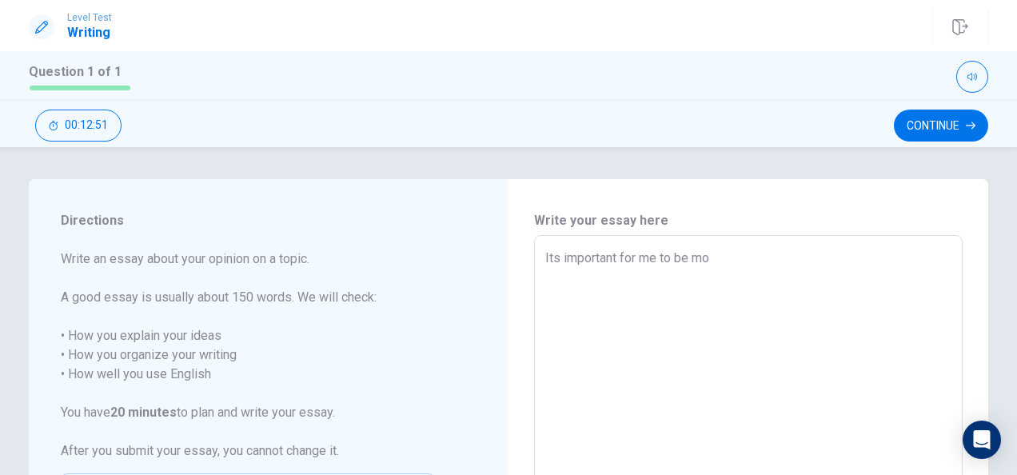
type textarea "x"
type textarea "Its important for me to be mor"
type textarea "x"
type textarea "Its important for me to be more"
type textarea "x"
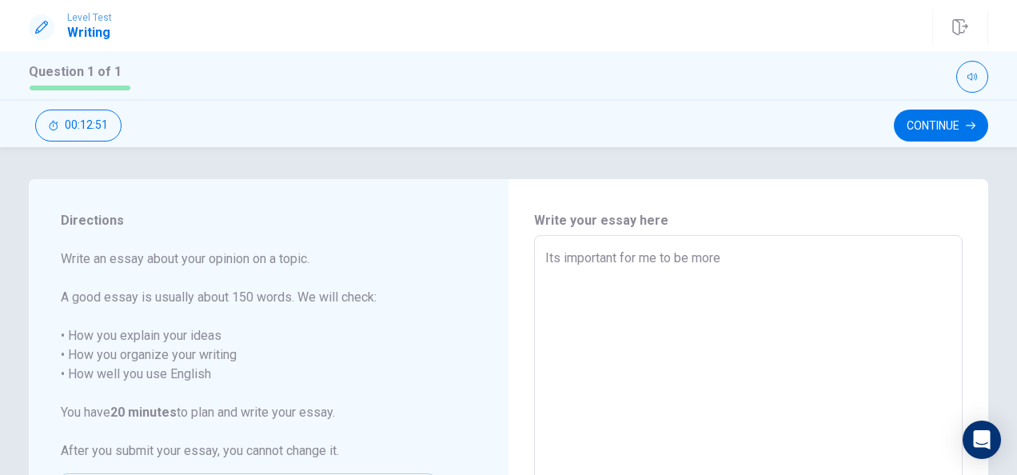
type textarea "Its important for me to be more"
type textarea "x"
type textarea "Its important for me to be more c"
type textarea "x"
type textarea "Its important for me to be more cr"
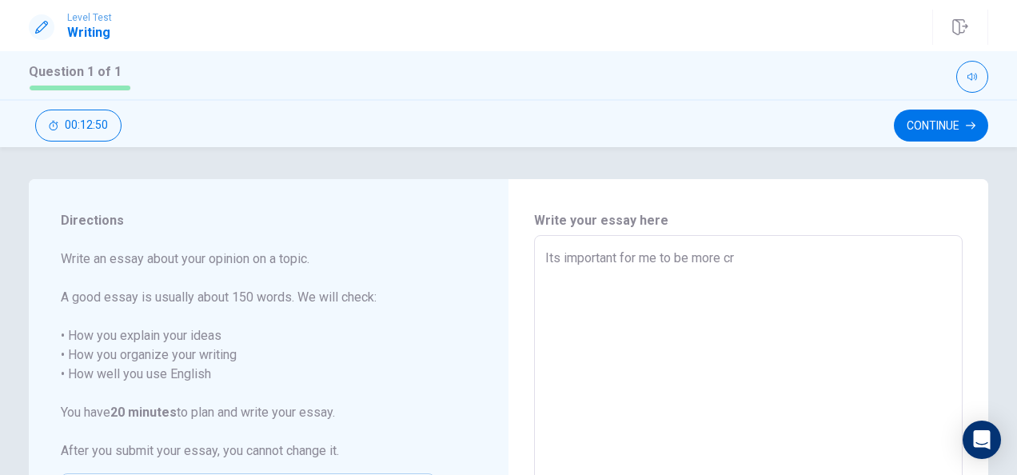
type textarea "x"
type textarea "Its important for me to be more cre"
type textarea "x"
type textarea "Its important for me to be more crea"
type textarea "x"
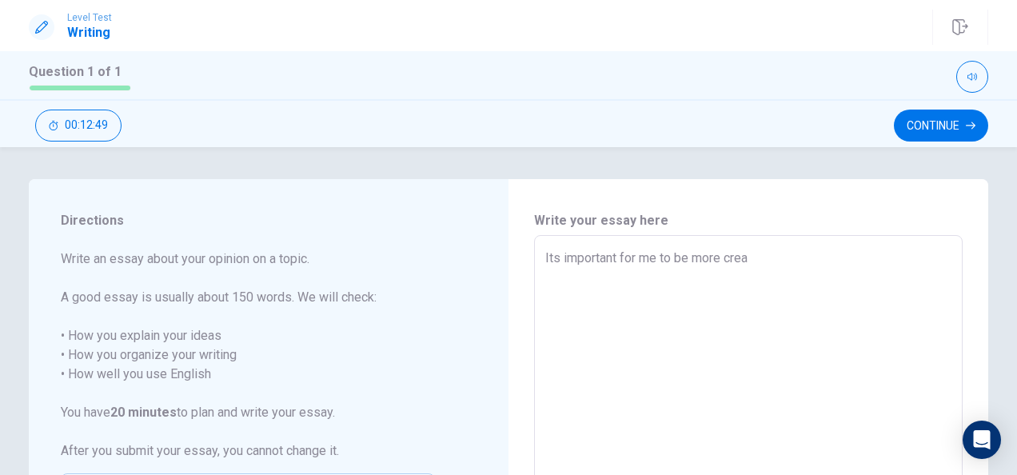
type textarea "Its important for me to be more creat"
type textarea "x"
type textarea "Its important for me to be more creati"
type textarea "x"
type textarea "Its important for me to be more creativ"
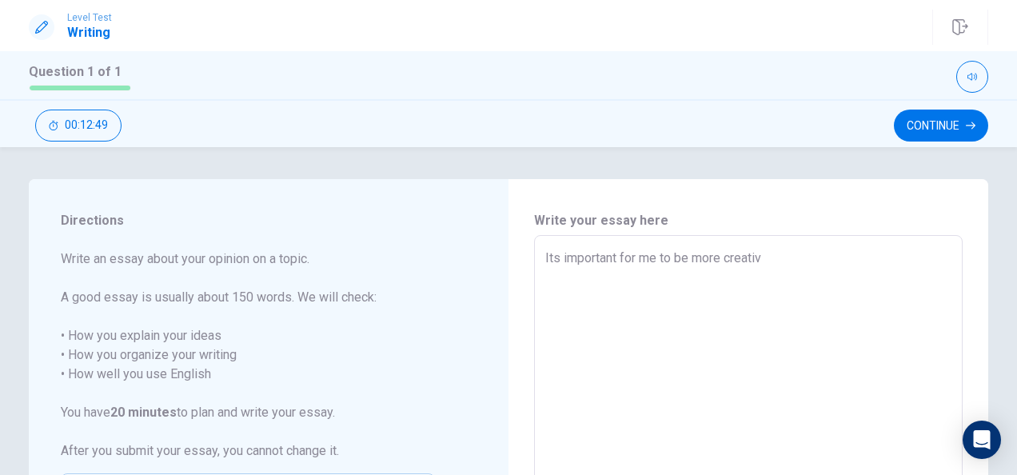
type textarea "x"
type textarea "Its important for me to be more creative"
type textarea "x"
type textarea "Its important for me to be more creative"
type textarea "x"
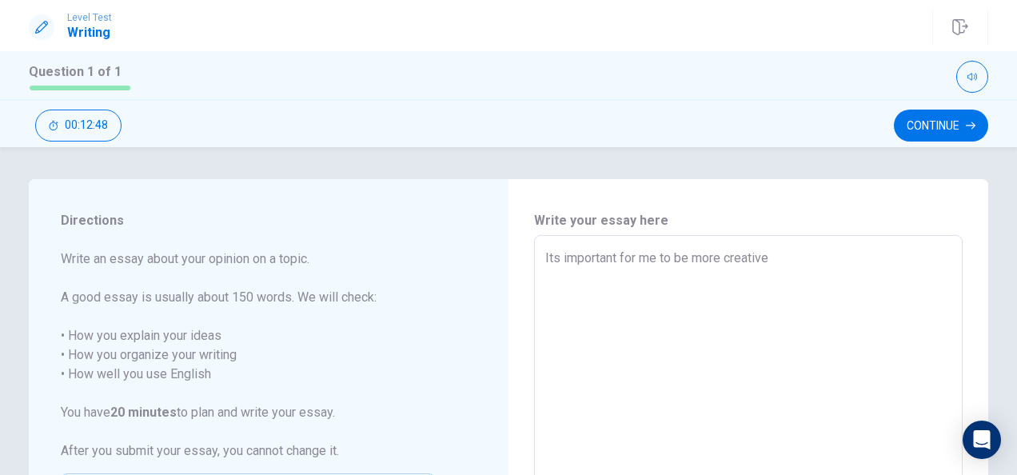
type textarea "Its important for me to be more creative"
type textarea "x"
type textarea "Its important for me to be more creative,"
type textarea "x"
type textarea "Its important for me to be more creative,"
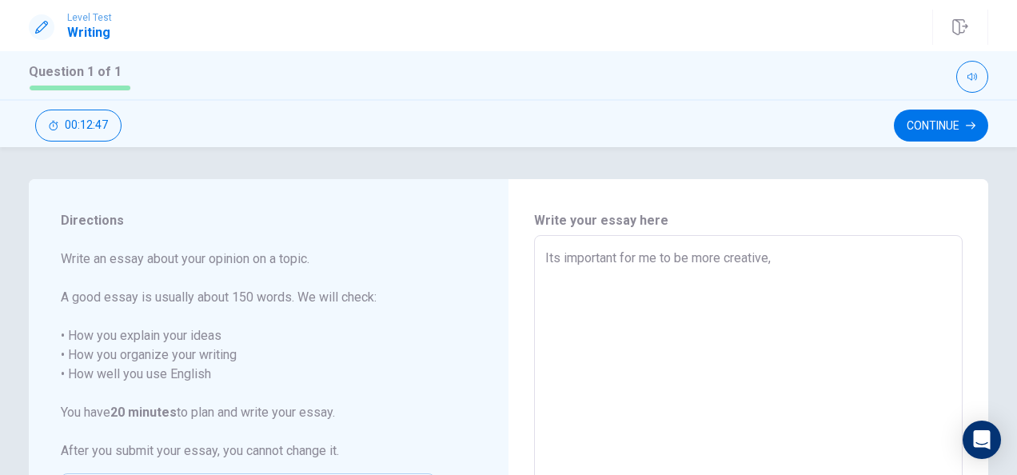
type textarea "x"
type textarea "Its important for me to be more creative, b"
type textarea "x"
type textarea "Its important for me to be more creative, be"
type textarea "x"
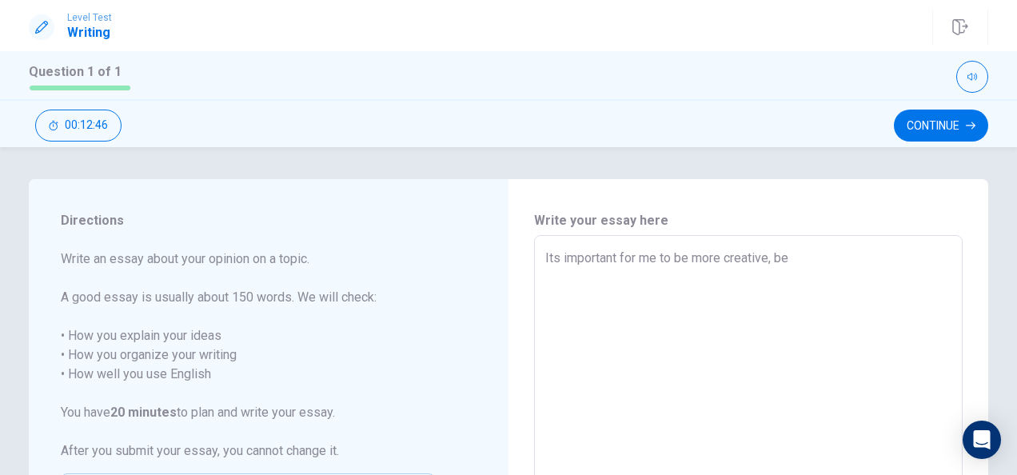
type textarea "Its important for me to be more creative, bec"
type textarea "x"
type textarea "Its important for me to be more creative, beca"
type textarea "x"
type textarea "Its important for me to be more creative, becau"
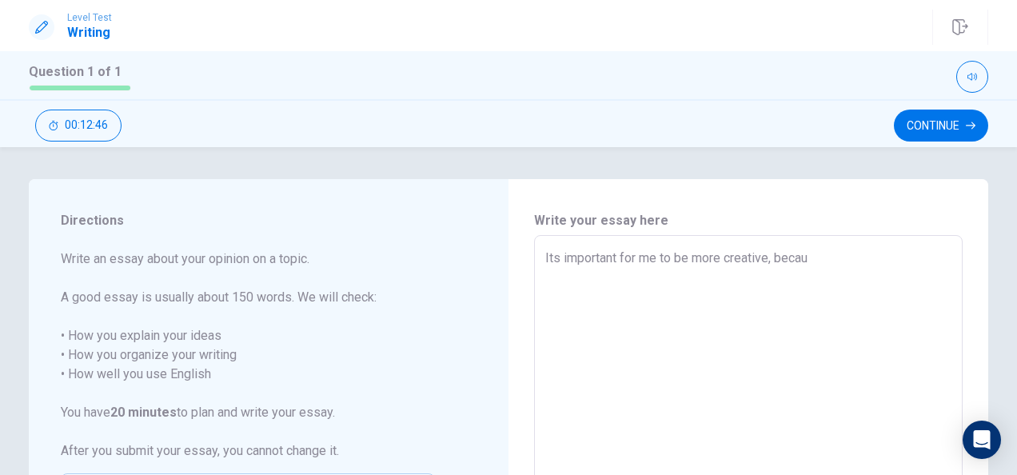
type textarea "x"
type textarea "Its important for me to be more creative, becaus"
type textarea "x"
type textarea "Its important for me to be more creative, because"
type textarea "x"
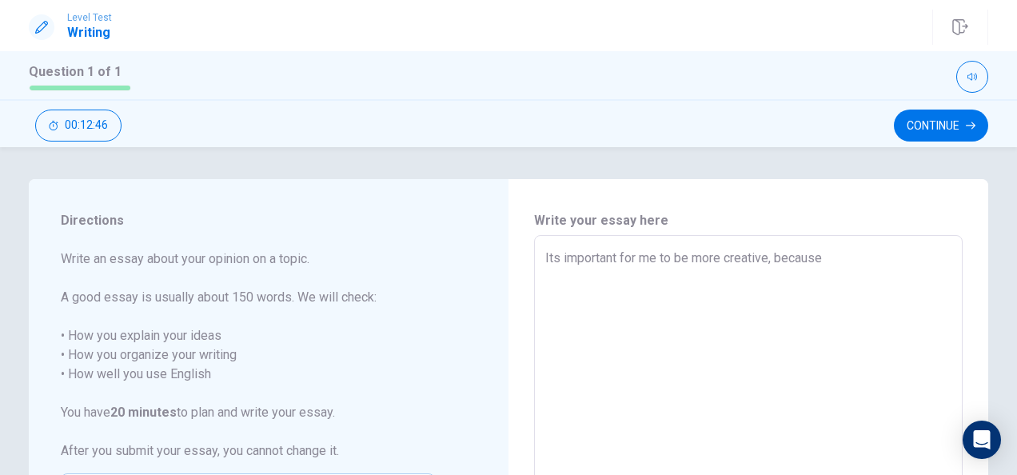
type textarea "Its important for me to be more creative, because"
type textarea "x"
type textarea "Its important for me to be more creative, because y"
type textarea "x"
type textarea "Its important for me to be more creative, because yp"
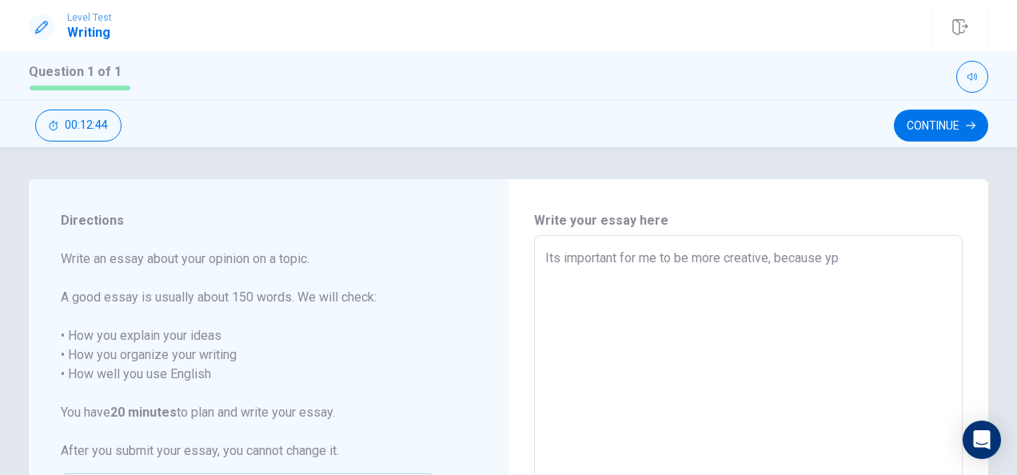
type textarea "x"
type textarea "Its important for me to be more creative, because ypu"
type textarea "x"
type textarea "Its important for me to be more creative, because ypur"
type textarea "x"
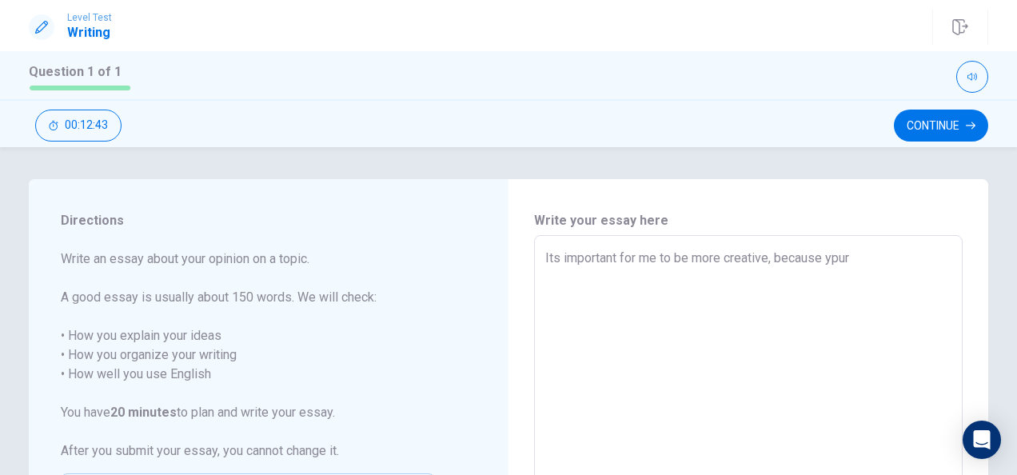
type textarea "Its important for me to be more creative, because ypur"
type textarea "x"
type textarea "Its important for me to be more creative, because ypur i"
type textarea "x"
type textarea "Its important for me to be more creative, because ypur im"
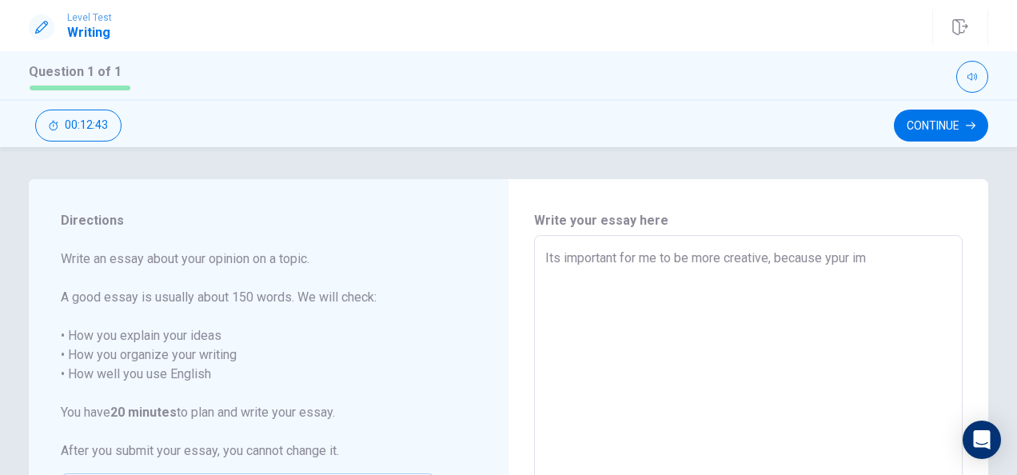
type textarea "x"
type textarea "Its important for me to be more creative, because ypur i"
type textarea "x"
type textarea "Its important for me to be more creative, because ypur"
type textarea "x"
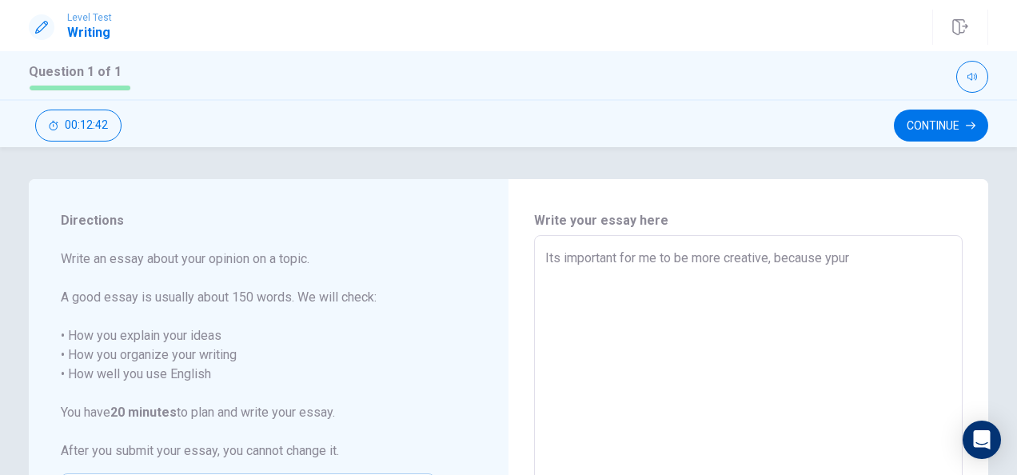
type textarea "Its important for me to be more creative, because ypur"
type textarea "x"
type textarea "Its important for me to be more creative, because ypu"
type textarea "x"
type textarea "Its important for me to be more creative, because yp"
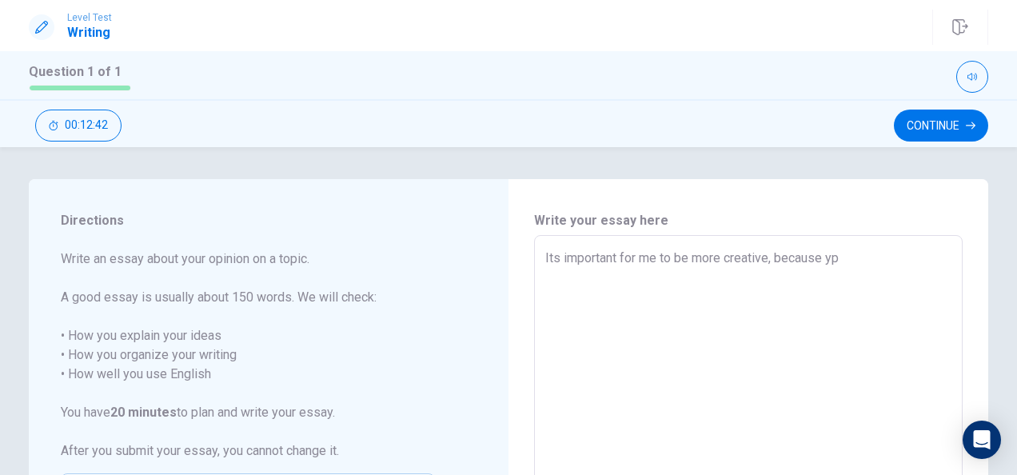
type textarea "x"
type textarea "Its important for me to be more creative, because y"
type textarea "x"
type textarea "Its important for me to be more creative, because yo"
type textarea "x"
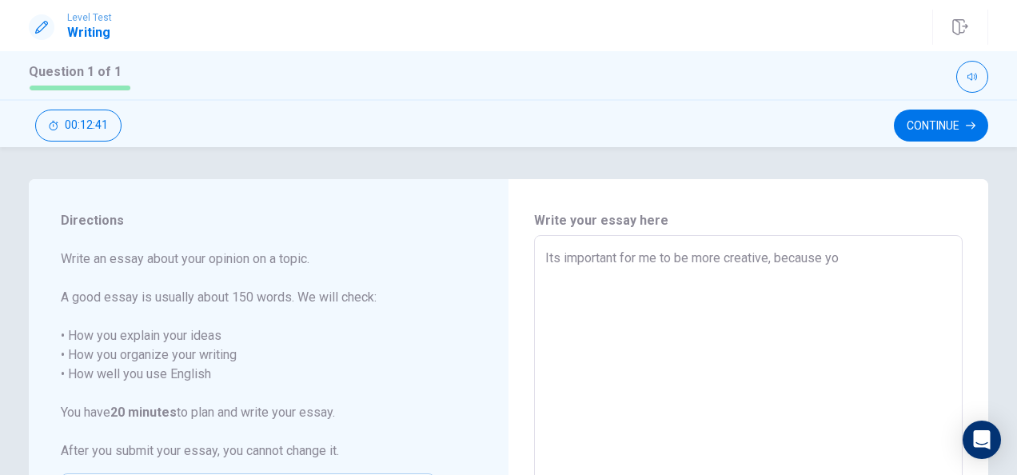
type textarea "Its important for me to be more creative, because you"
type textarea "x"
type textarea "Its important for me to be more creative, because yout"
type textarea "x"
type textarea "Its important for me to be more creative, because yout"
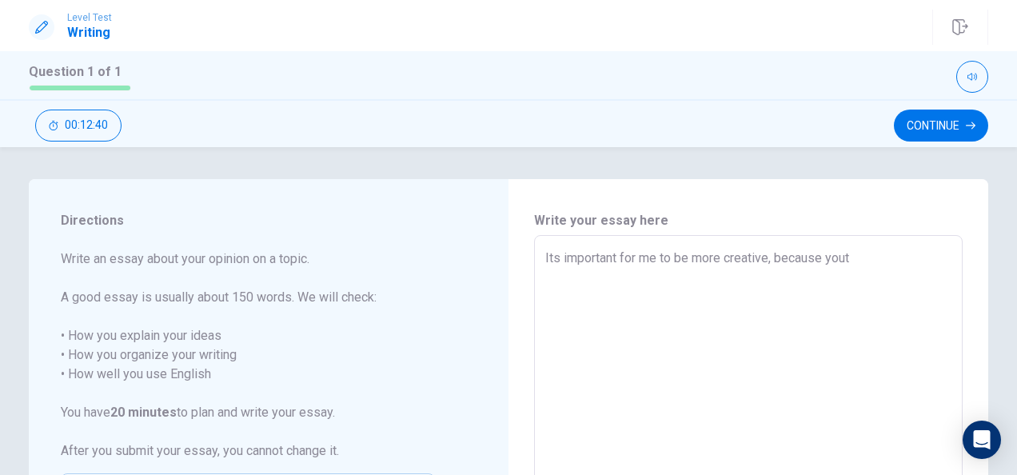
type textarea "x"
type textarea "Its important for me to be more creative, because yout"
type textarea "x"
type textarea "Its important for me to be more creative, because you"
type textarea "x"
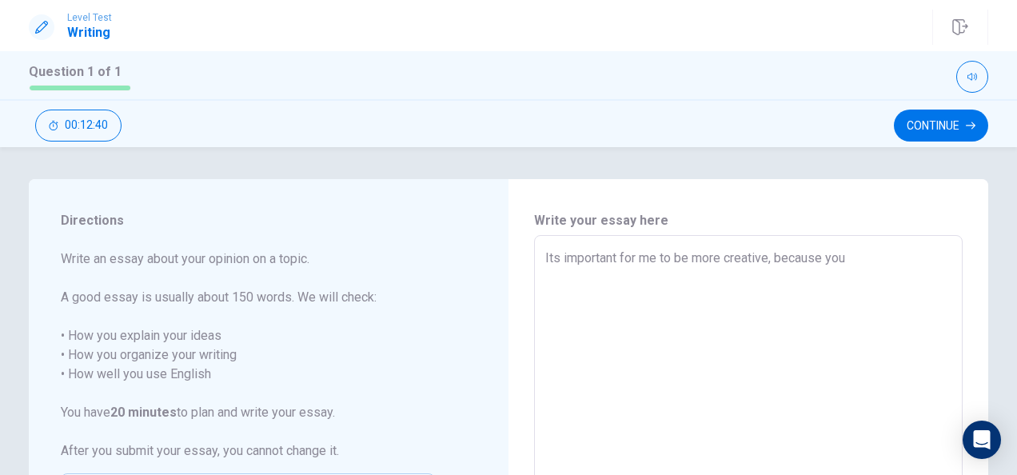
type textarea "Its important for me to be more creative, because your"
type textarea "x"
type textarea "Its important for me to be more creative, because your"
type textarea "x"
type textarea "Its important for me to be more creative, because your i"
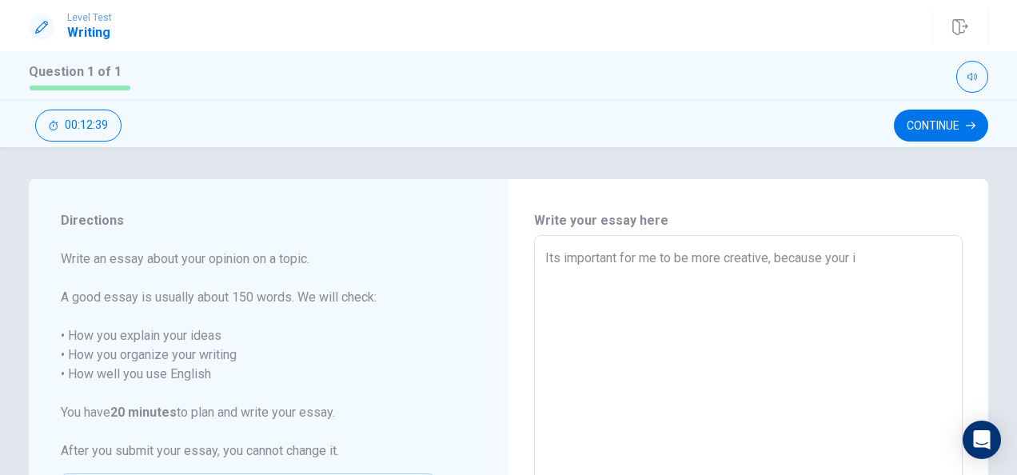
type textarea "x"
type textarea "Its important for me to be more creative, because your im"
type textarea "x"
type textarea "Its important for me to be more creative, because your ima"
type textarea "x"
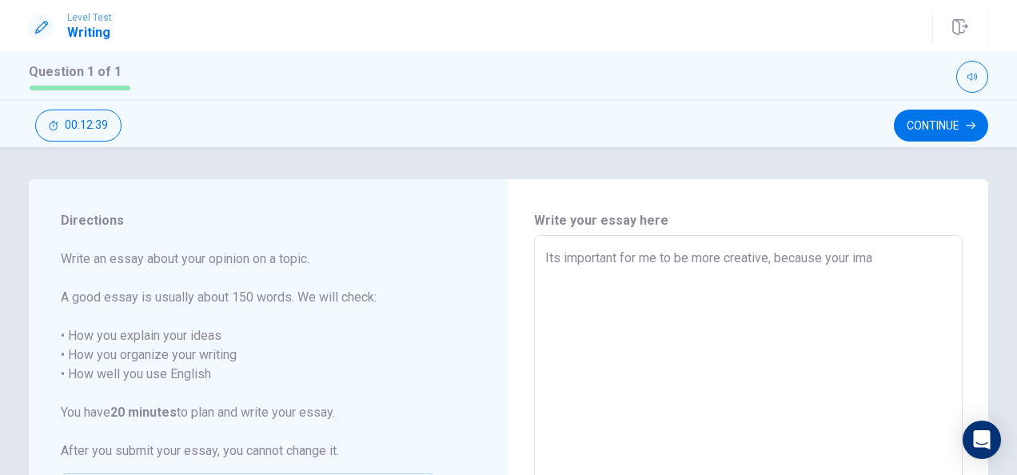
type textarea "Its important for me to be more creative, because your imag"
type textarea "x"
type textarea "Its important for me to be more creative, because your imagi"
type textarea "x"
type textarea "Its important for me to be more creative, because your imagin"
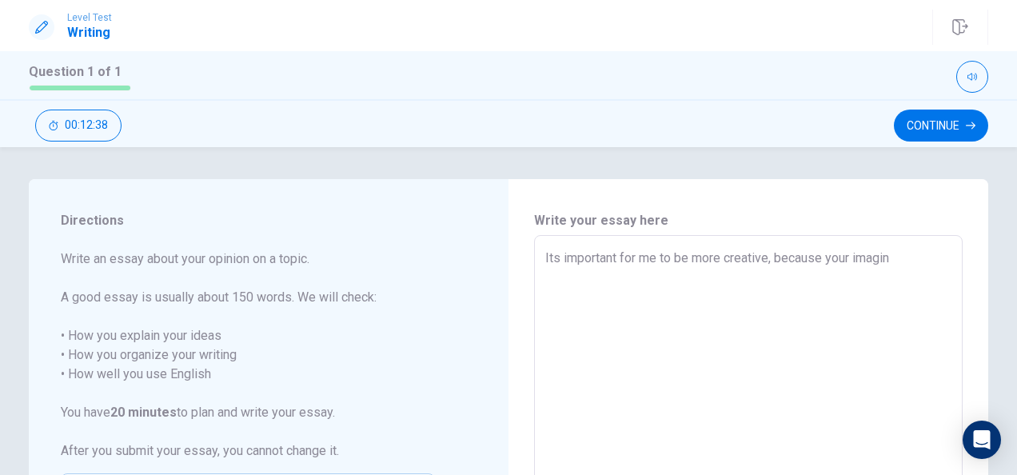
type textarea "x"
type textarea "Its important for me to be more creative, because your imagina"
type textarea "x"
type textarea "Its important for me to be more creative, because your imaginat"
type textarea "x"
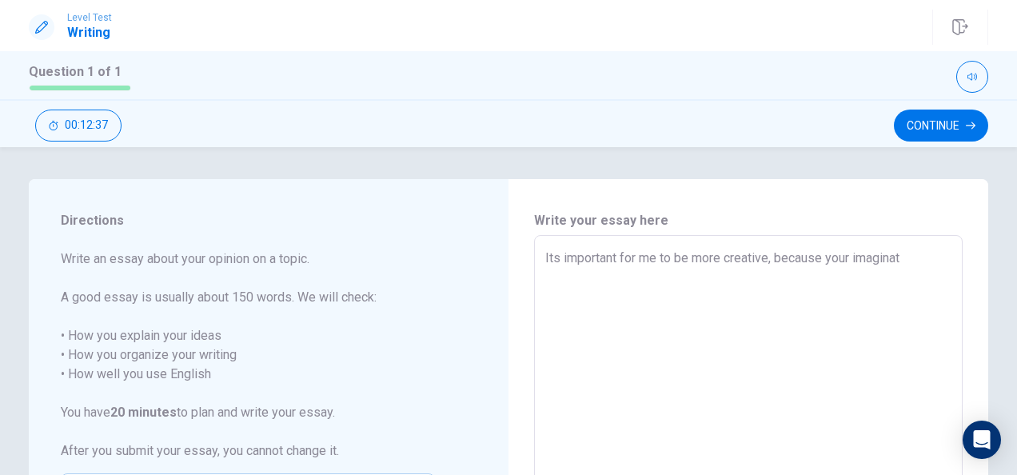
type textarea "Its important for me to be more creative, because your imaginati"
type textarea "x"
type textarea "Its important for me to be more creative, because your imaginatio"
type textarea "x"
type textarea "Its important for me to be more creative, because your imagination"
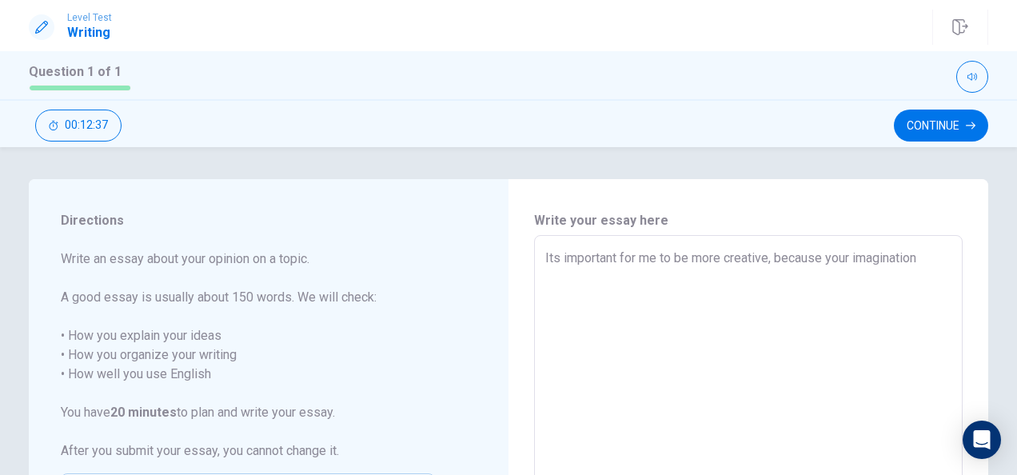
type textarea "x"
type textarea "Its important for me to be more creative, because your imagination"
type textarea "x"
type textarea "Its important for me to be more creative, because your imagination c"
type textarea "x"
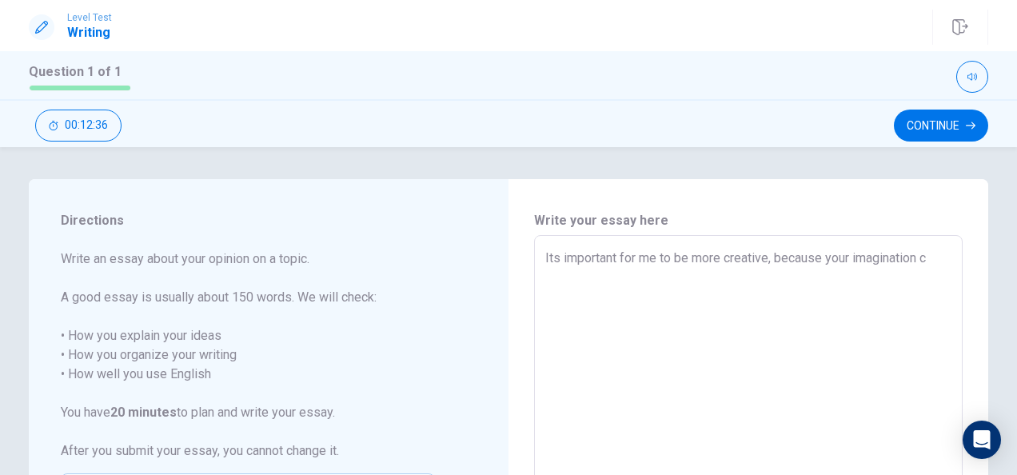
type textarea "Its important for me to be more creative, because your imagination ca"
type textarea "x"
type textarea "Its important for me to be more creative, because your imagination can"
type textarea "x"
type textarea "Its important for me to be more creative, because your imagination can"
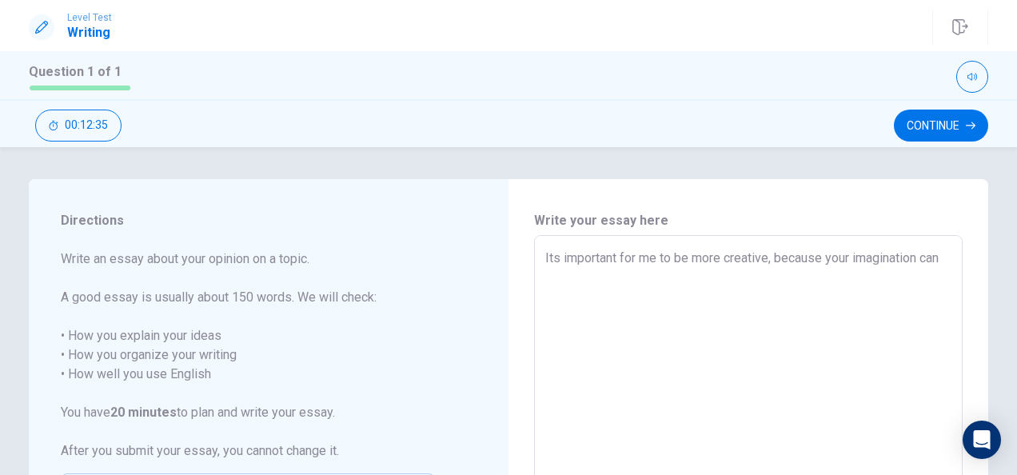
type textarea "x"
type textarea "Its important for me to be more creative, because your imagination can b"
type textarea "x"
type textarea "Its important for me to be more creative, because your imagination can be"
type textarea "x"
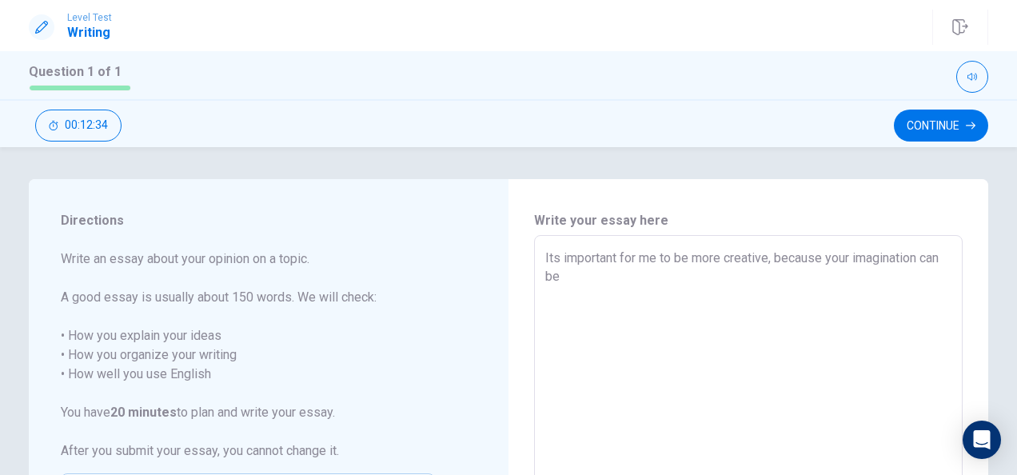
type textarea "Its important for me to be more creative, because your imagination can be"
type textarea "x"
type textarea "Its important for me to be more creative, because your imagination can be e"
type textarea "x"
type textarea "Its important for me to be more creative, because your imagination can be ex"
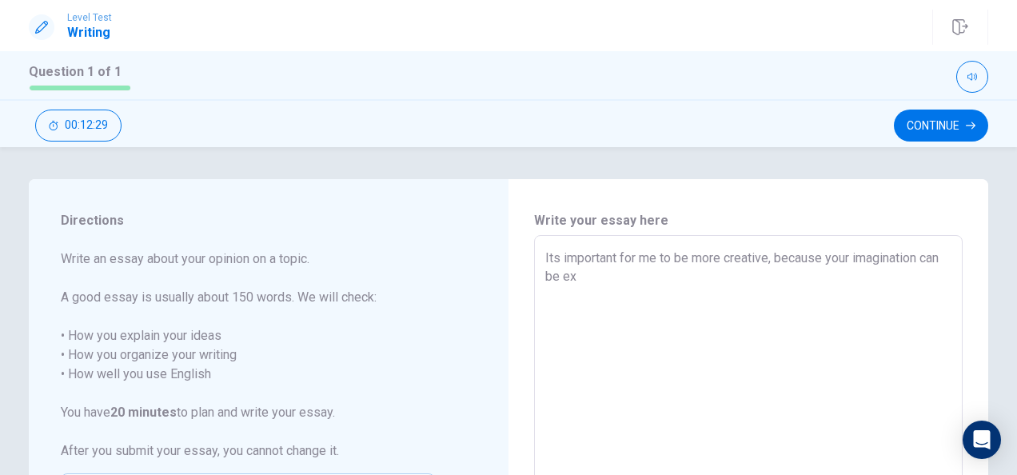
type textarea "x"
type textarea "Its important for me to be more creative, because your imagination can be exp"
type textarea "x"
type textarea "Its important for me to be more creative, because your imagination can be expr"
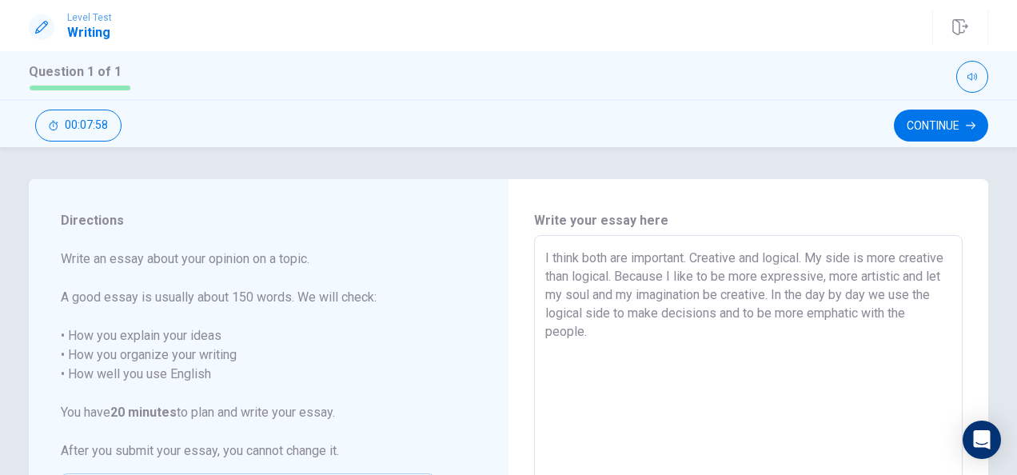
click at [853, 294] on textarea "I think both are important. Creative and logical. My side is more creative than…" at bounding box center [748, 457] width 406 height 416
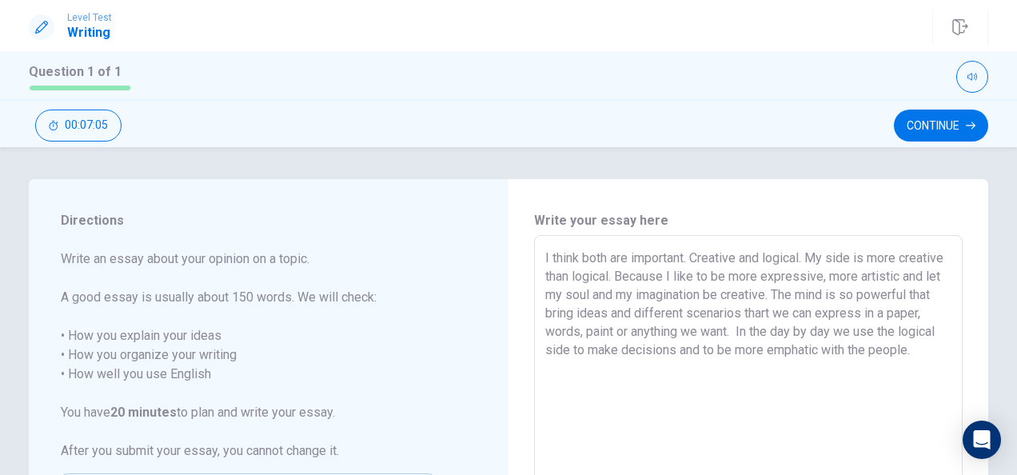
click at [913, 333] on textarea "I think both are important. Creative and logical. My side is more creative than…" at bounding box center [748, 457] width 406 height 416
click at [610, 369] on textarea "I think both are important. Creative and logical. My side is more creative than…" at bounding box center [748, 457] width 406 height 416
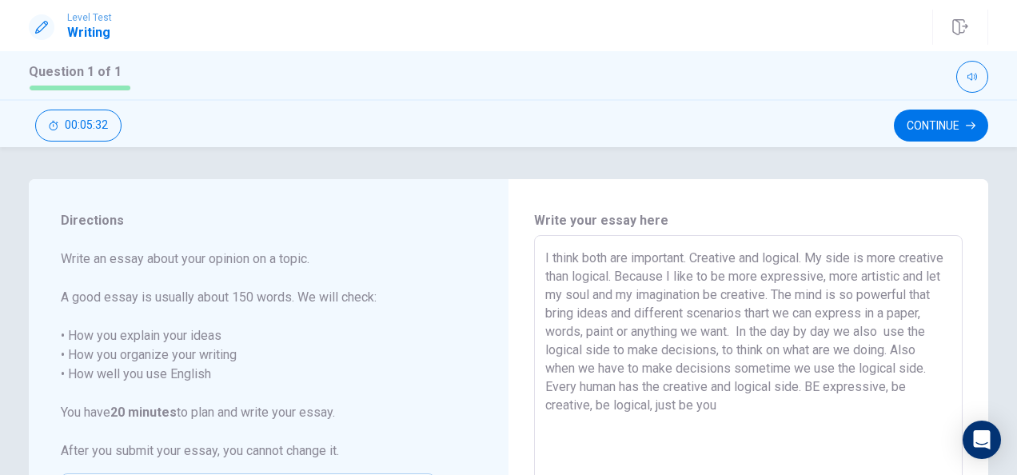
click at [850, 386] on textarea "I think both are important. Creative and logical. My side is more creative than…" at bounding box center [748, 457] width 406 height 416
click at [716, 408] on textarea "I think both are important. Creative and logical. My side is more creative than…" at bounding box center [748, 457] width 406 height 416
click at [728, 422] on textarea "I think both are important. Creative and logical. My side is more creative than…" at bounding box center [748, 457] width 406 height 416
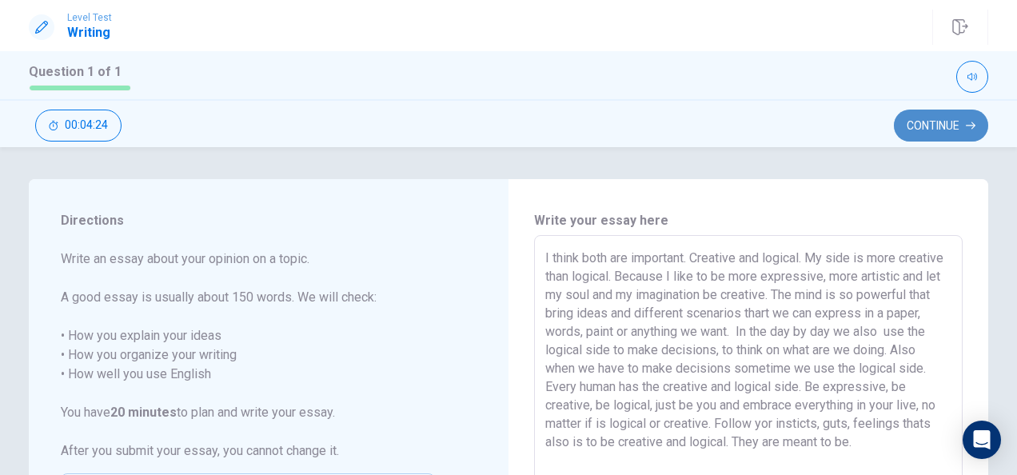
click at [917, 125] on button "Continue" at bounding box center [941, 126] width 94 height 32
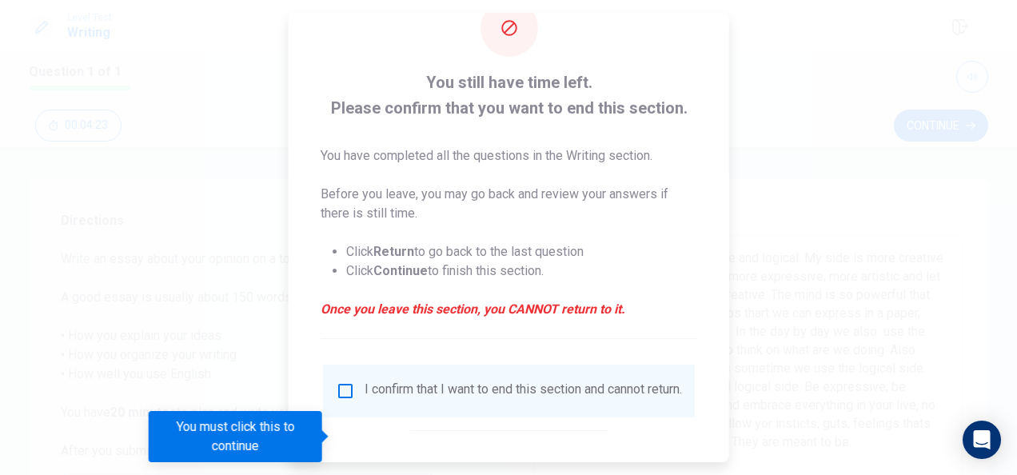
scroll to position [80, 0]
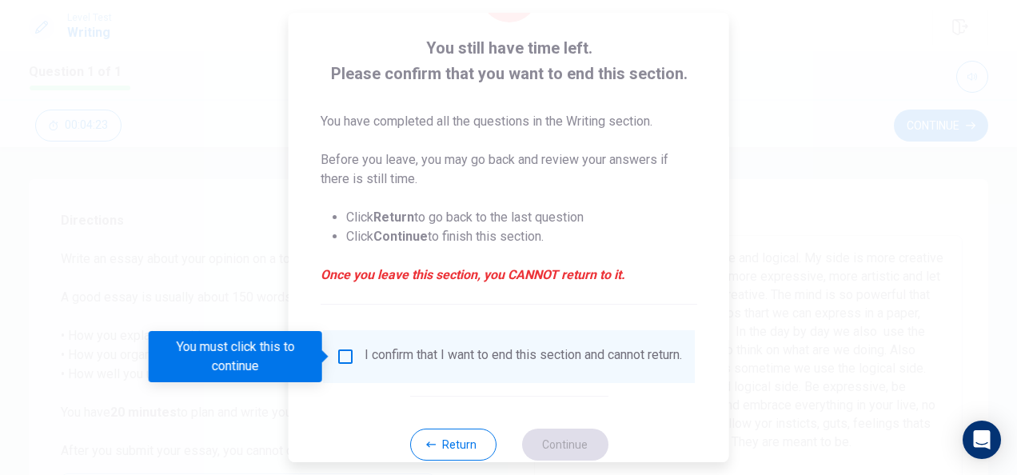
click at [344, 358] on input "You must click this to continue" at bounding box center [345, 356] width 19 height 19
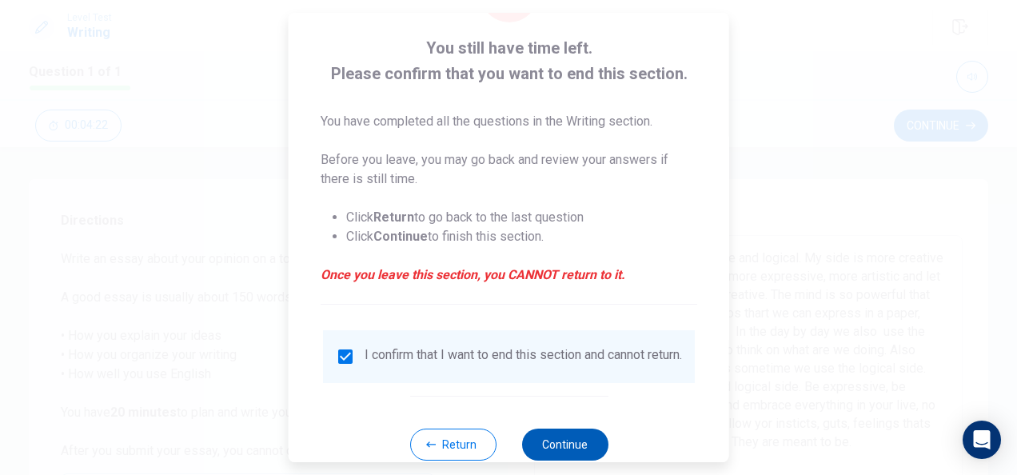
click at [569, 454] on button "Continue" at bounding box center [564, 445] width 86 height 32
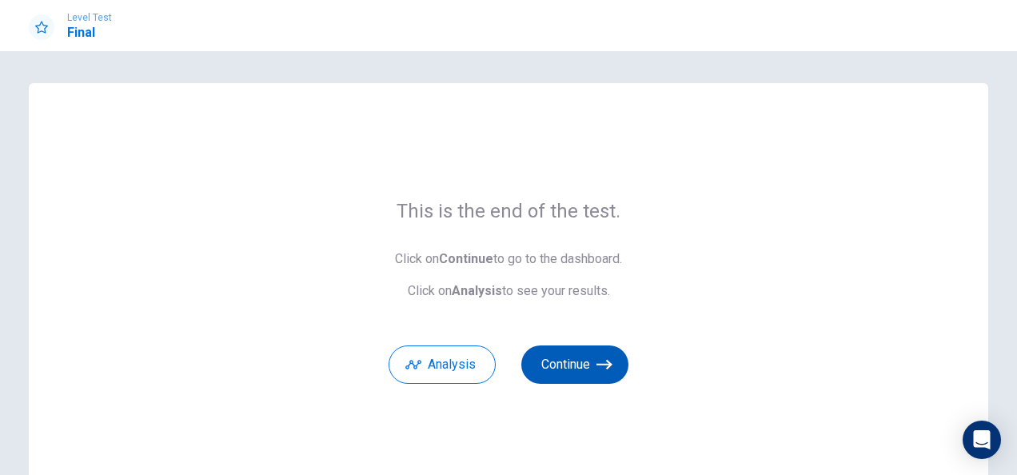
click at [562, 367] on button "Continue" at bounding box center [574, 364] width 107 height 38
